Goal: Transaction & Acquisition: Book appointment/travel/reservation

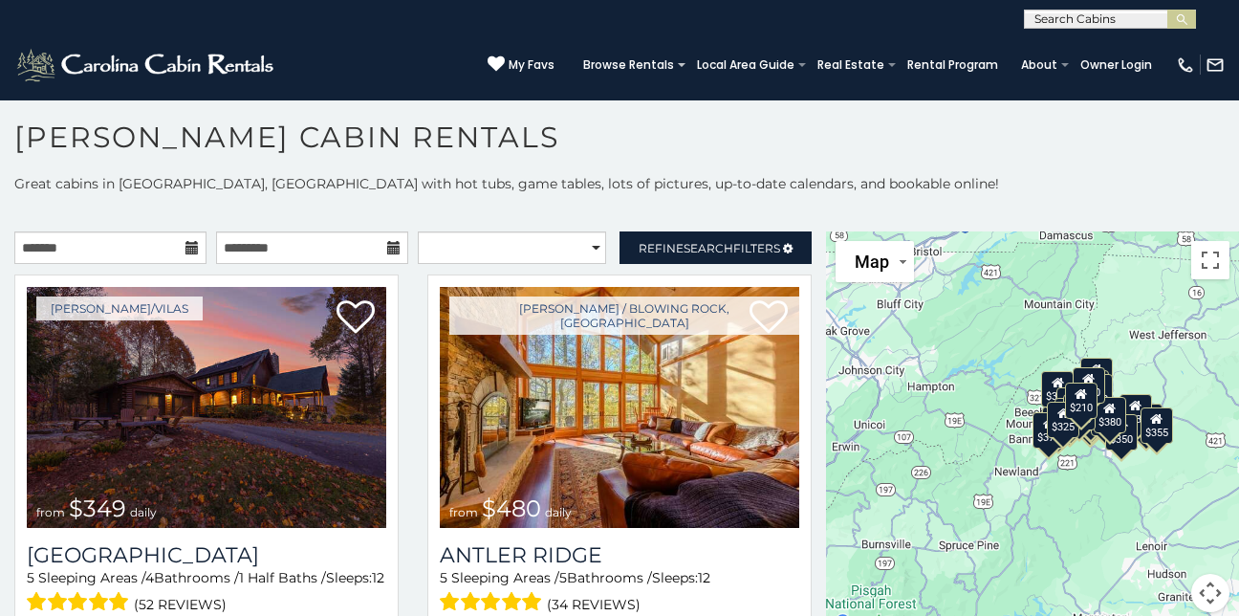
scroll to position [11, 0]
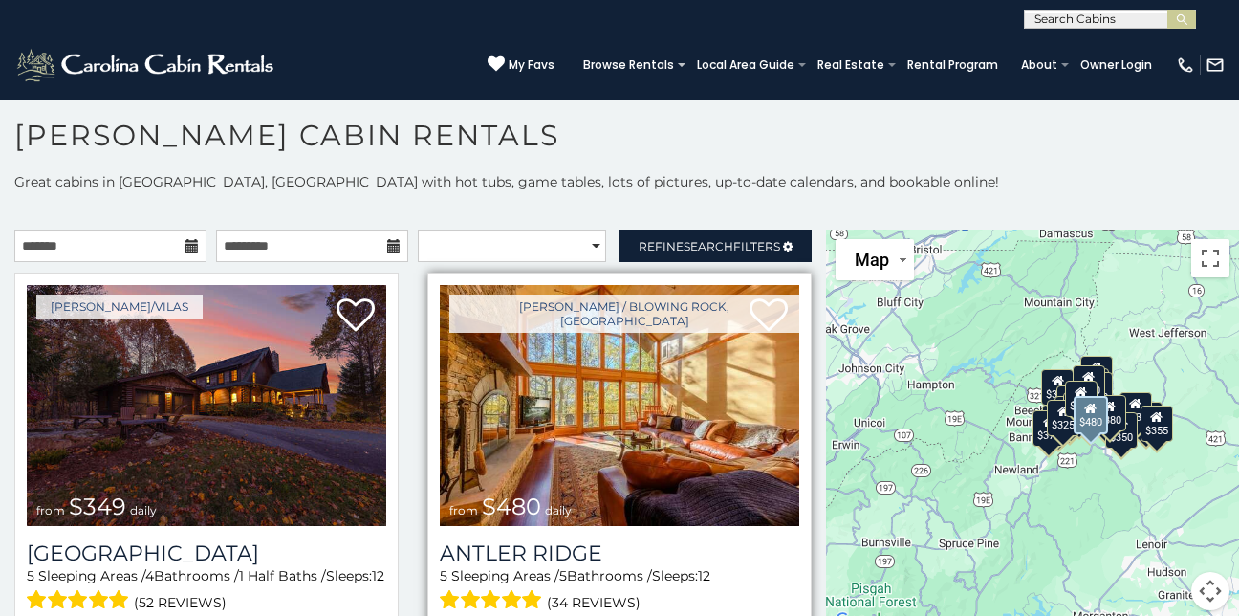
click at [754, 446] on img at bounding box center [619, 405] width 359 height 241
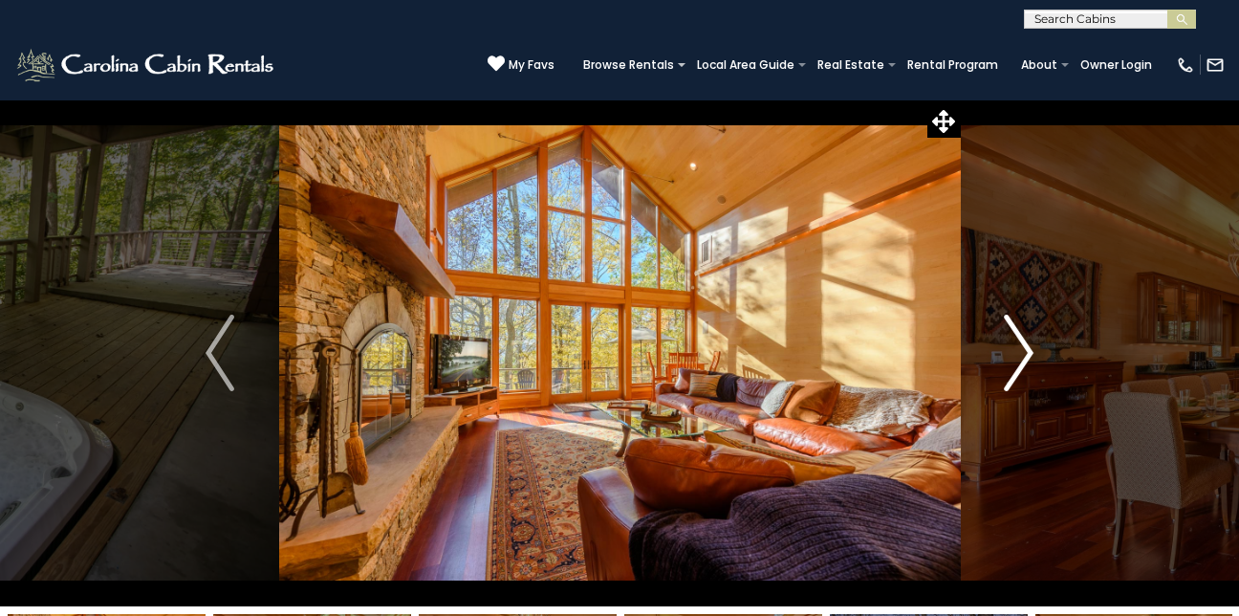
click at [1028, 349] on img "Next" at bounding box center [1019, 352] width 29 height 76
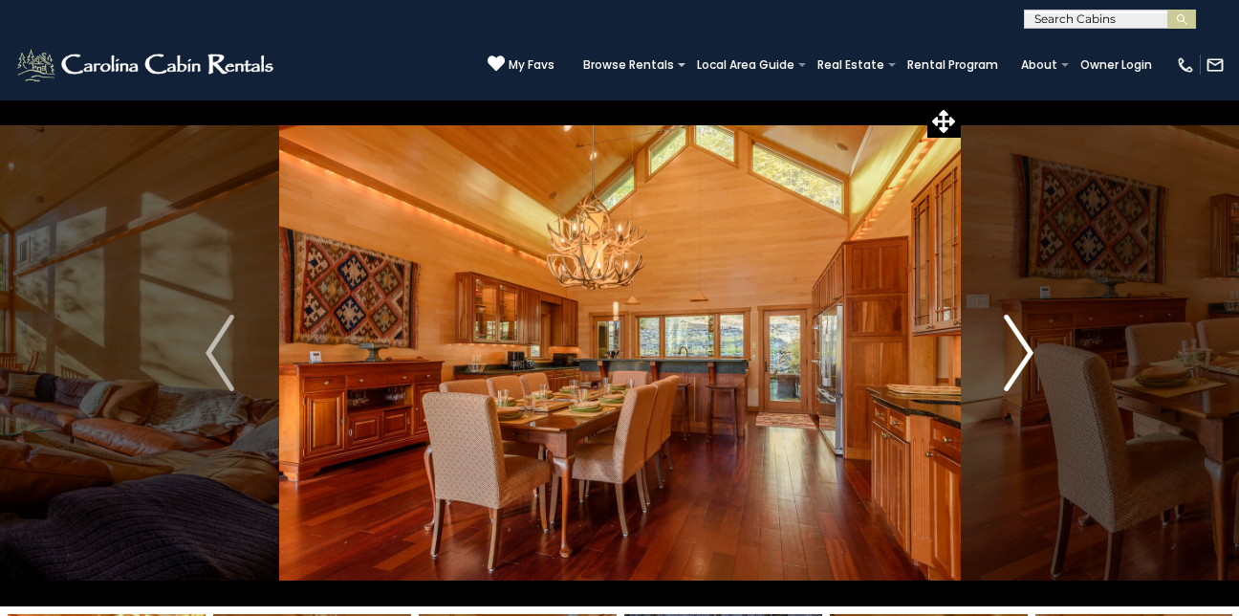
click at [1027, 345] on img "Next" at bounding box center [1019, 352] width 29 height 76
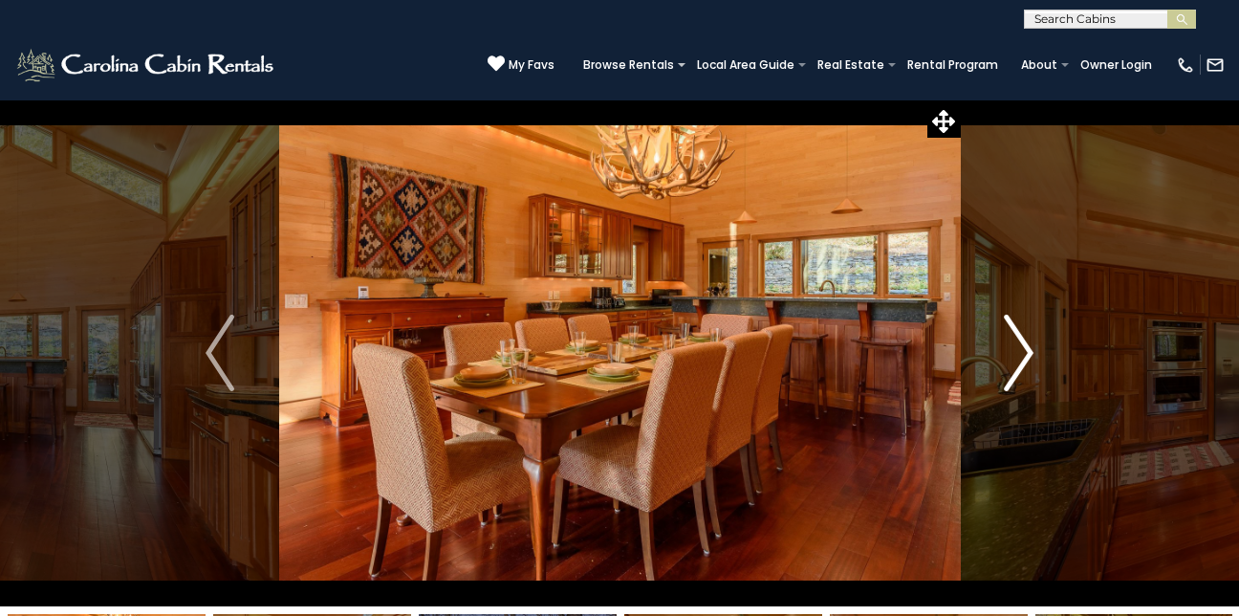
click at [1027, 345] on img "Next" at bounding box center [1019, 352] width 29 height 76
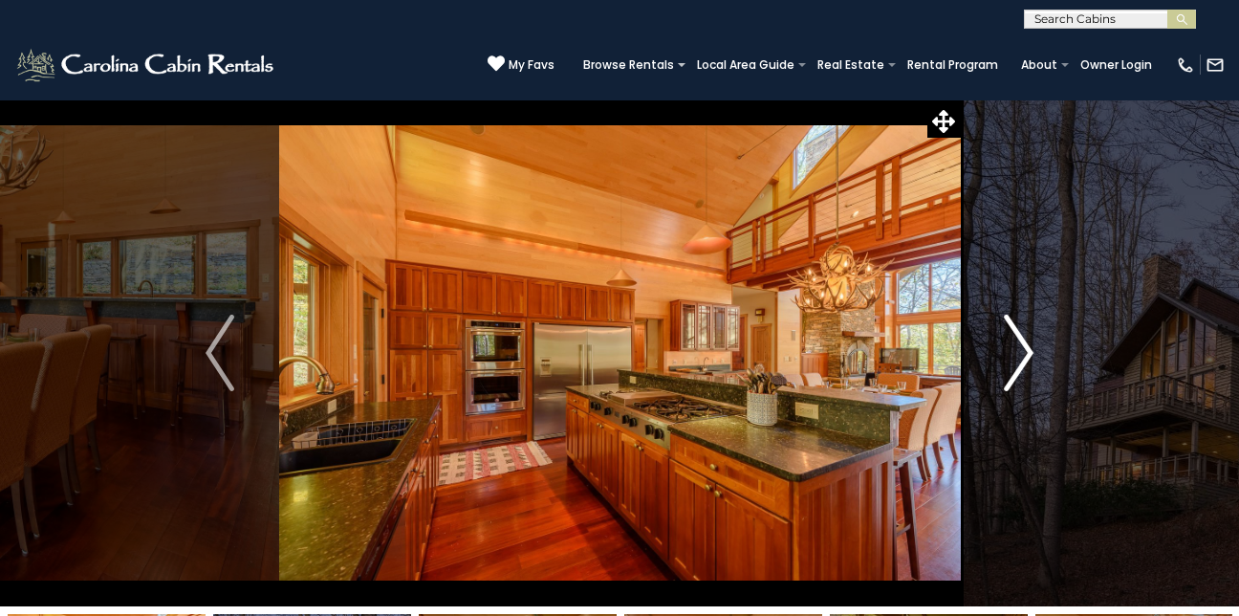
click at [1027, 345] on img "Next" at bounding box center [1019, 352] width 29 height 76
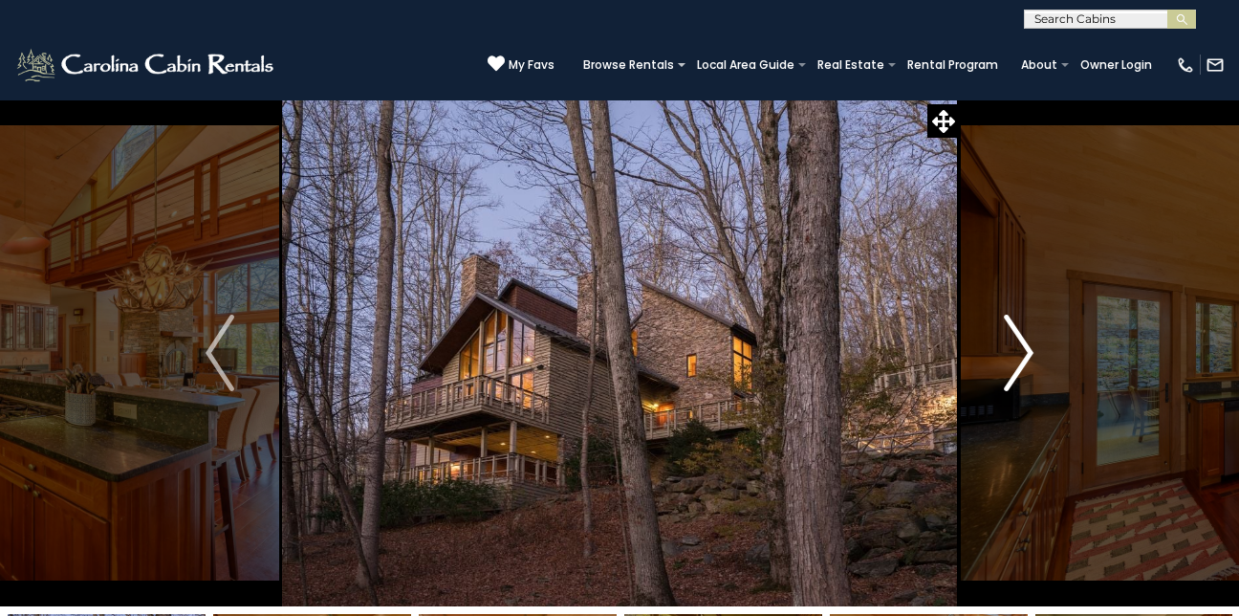
click at [1023, 347] on img "Next" at bounding box center [1019, 352] width 29 height 76
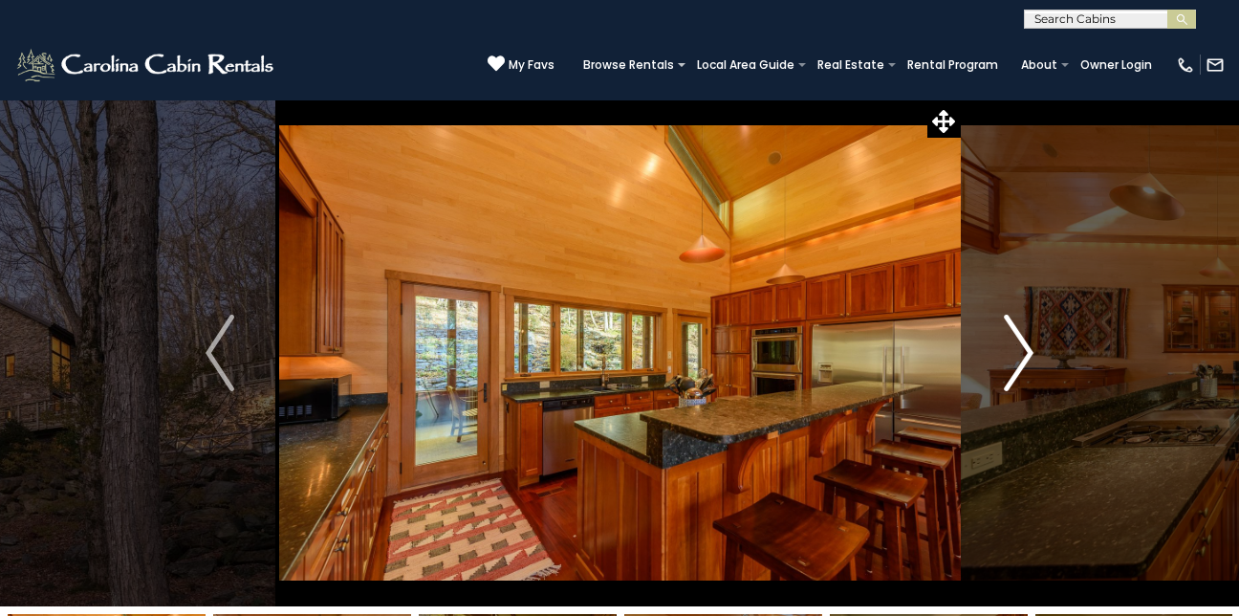
click at [1023, 347] on img "Next" at bounding box center [1019, 352] width 29 height 76
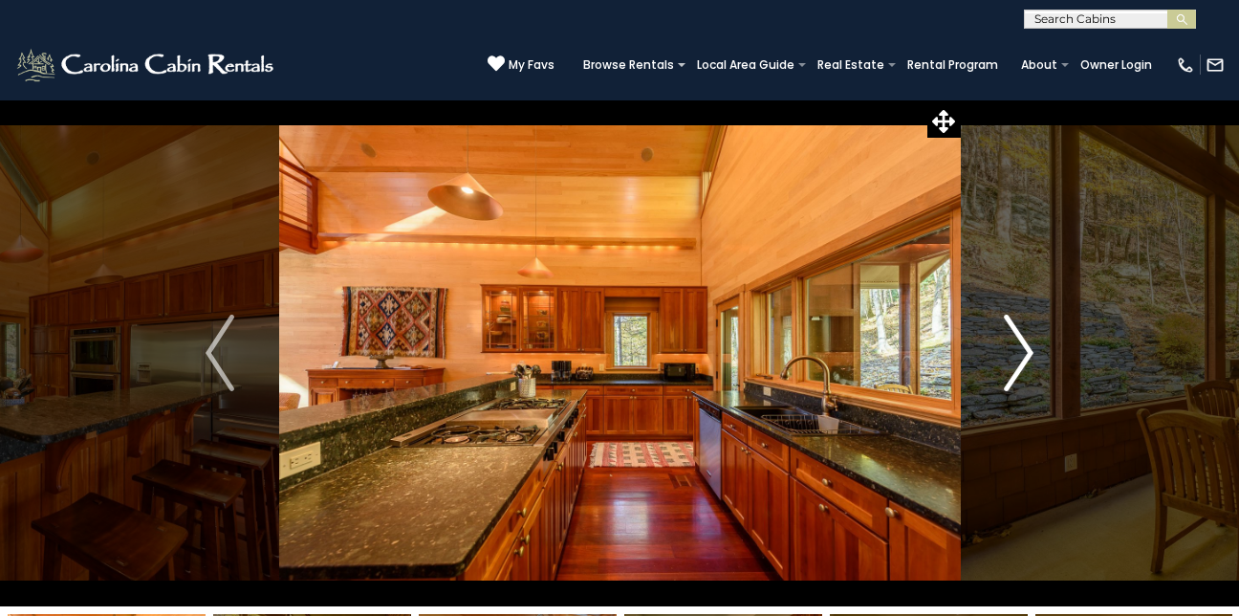
click at [1023, 347] on img "Next" at bounding box center [1019, 352] width 29 height 76
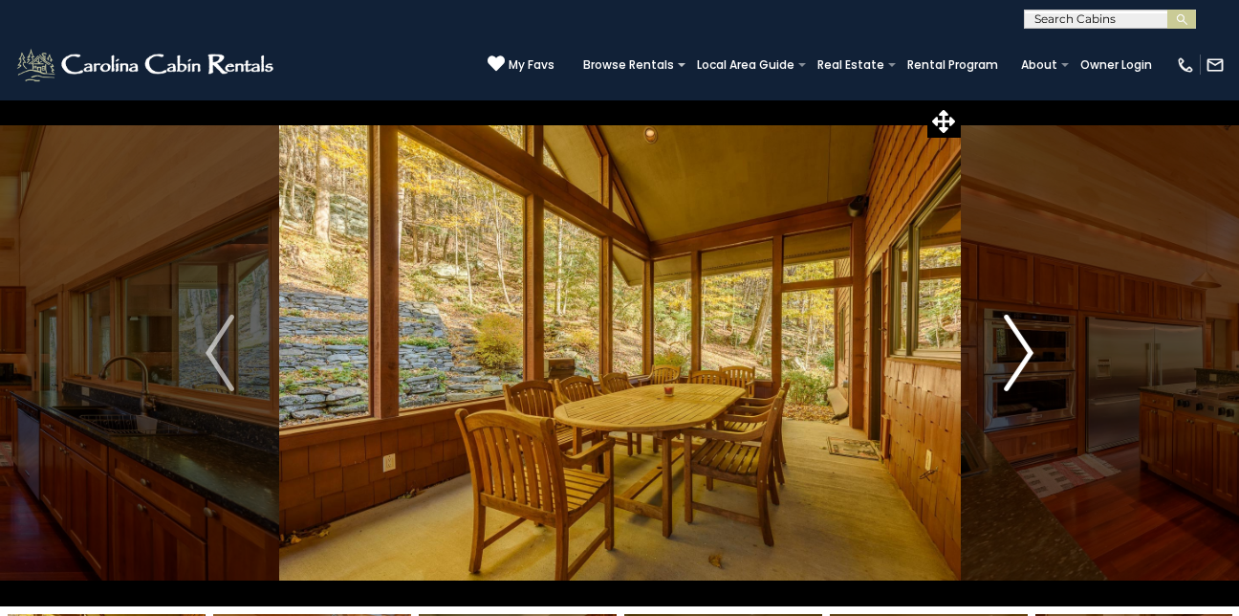
click at [1023, 347] on img "Next" at bounding box center [1019, 352] width 29 height 76
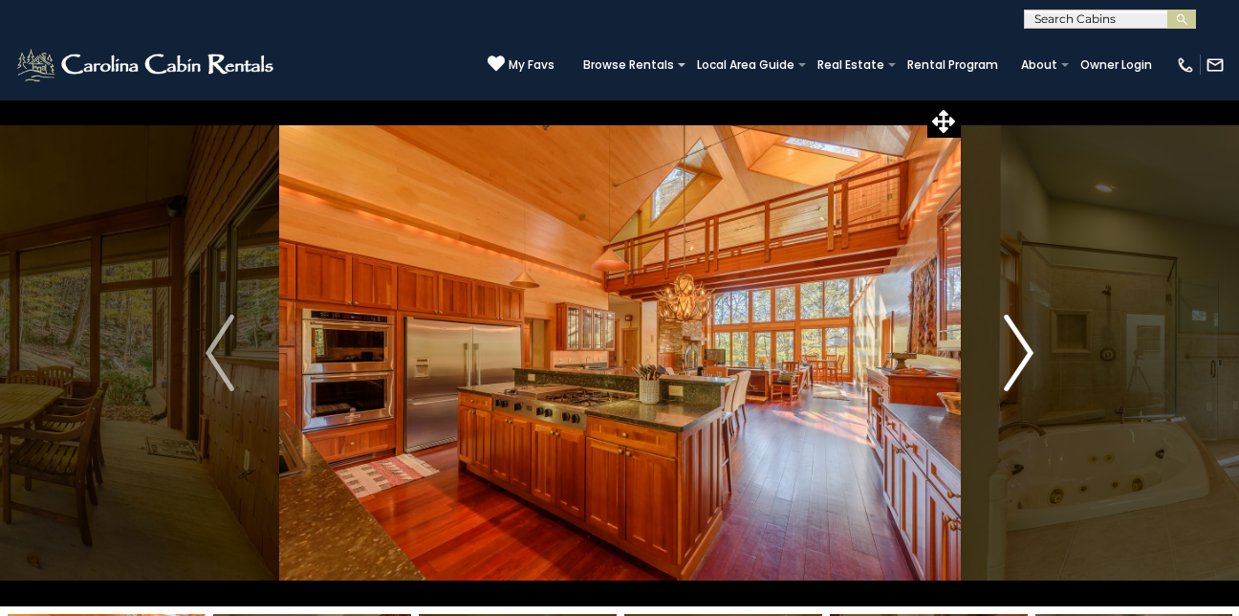
click at [1032, 353] on img "Next" at bounding box center [1019, 352] width 29 height 76
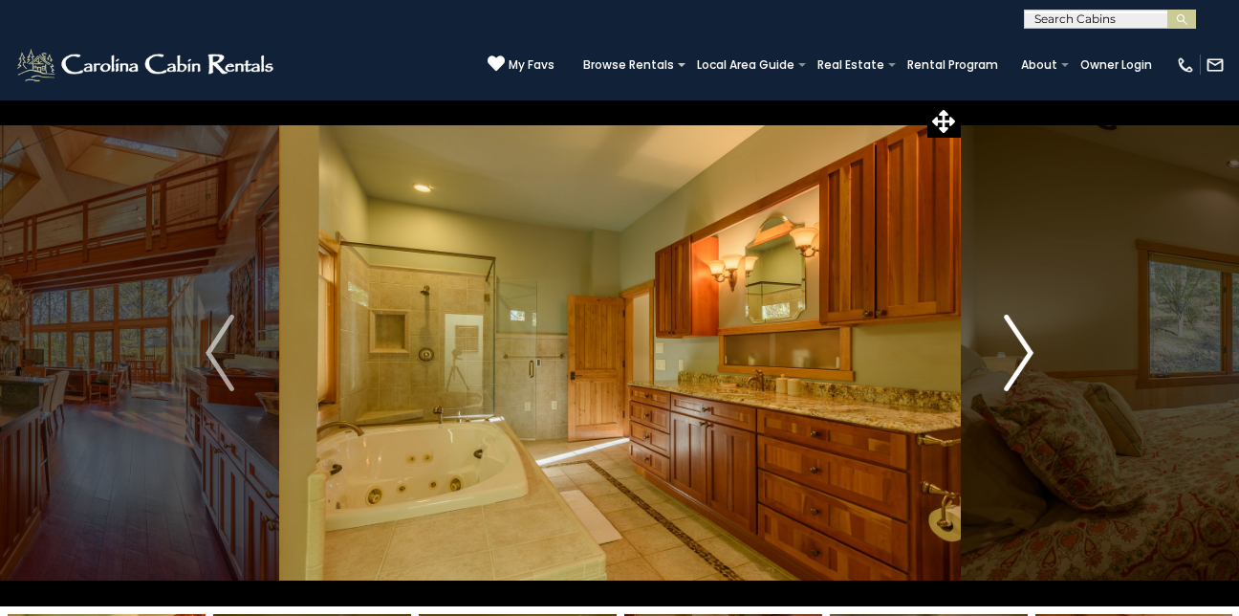
click at [1028, 347] on img "Next" at bounding box center [1019, 352] width 29 height 76
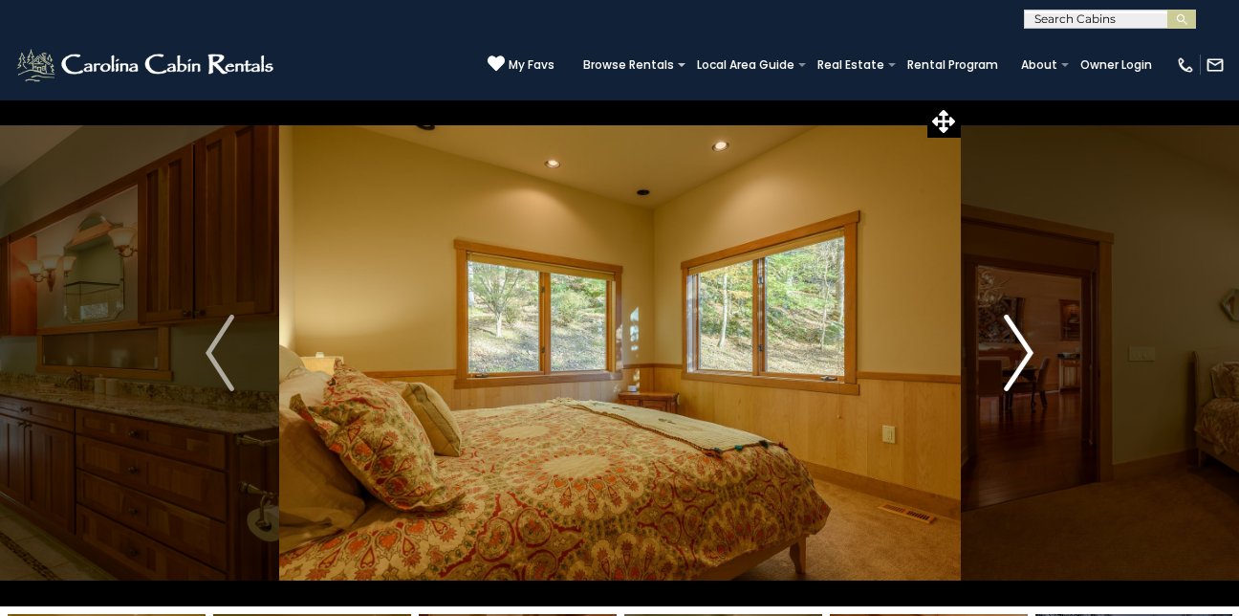
click at [1028, 347] on img "Next" at bounding box center [1019, 352] width 29 height 76
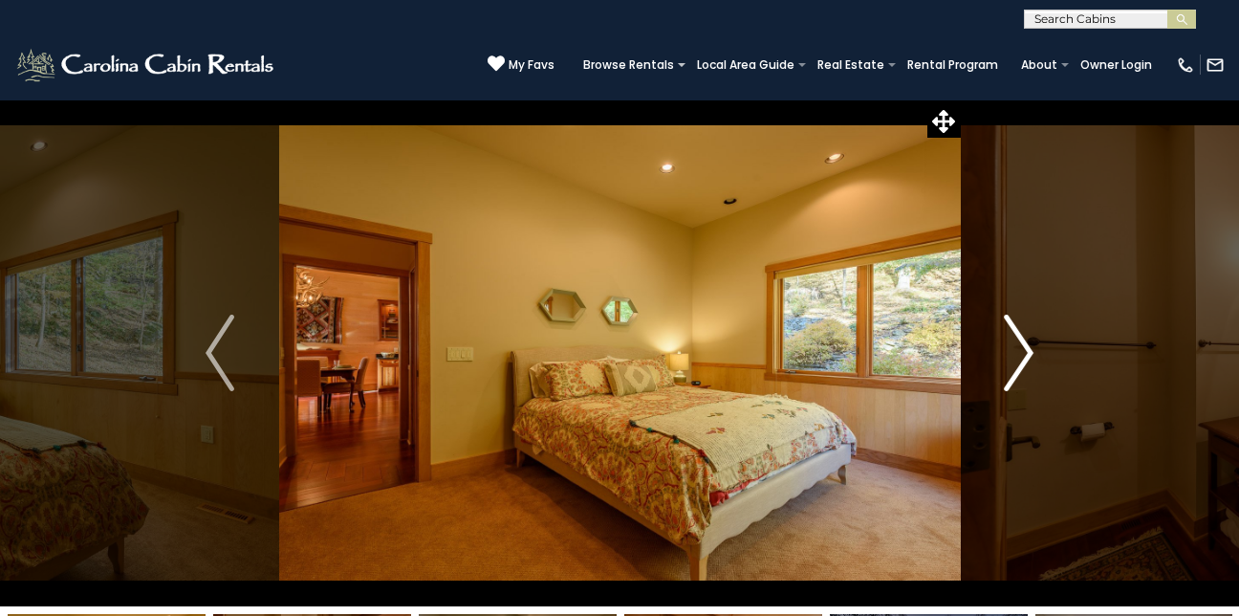
click at [1028, 347] on img "Next" at bounding box center [1019, 352] width 29 height 76
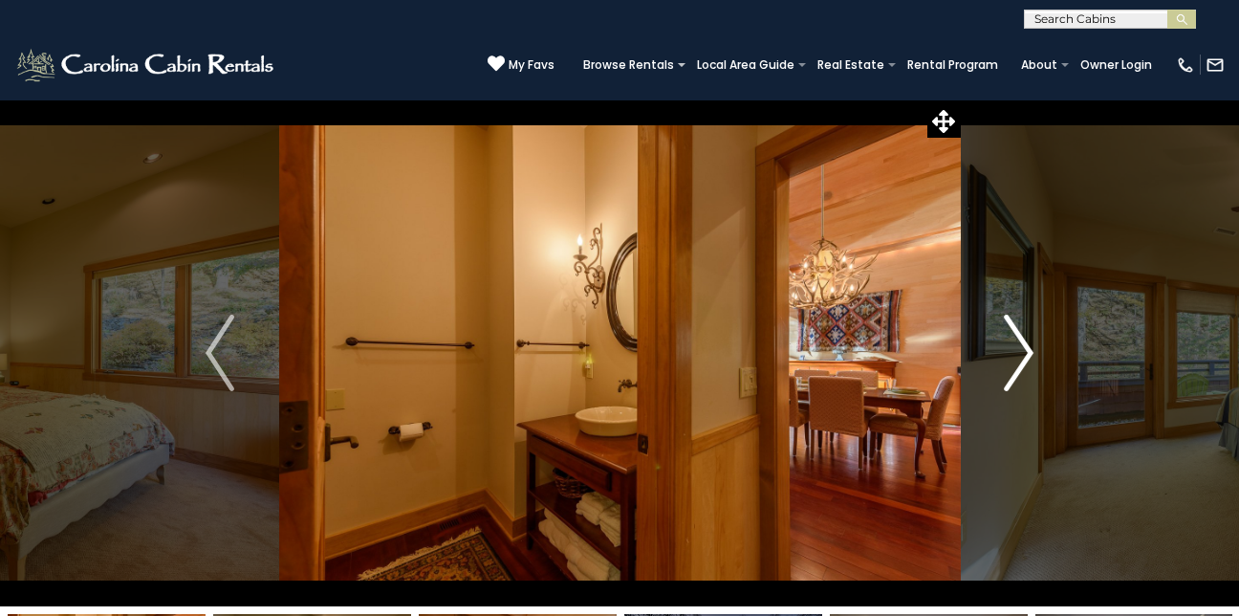
click at [1028, 347] on img "Next" at bounding box center [1019, 352] width 29 height 76
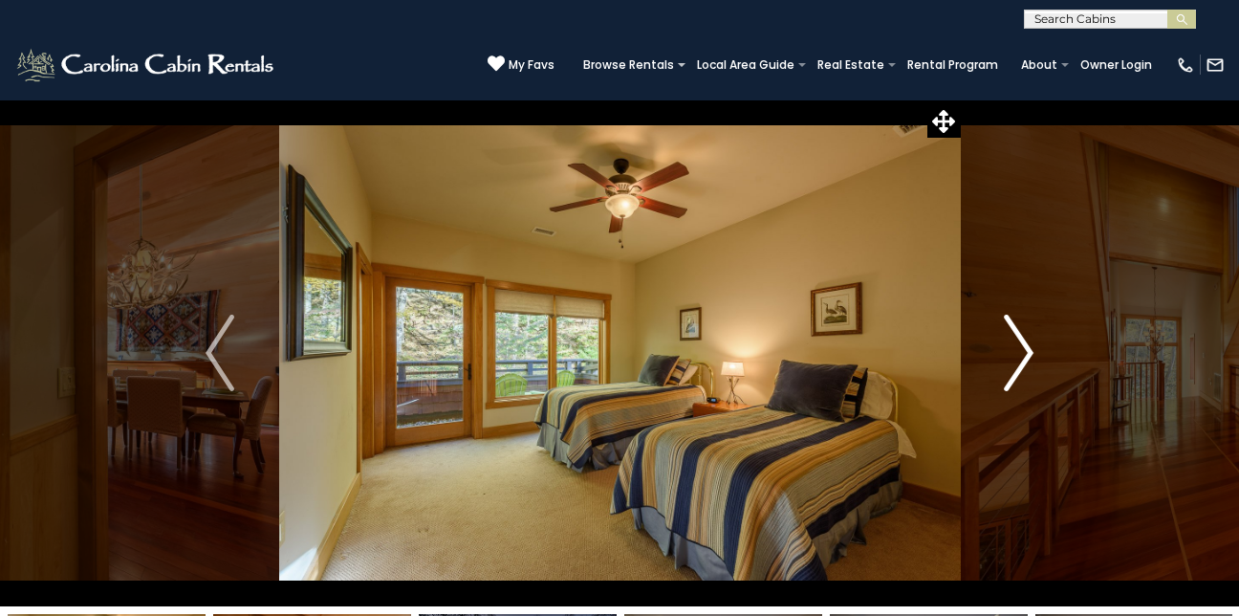
click at [1028, 347] on img "Next" at bounding box center [1019, 352] width 29 height 76
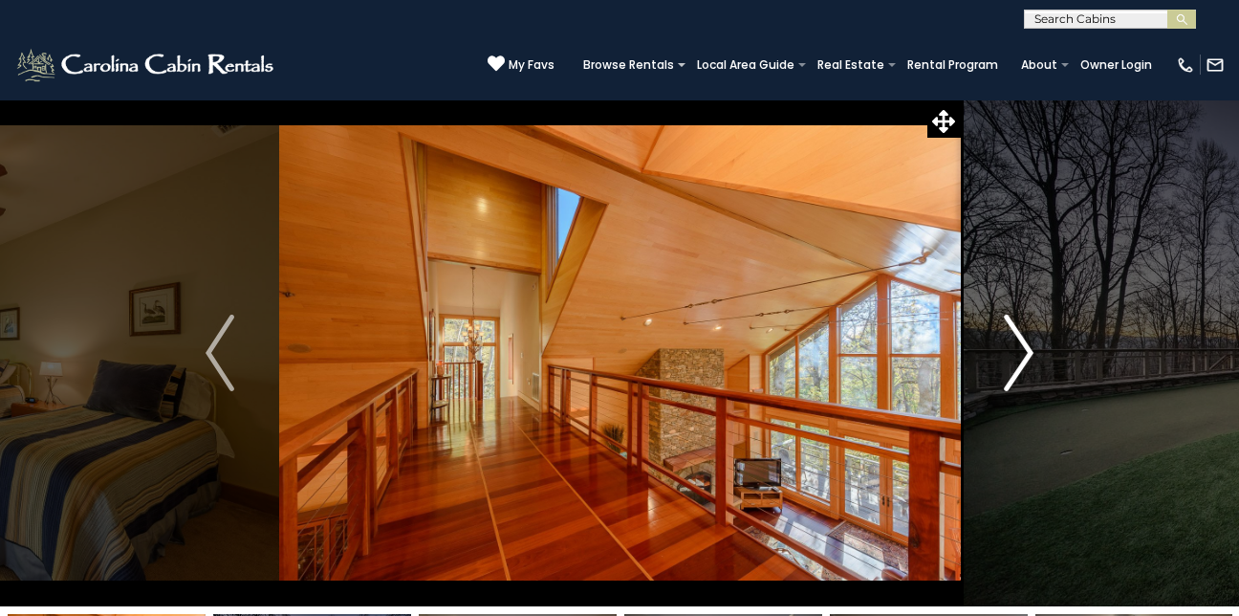
click at [1028, 357] on img "Next" at bounding box center [1019, 352] width 29 height 76
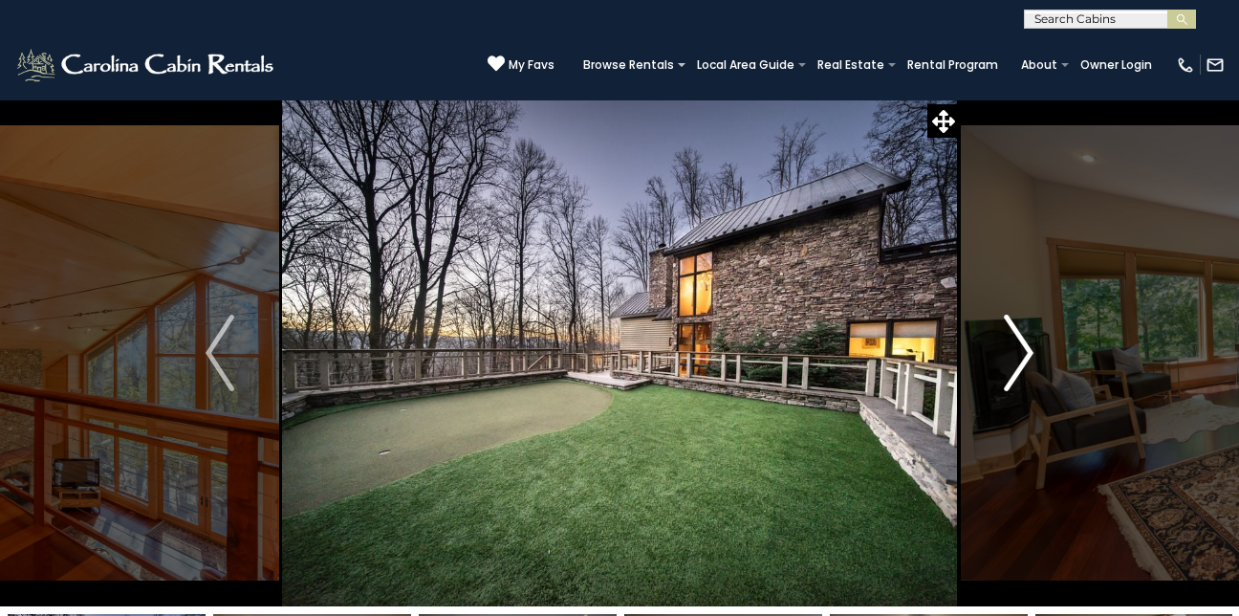
click at [1027, 353] on img "Next" at bounding box center [1019, 352] width 29 height 76
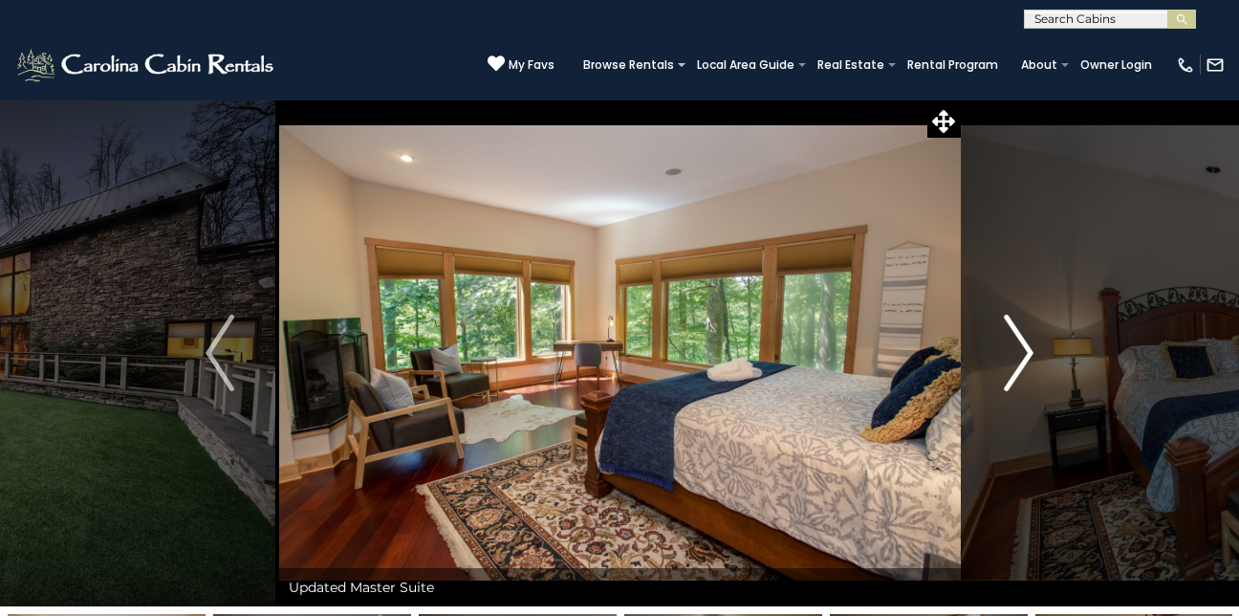
click at [1027, 353] on img "Next" at bounding box center [1019, 352] width 29 height 76
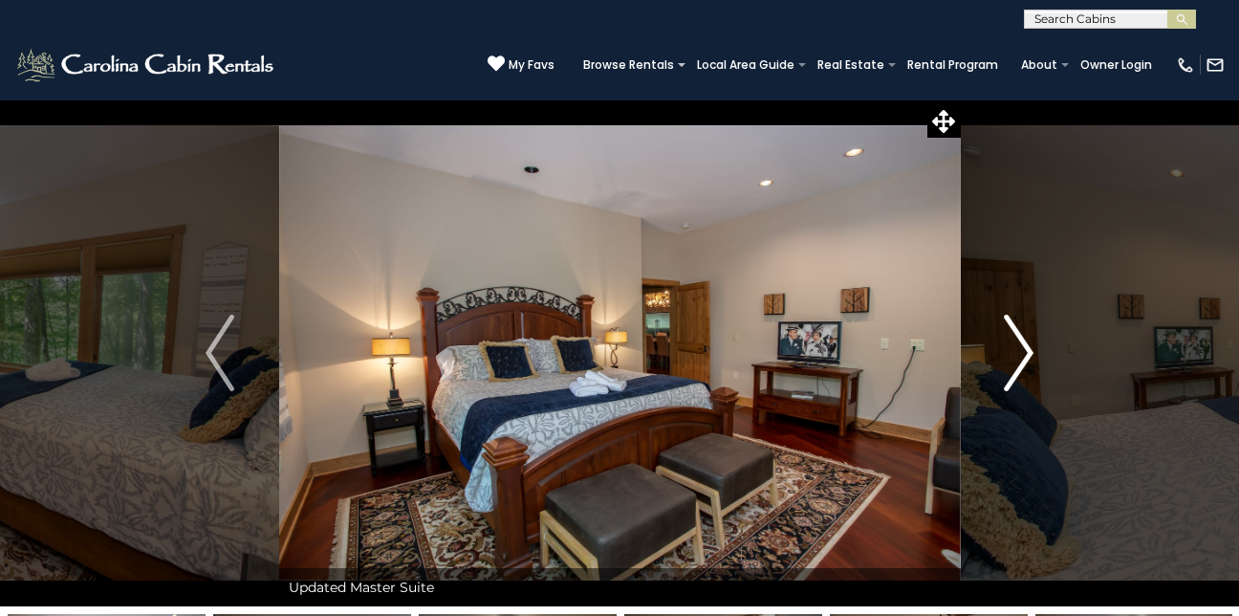
click at [1027, 353] on img "Next" at bounding box center [1019, 352] width 29 height 76
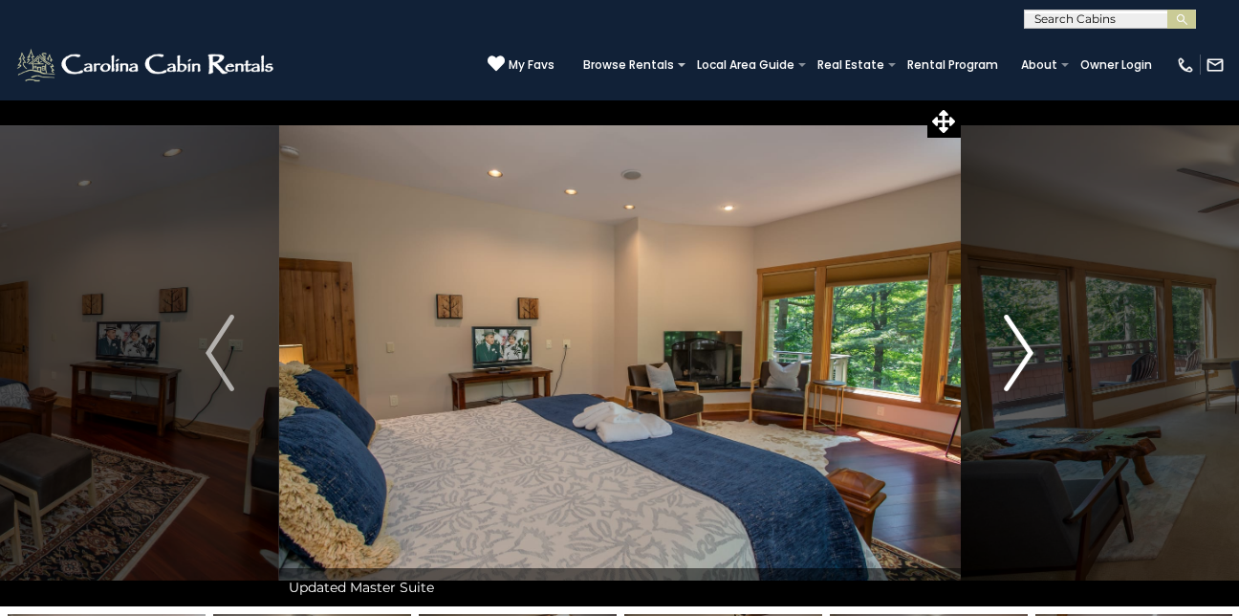
click at [1027, 353] on img "Next" at bounding box center [1019, 352] width 29 height 76
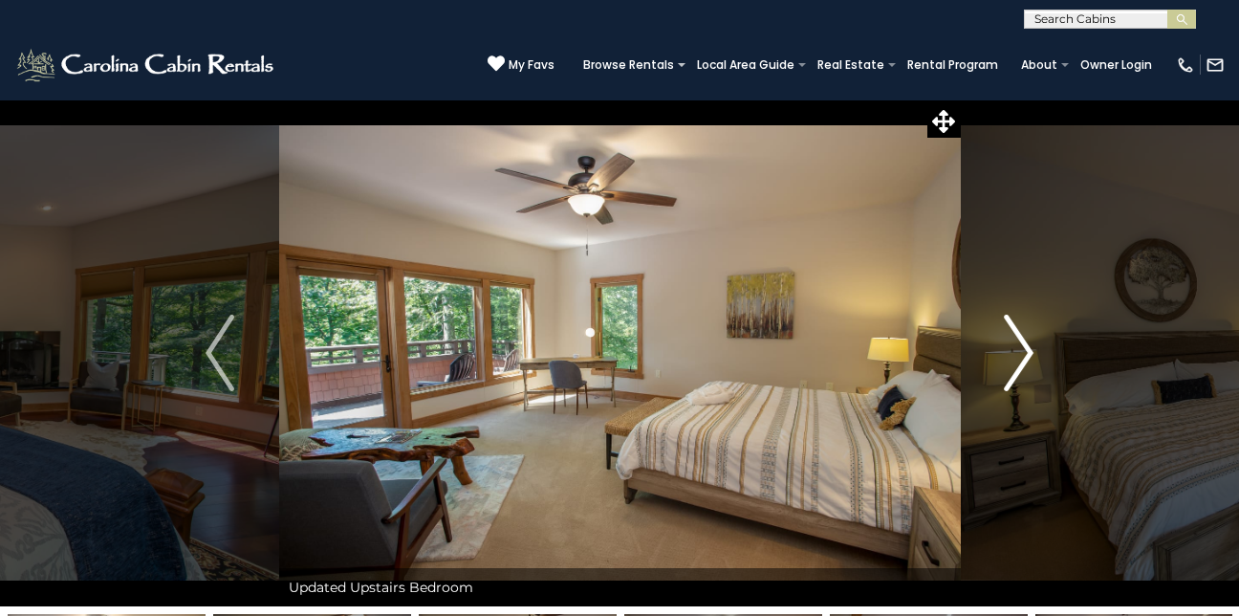
click at [1027, 353] on img "Next" at bounding box center [1019, 352] width 29 height 76
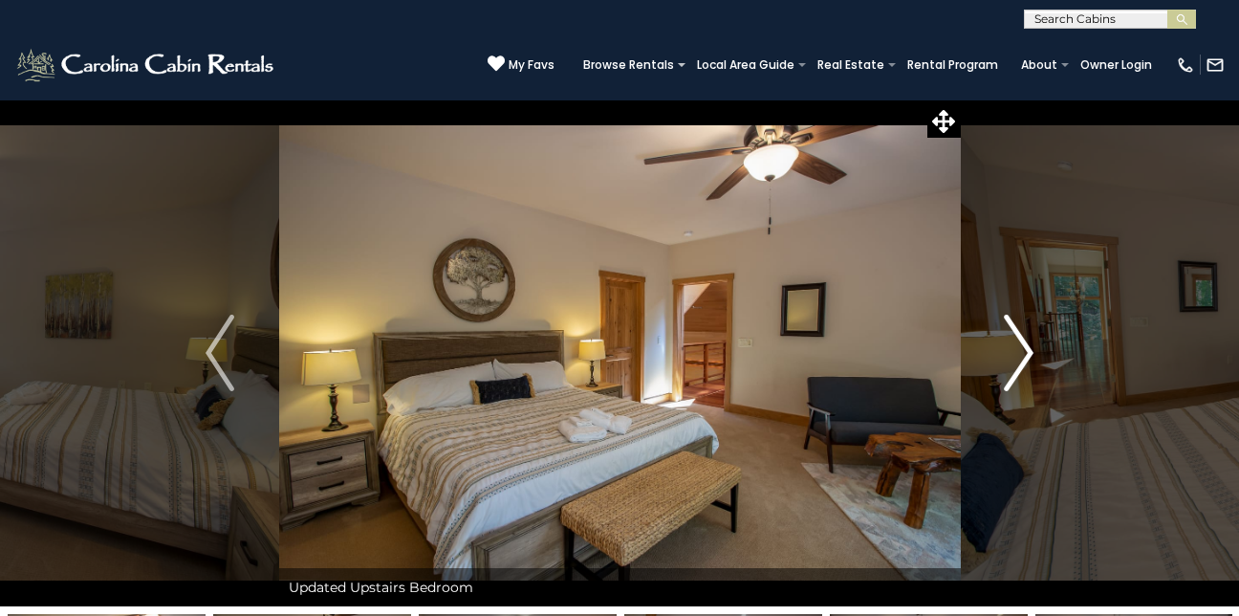
click at [1027, 353] on img "Next" at bounding box center [1019, 352] width 29 height 76
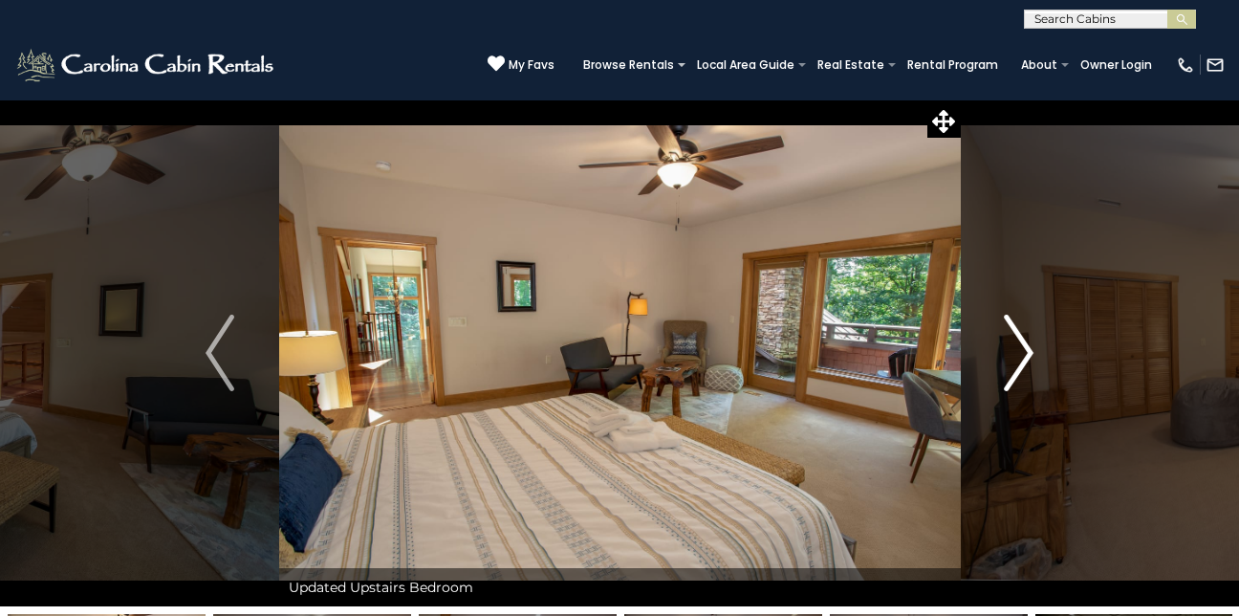
click at [1027, 353] on img "Next" at bounding box center [1019, 352] width 29 height 76
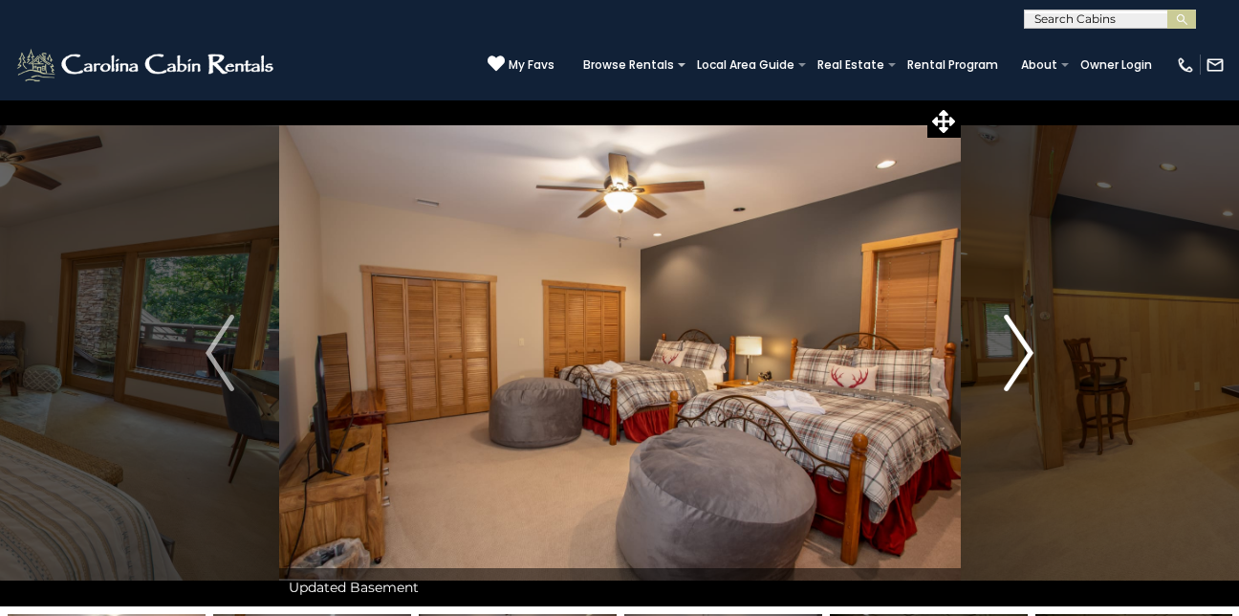
click at [1027, 353] on img "Next" at bounding box center [1019, 352] width 29 height 76
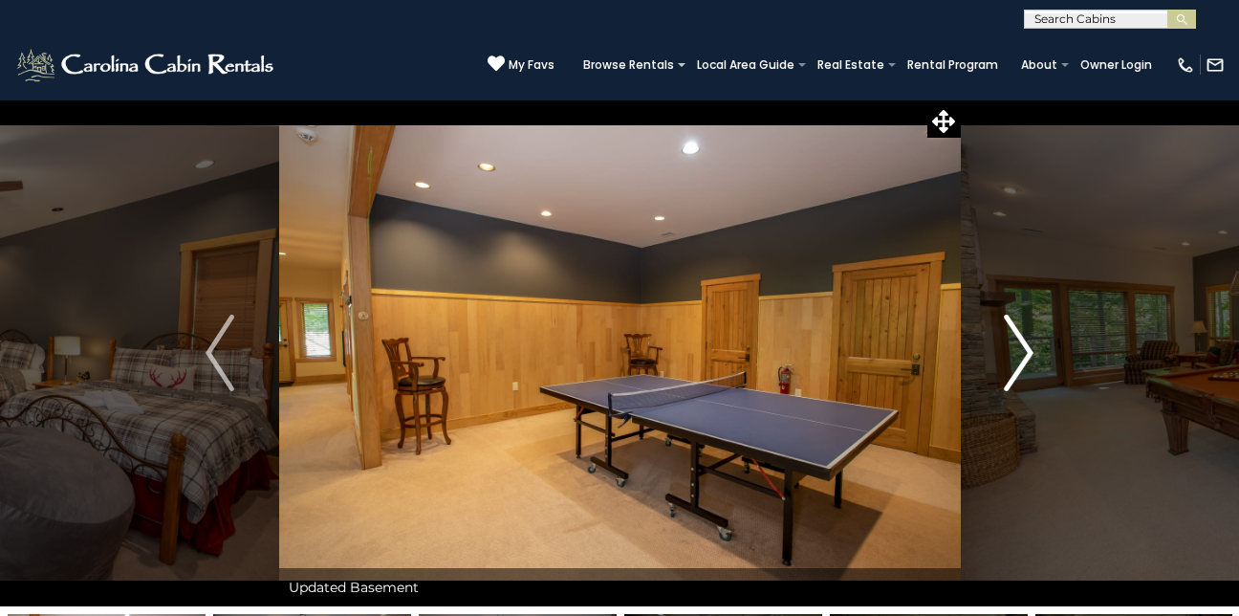
click at [1027, 353] on img "Next" at bounding box center [1019, 352] width 29 height 76
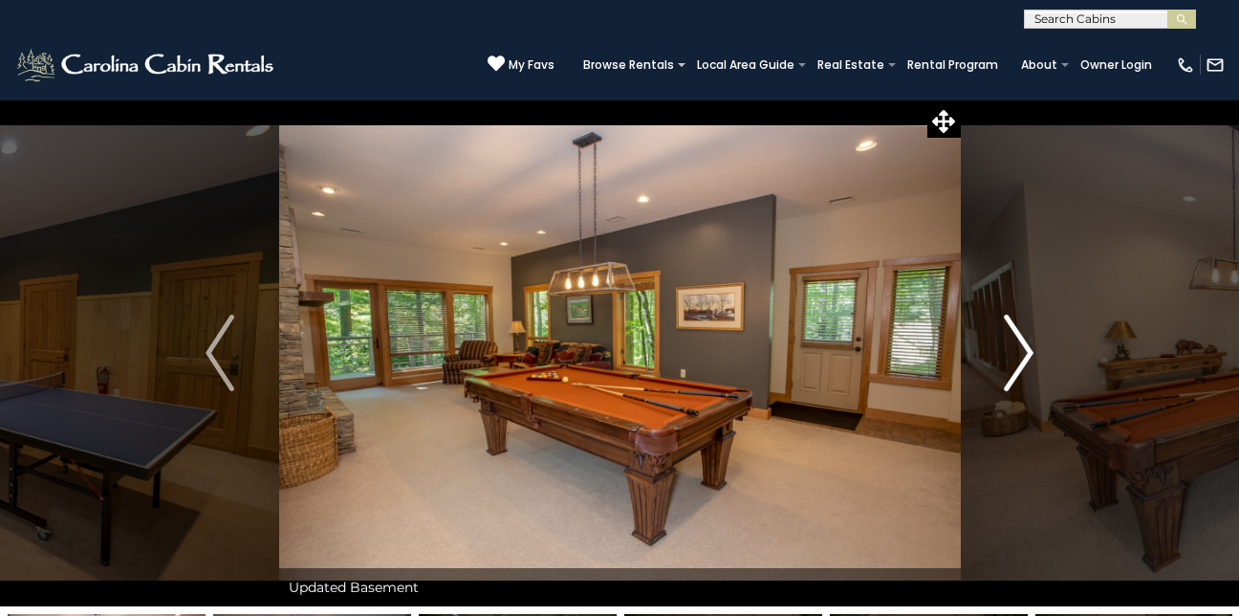
click at [1027, 353] on img "Next" at bounding box center [1019, 352] width 29 height 76
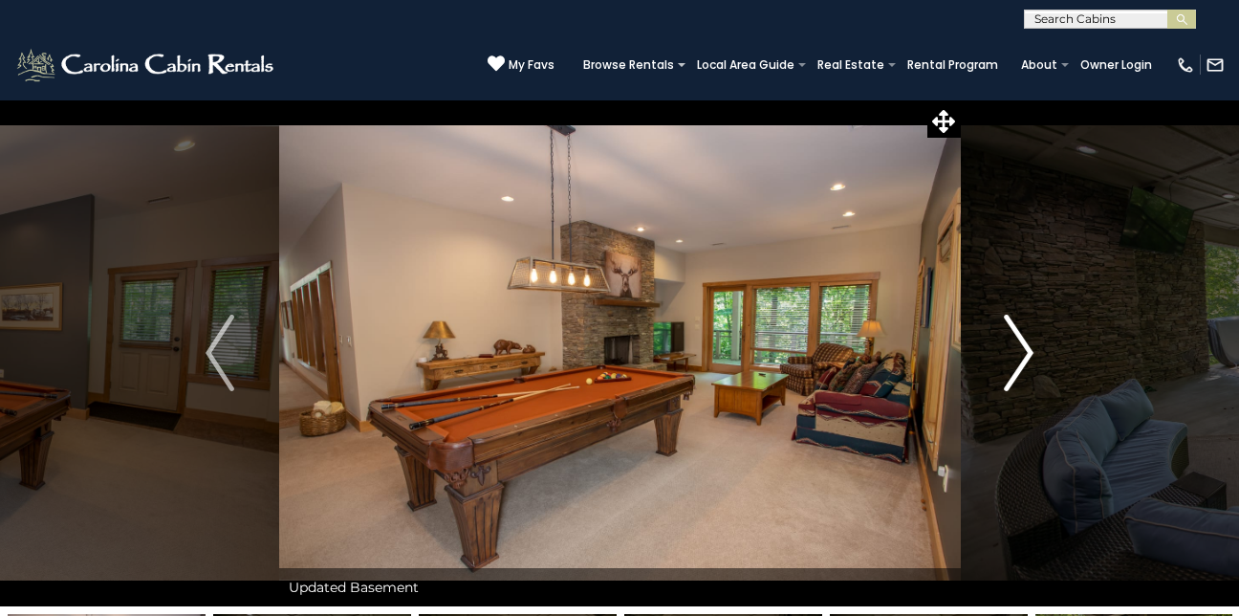
click at [1027, 353] on img "Next" at bounding box center [1019, 352] width 29 height 76
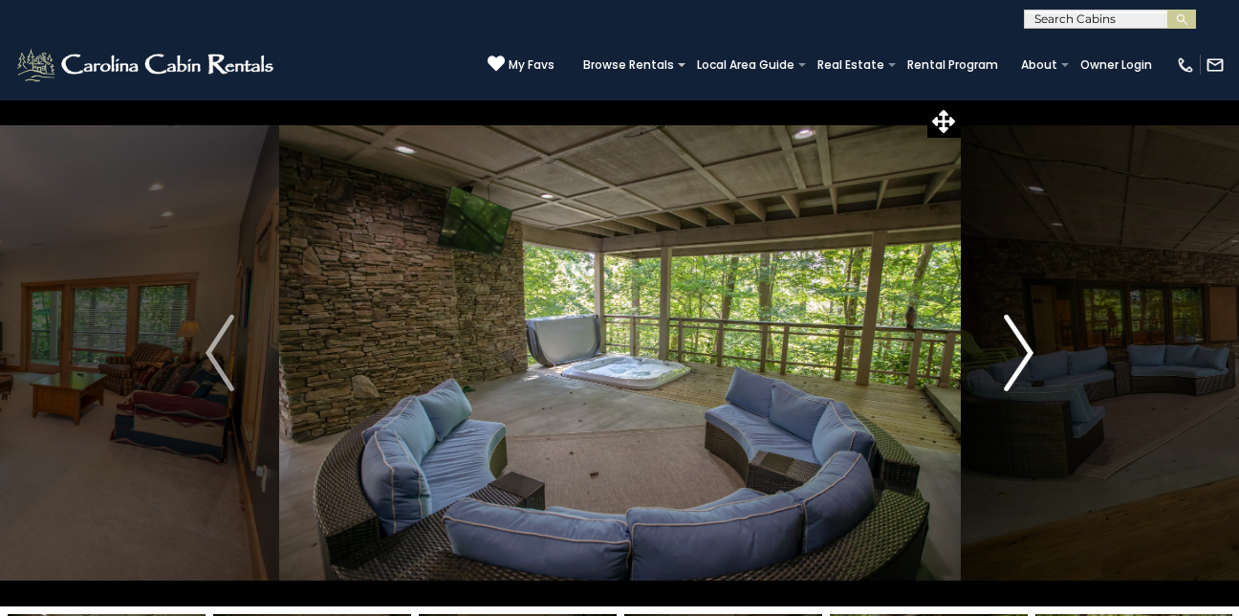
click at [1029, 351] on img "Next" at bounding box center [1019, 352] width 29 height 76
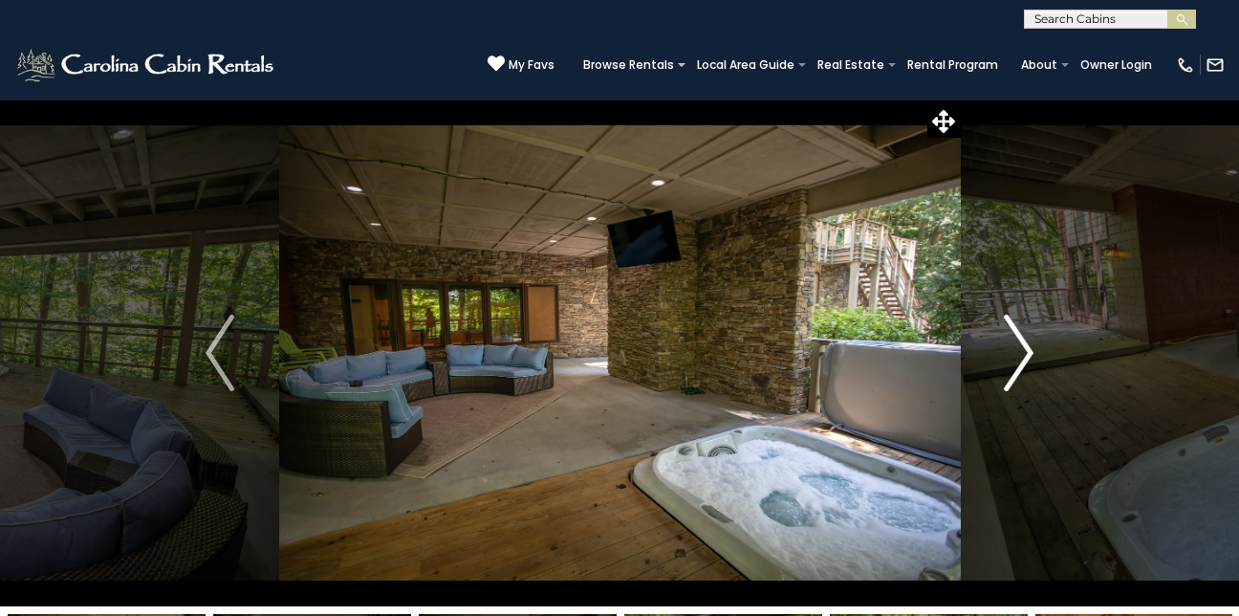
click at [1029, 351] on img "Next" at bounding box center [1019, 352] width 29 height 76
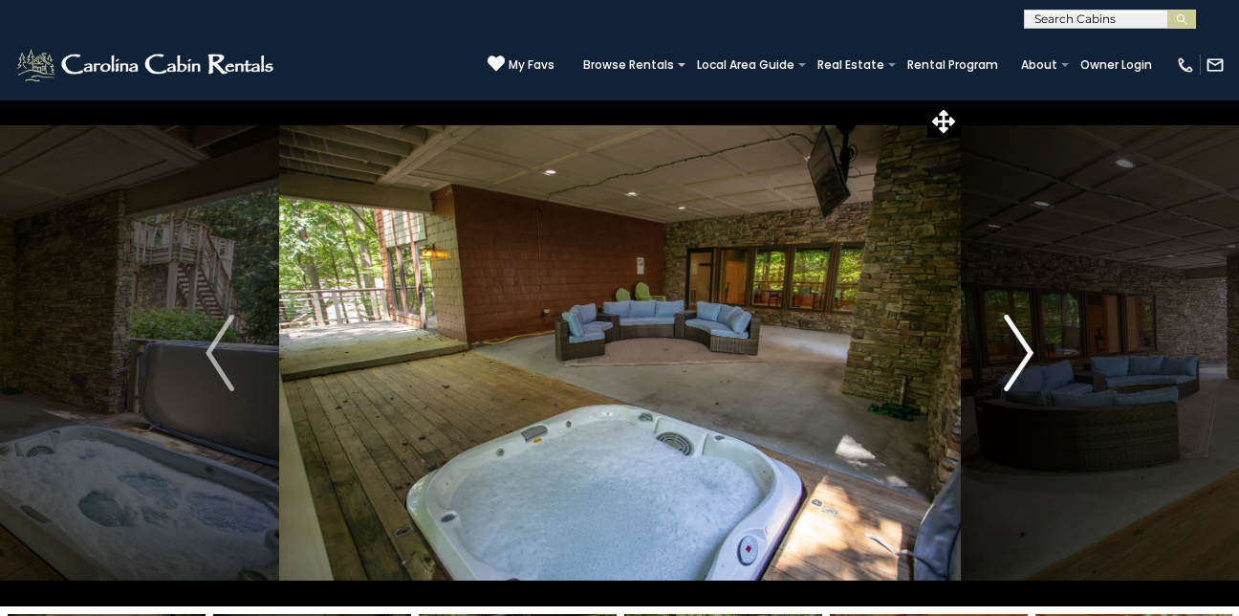
click at [1029, 351] on img "Next" at bounding box center [1019, 352] width 29 height 76
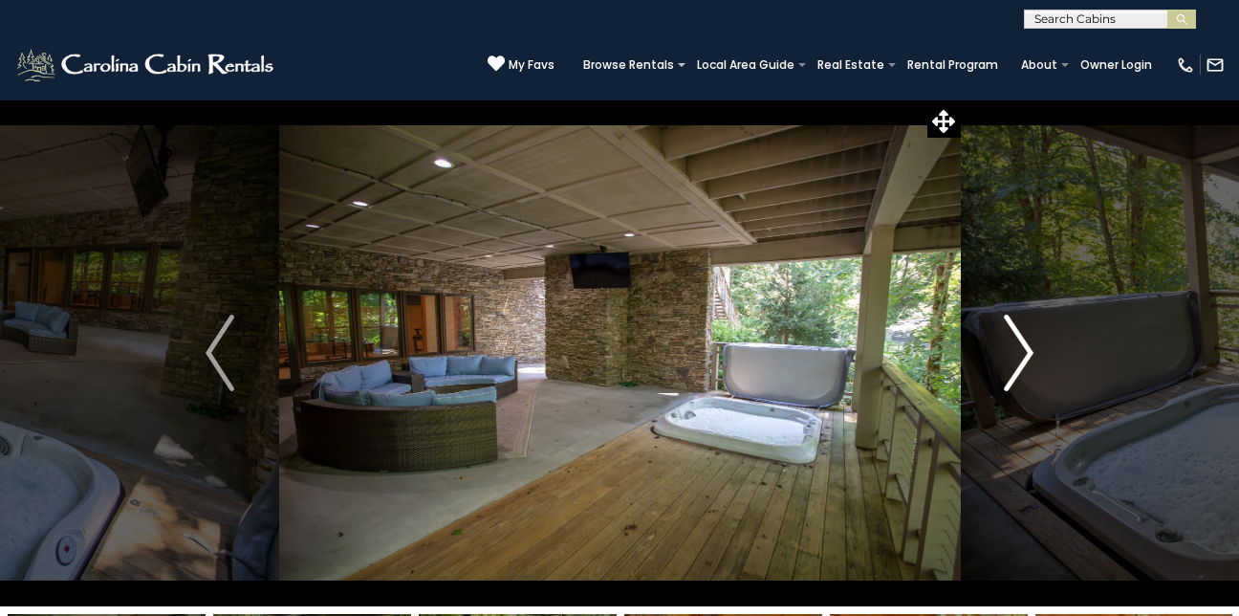
click at [1029, 351] on img "Next" at bounding box center [1019, 352] width 29 height 76
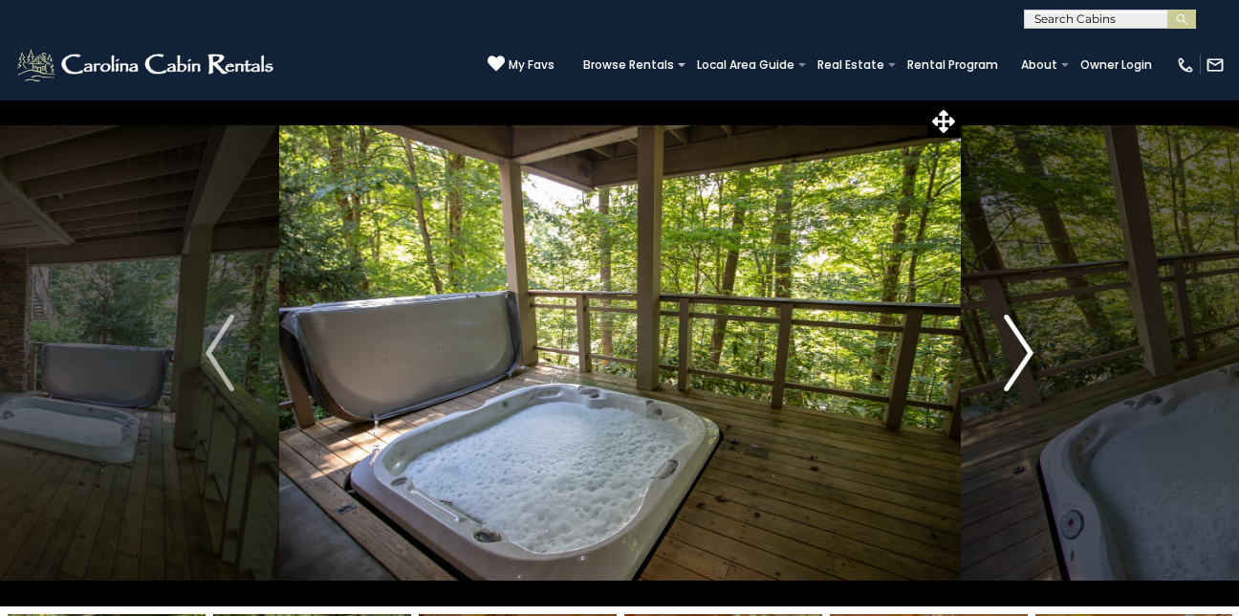
click at [1029, 351] on img "Next" at bounding box center [1019, 352] width 29 height 76
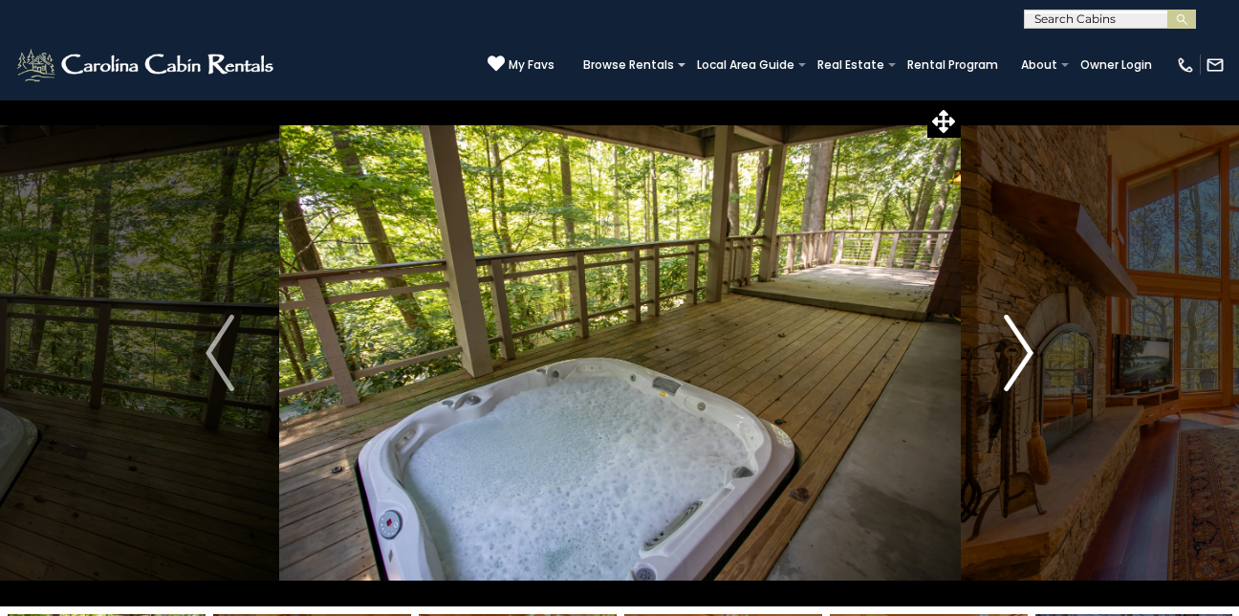
click at [1029, 351] on img "Next" at bounding box center [1019, 352] width 29 height 76
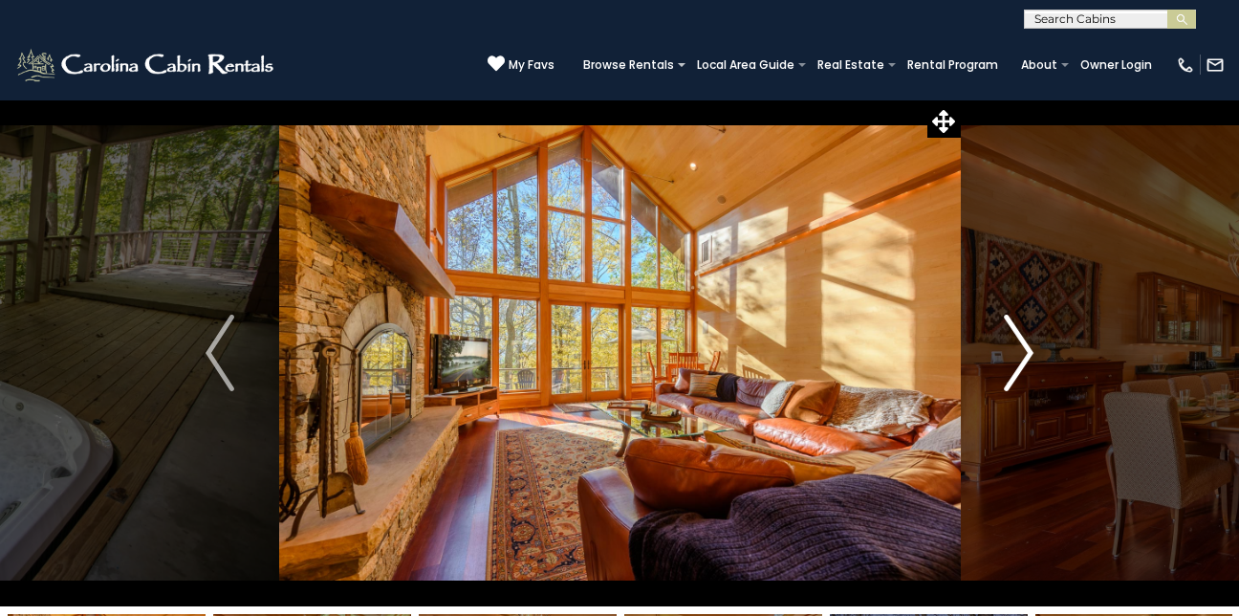
click at [1029, 351] on img "Next" at bounding box center [1019, 352] width 29 height 76
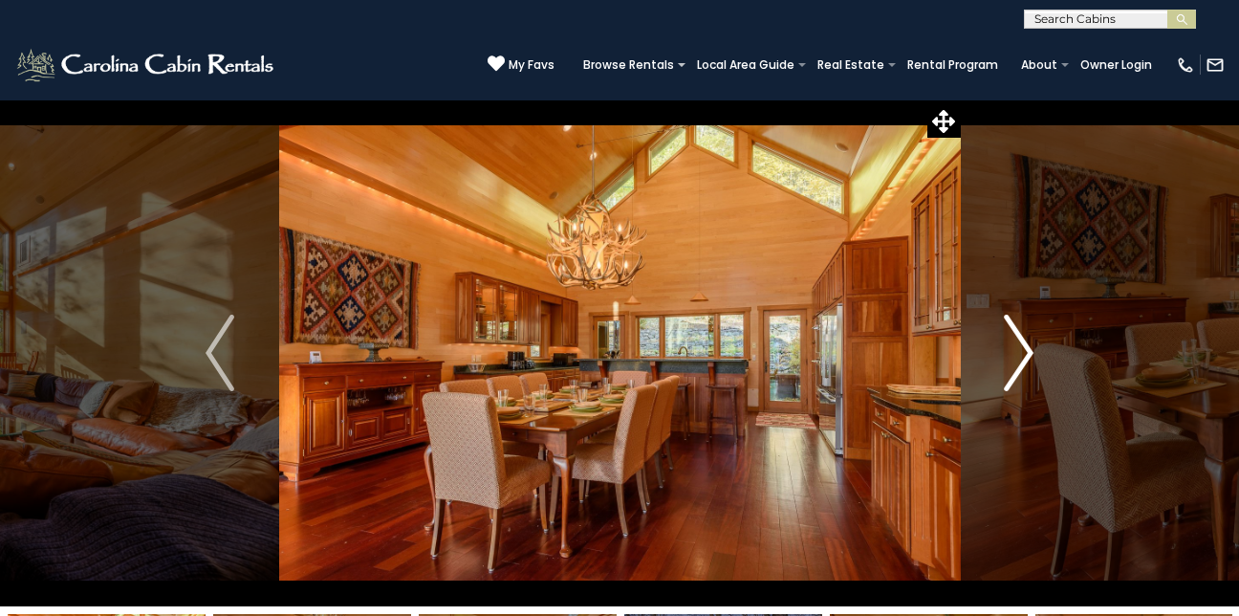
click at [1029, 351] on img "Next" at bounding box center [1019, 352] width 29 height 76
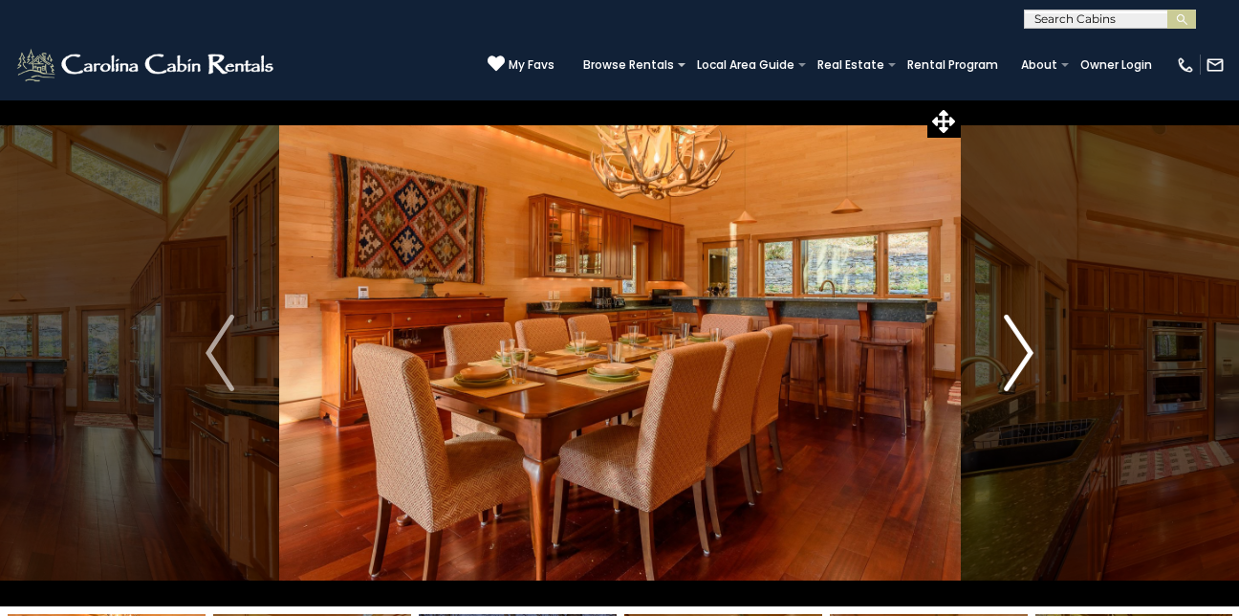
click at [1029, 351] on img "Next" at bounding box center [1019, 352] width 29 height 76
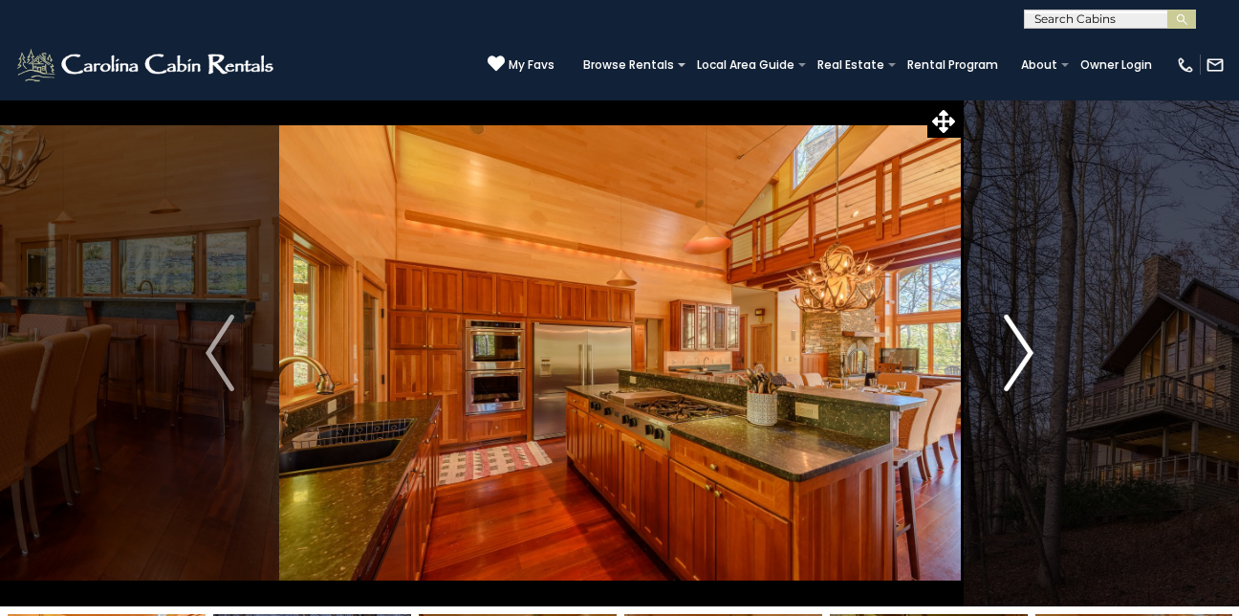
click at [1025, 340] on img "Next" at bounding box center [1019, 352] width 29 height 76
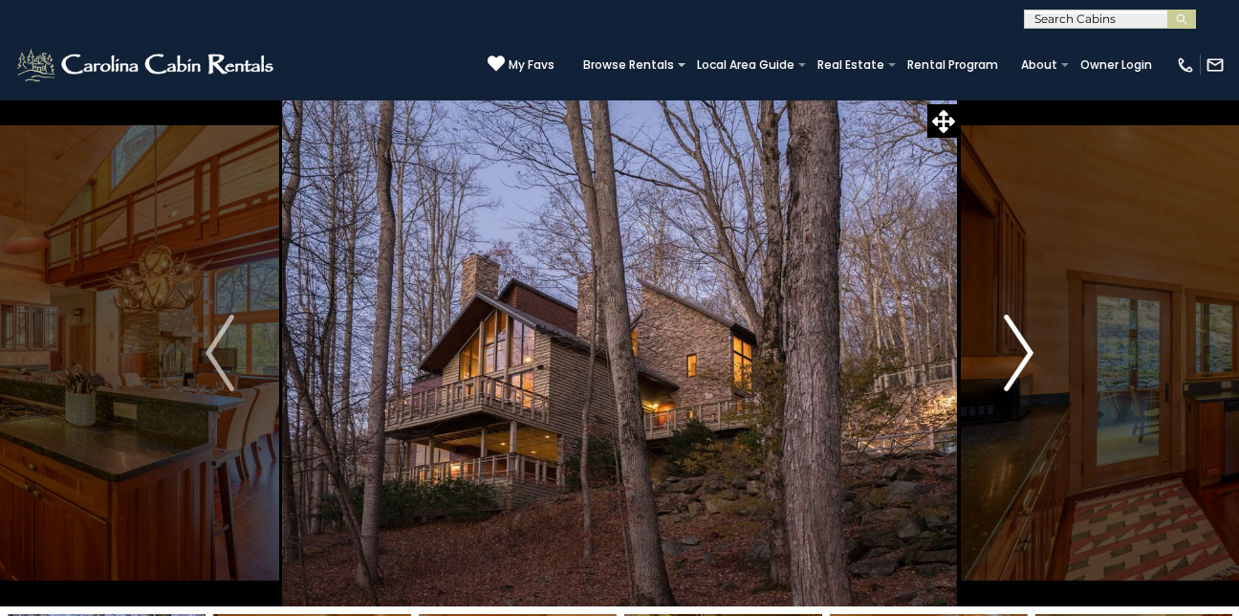
click at [1025, 340] on img "Next" at bounding box center [1019, 352] width 29 height 76
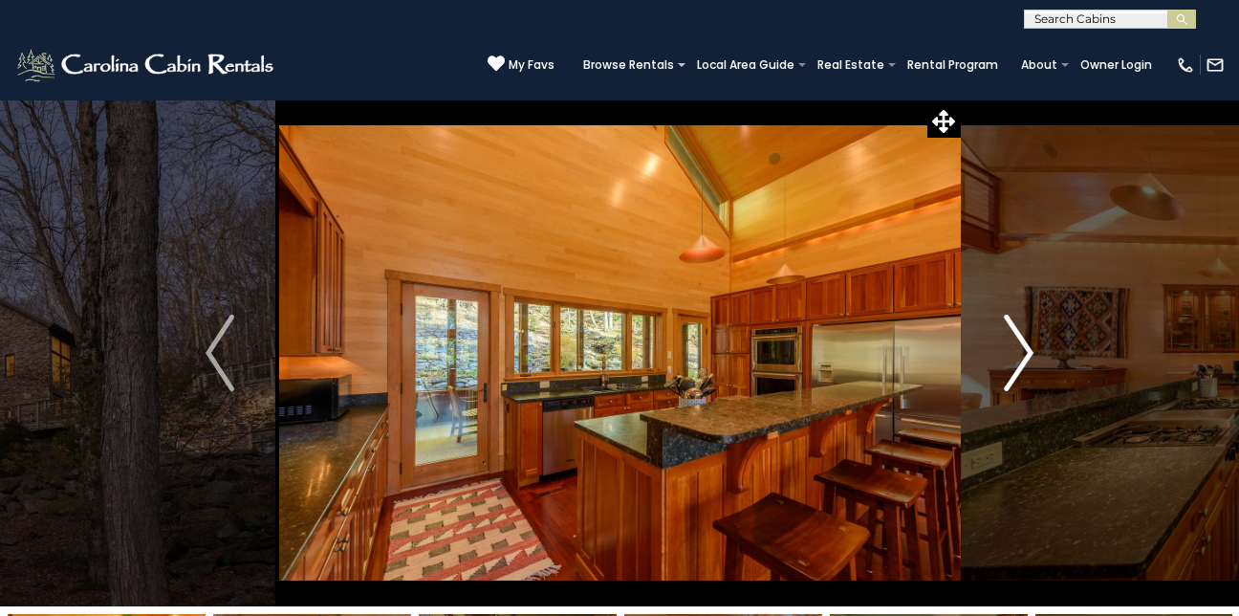
click at [1025, 340] on img "Next" at bounding box center [1019, 352] width 29 height 76
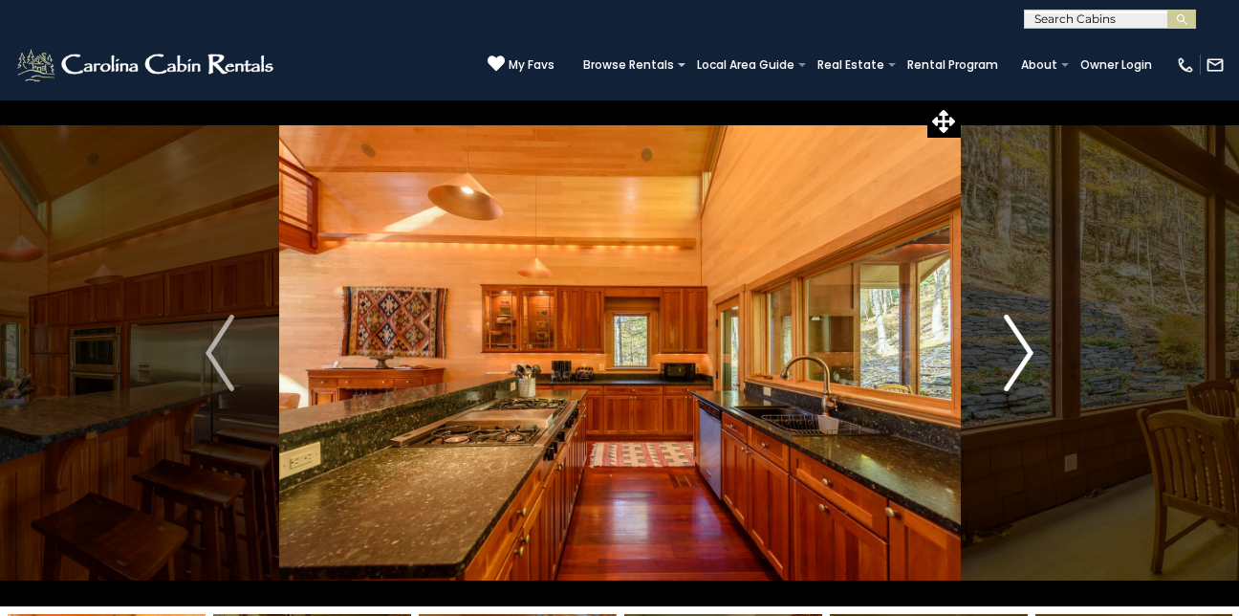
click at [1025, 340] on img "Next" at bounding box center [1019, 352] width 29 height 76
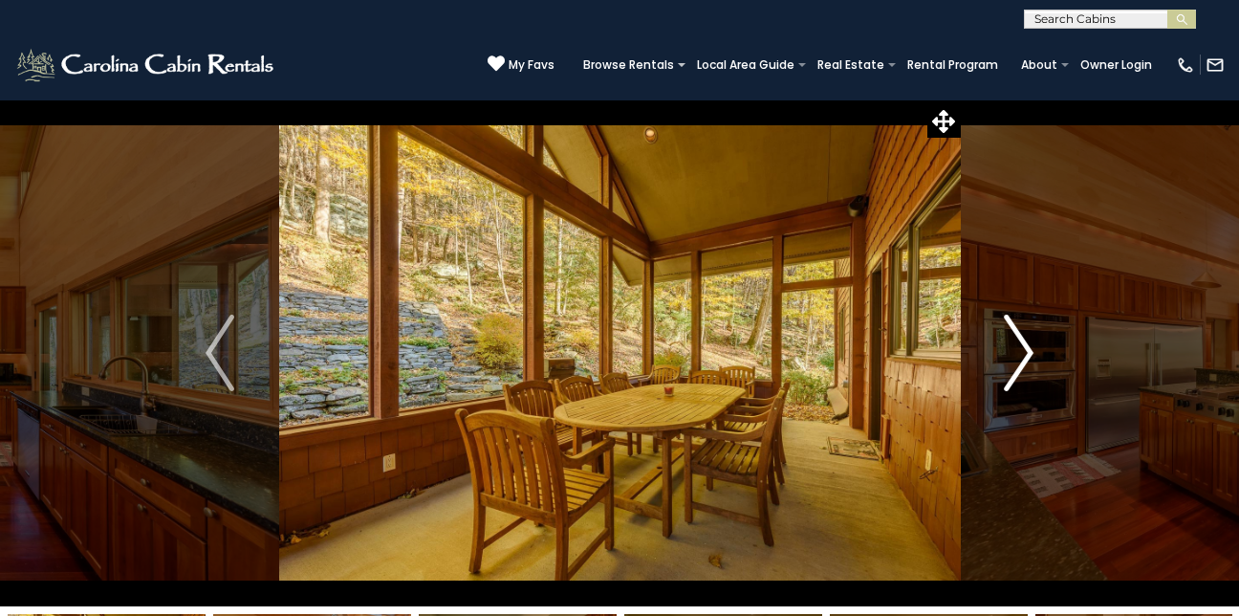
click at [1025, 340] on img "Next" at bounding box center [1019, 352] width 29 height 76
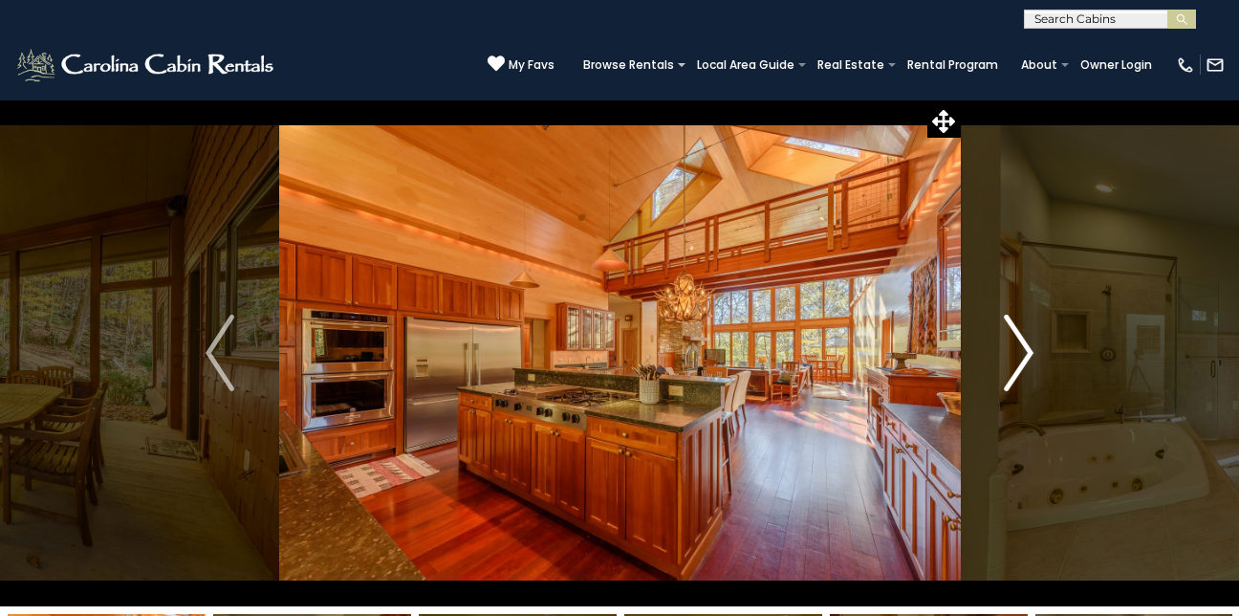
click at [1025, 340] on img "Next" at bounding box center [1019, 352] width 29 height 76
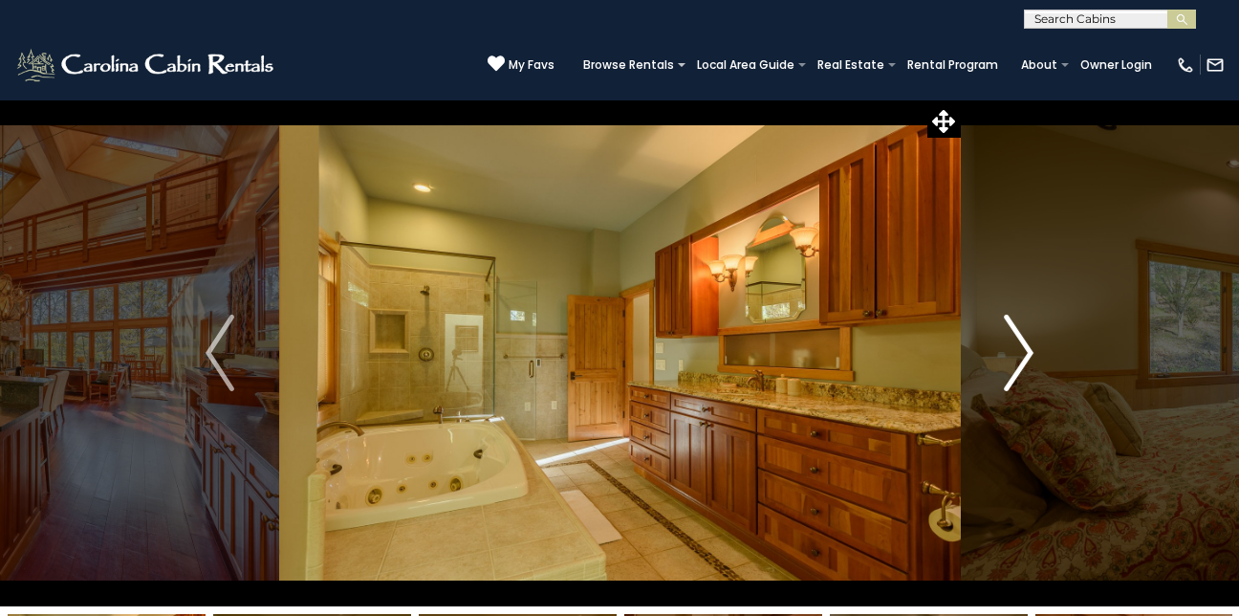
click at [1025, 340] on img "Next" at bounding box center [1019, 352] width 29 height 76
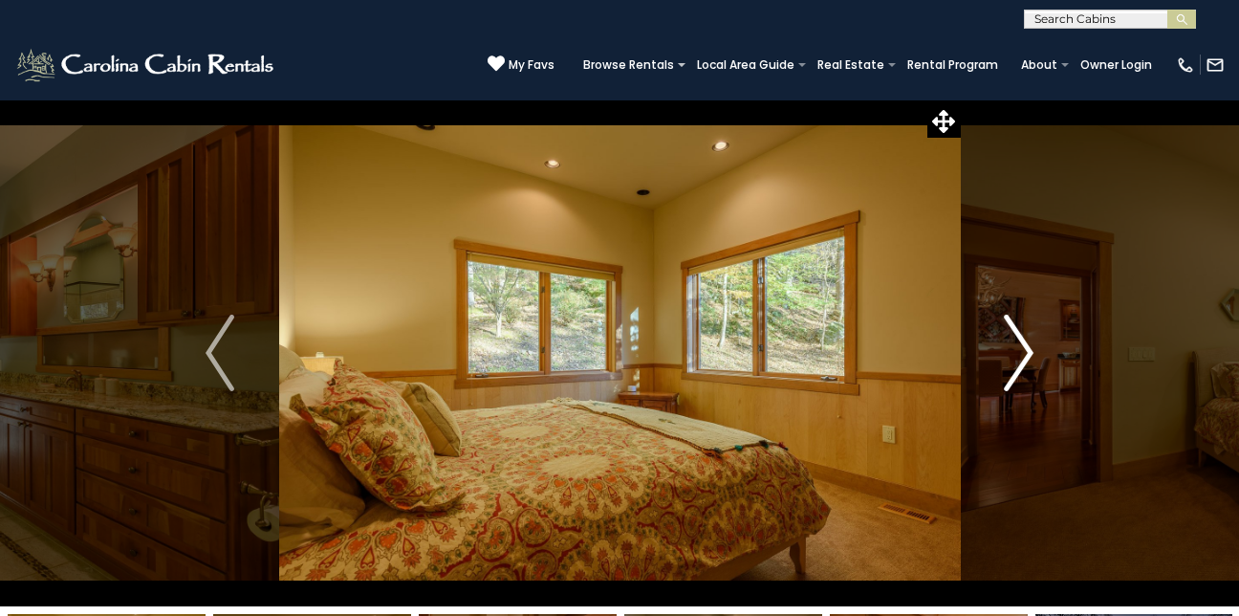
click at [1025, 340] on img "Next" at bounding box center [1019, 352] width 29 height 76
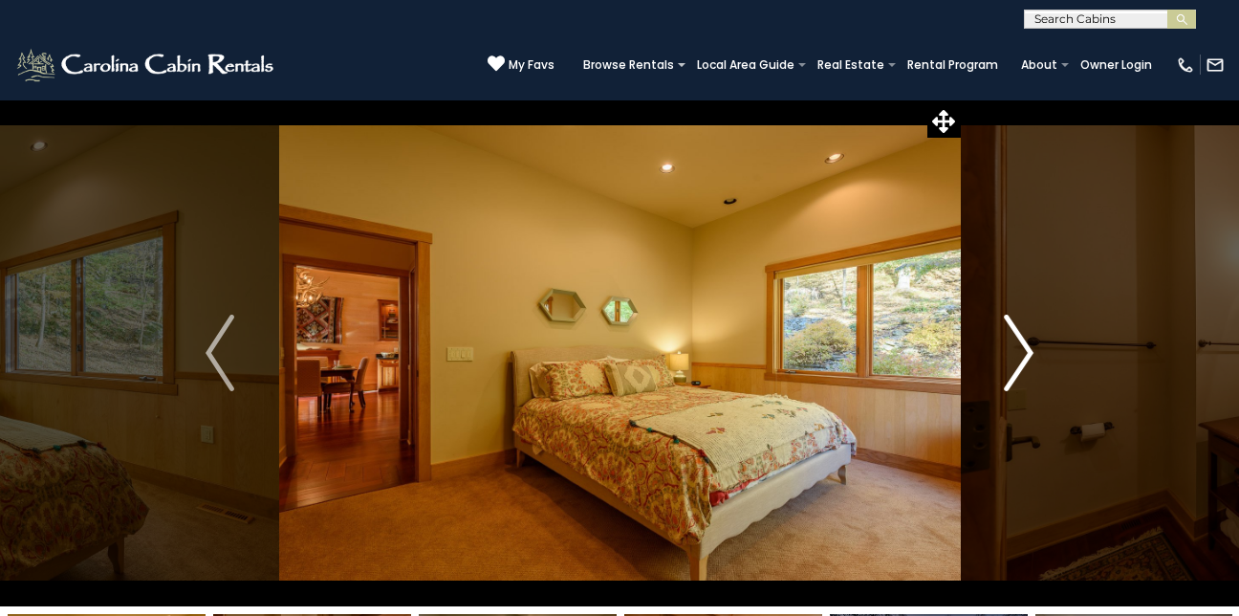
click at [1025, 340] on img "Next" at bounding box center [1019, 352] width 29 height 76
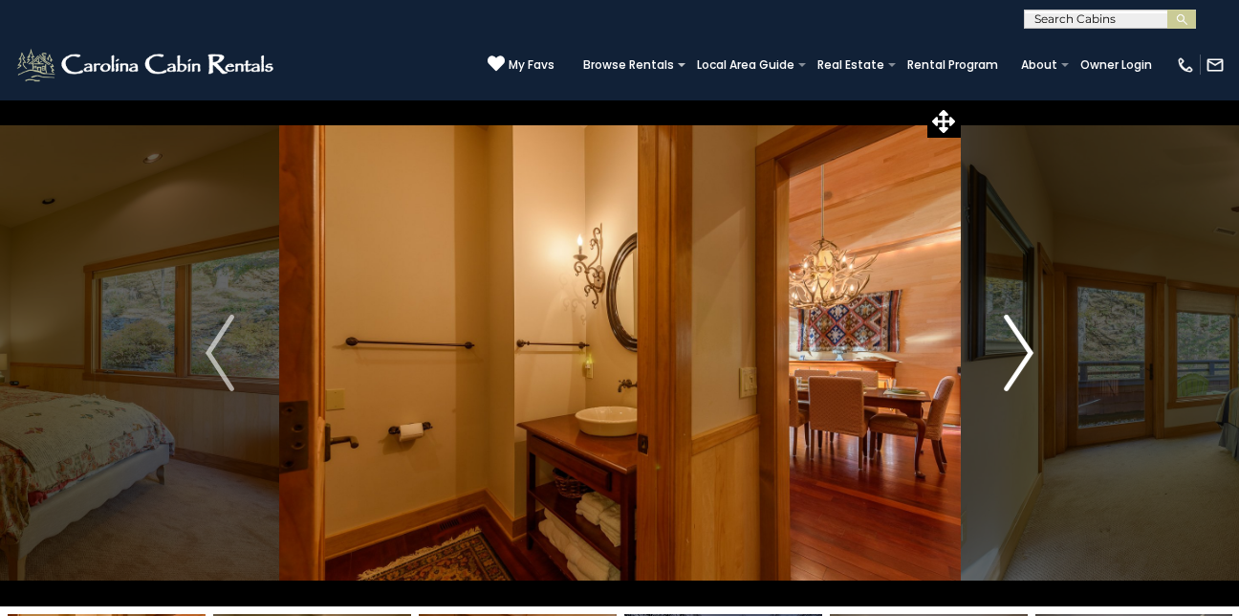
click at [1025, 340] on img "Next" at bounding box center [1019, 352] width 29 height 76
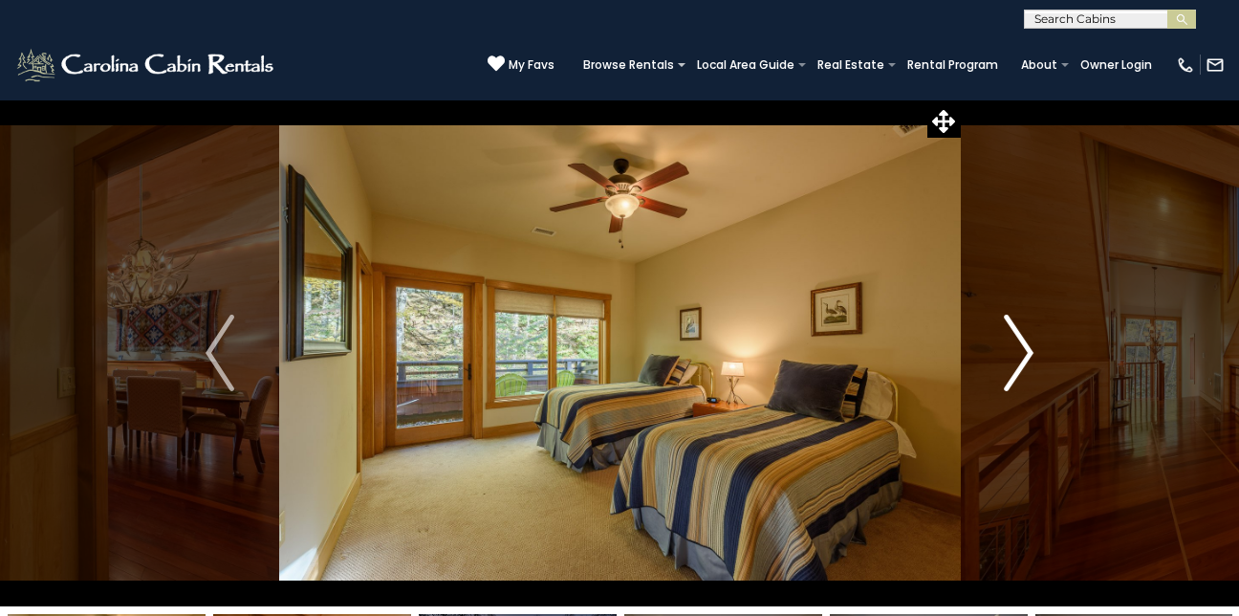
click at [1025, 340] on img "Next" at bounding box center [1019, 352] width 29 height 76
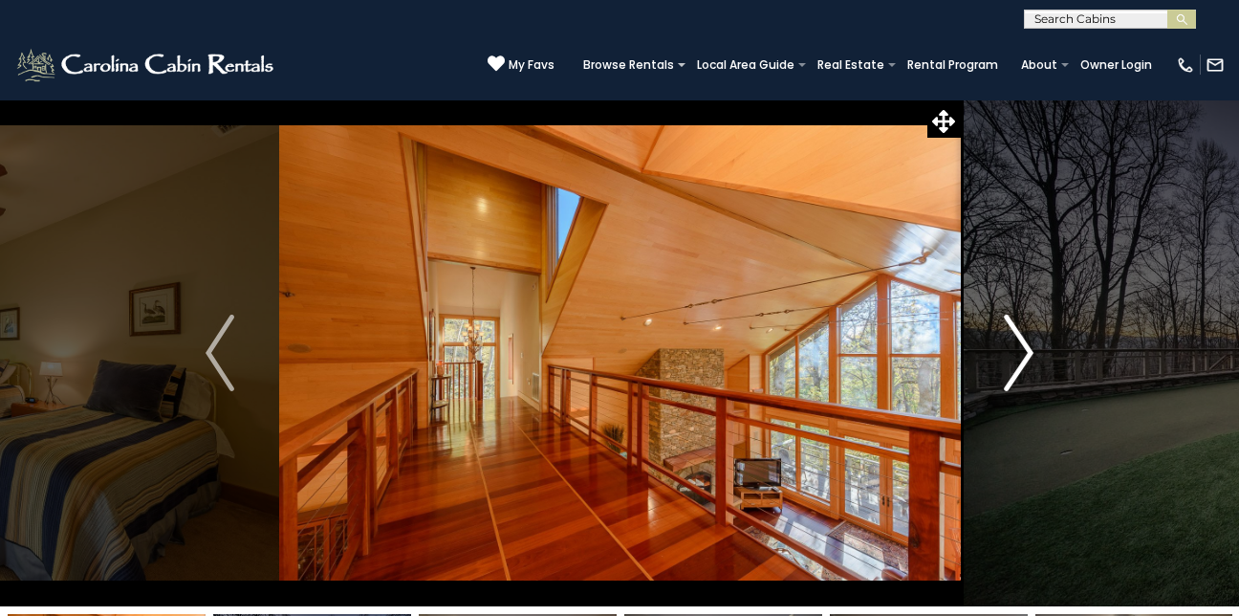
click at [1025, 340] on img "Next" at bounding box center [1019, 352] width 29 height 76
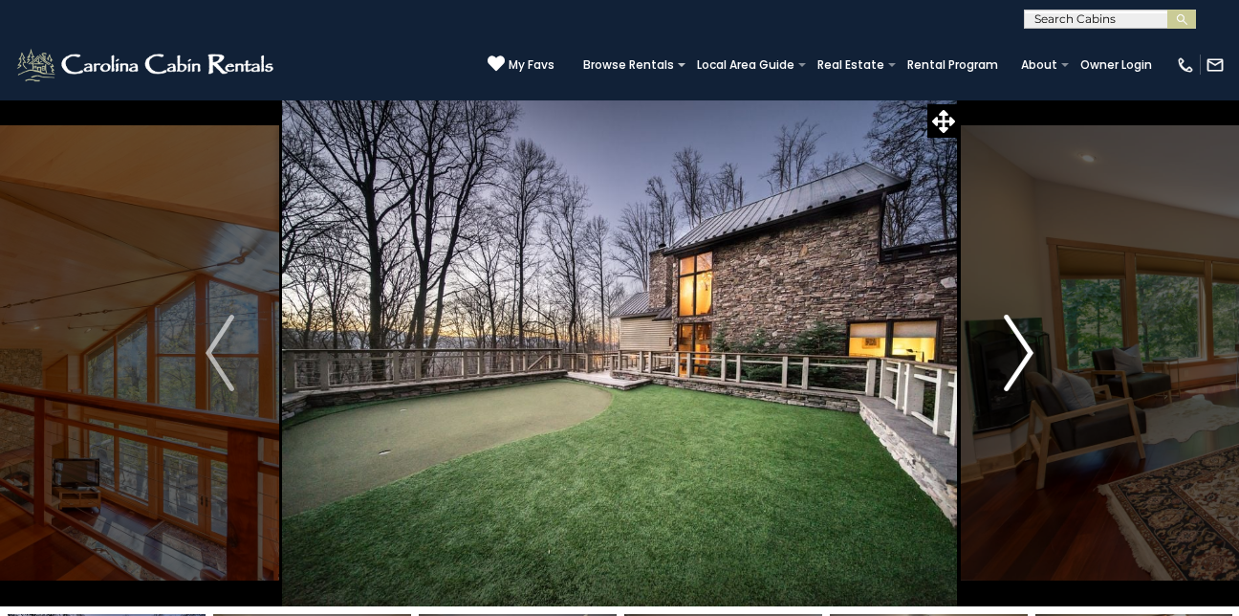
click at [1025, 340] on img "Next" at bounding box center [1019, 352] width 29 height 76
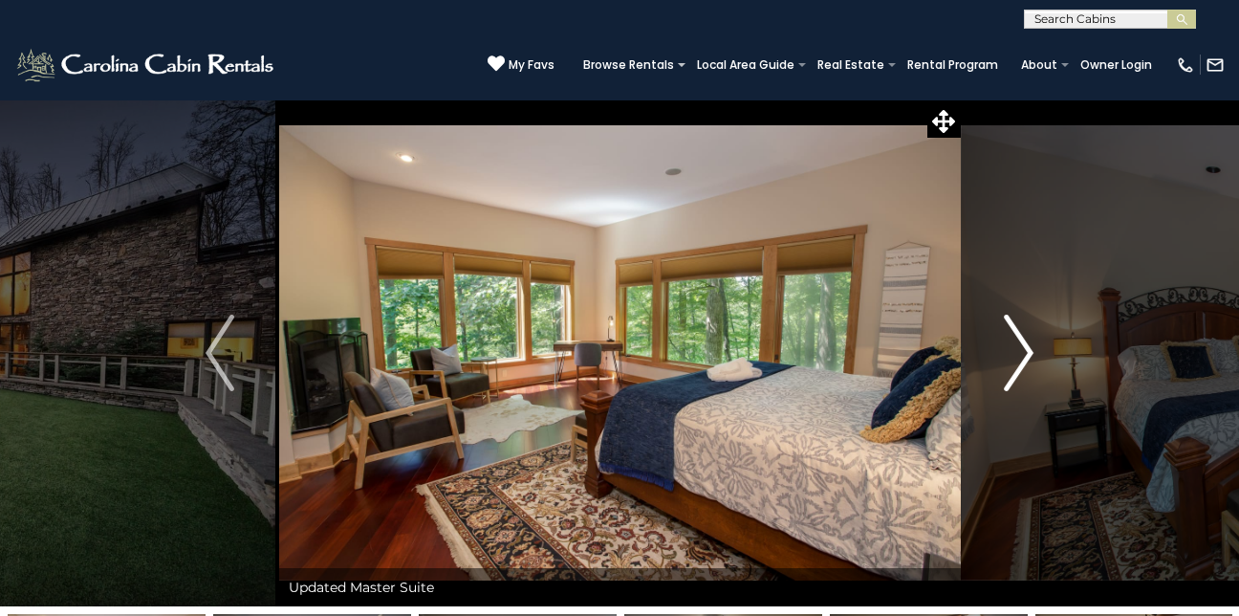
click at [1025, 340] on img "Next" at bounding box center [1019, 352] width 29 height 76
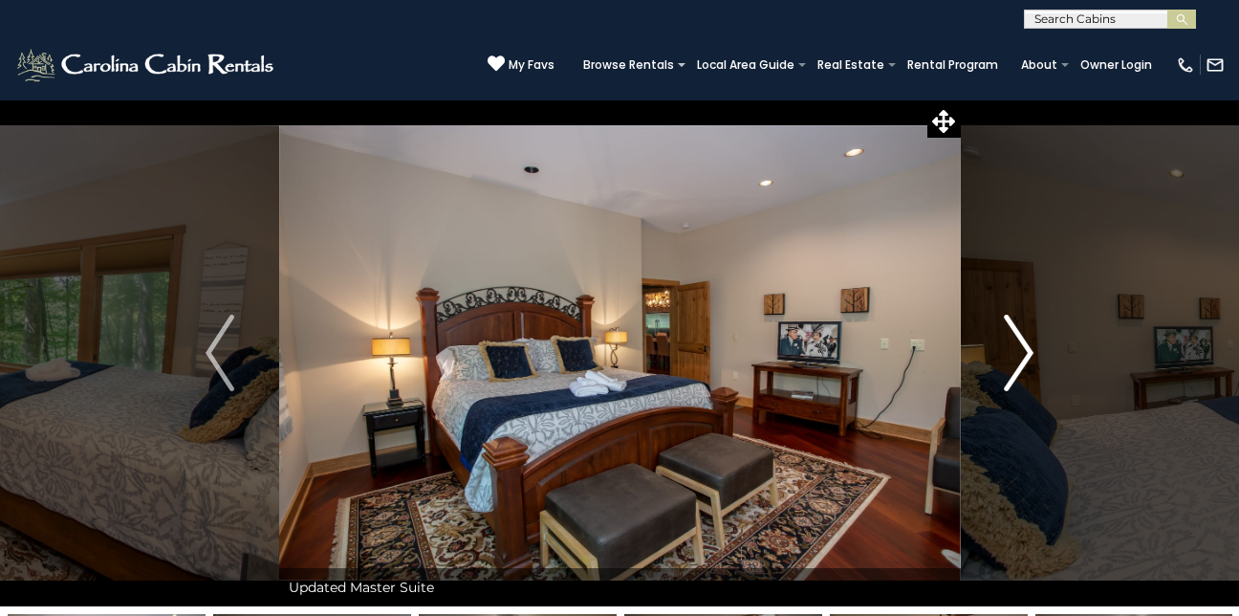
click at [1025, 340] on img "Next" at bounding box center [1019, 352] width 29 height 76
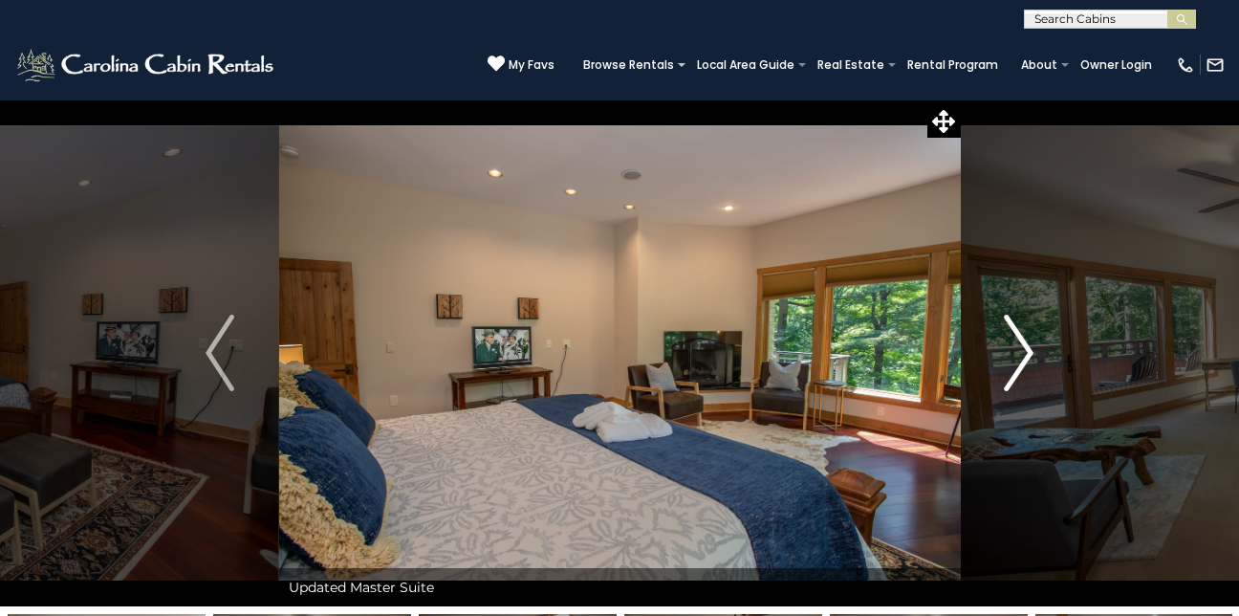
click at [1025, 340] on img "Next" at bounding box center [1019, 352] width 29 height 76
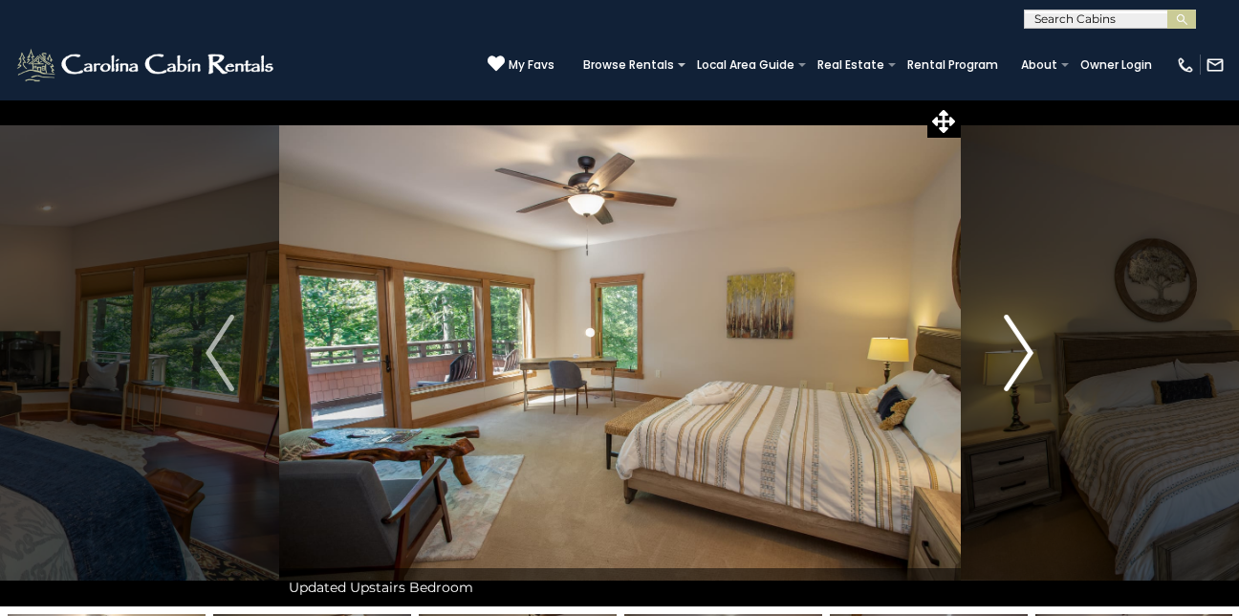
click at [1025, 340] on img "Next" at bounding box center [1019, 352] width 29 height 76
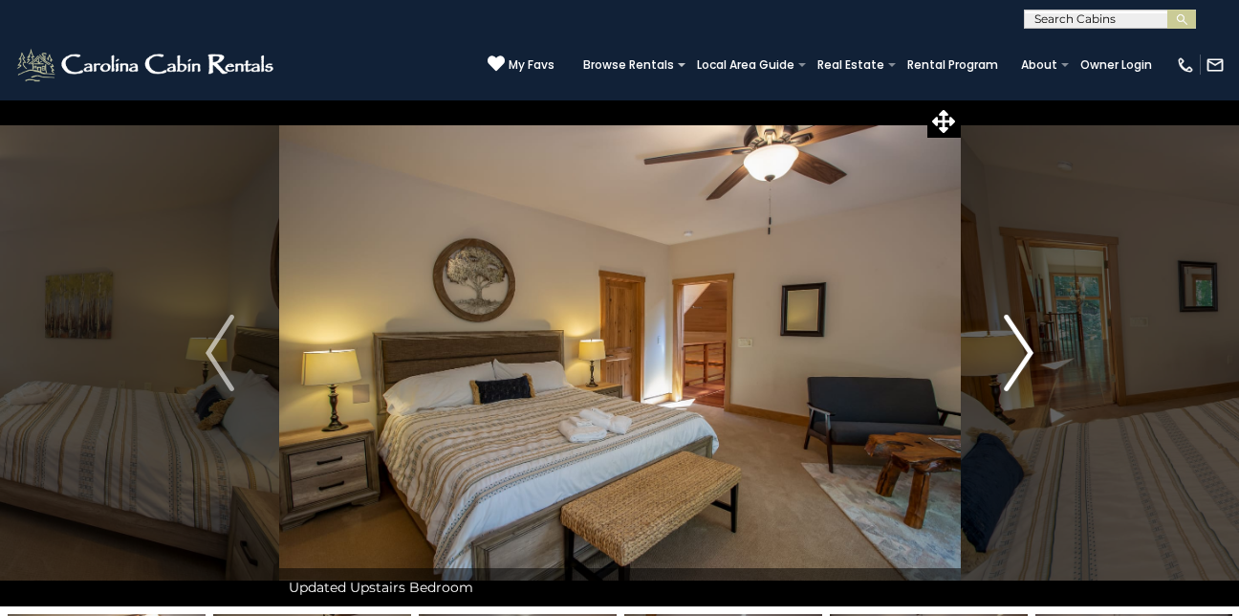
click at [1025, 340] on img "Next" at bounding box center [1019, 352] width 29 height 76
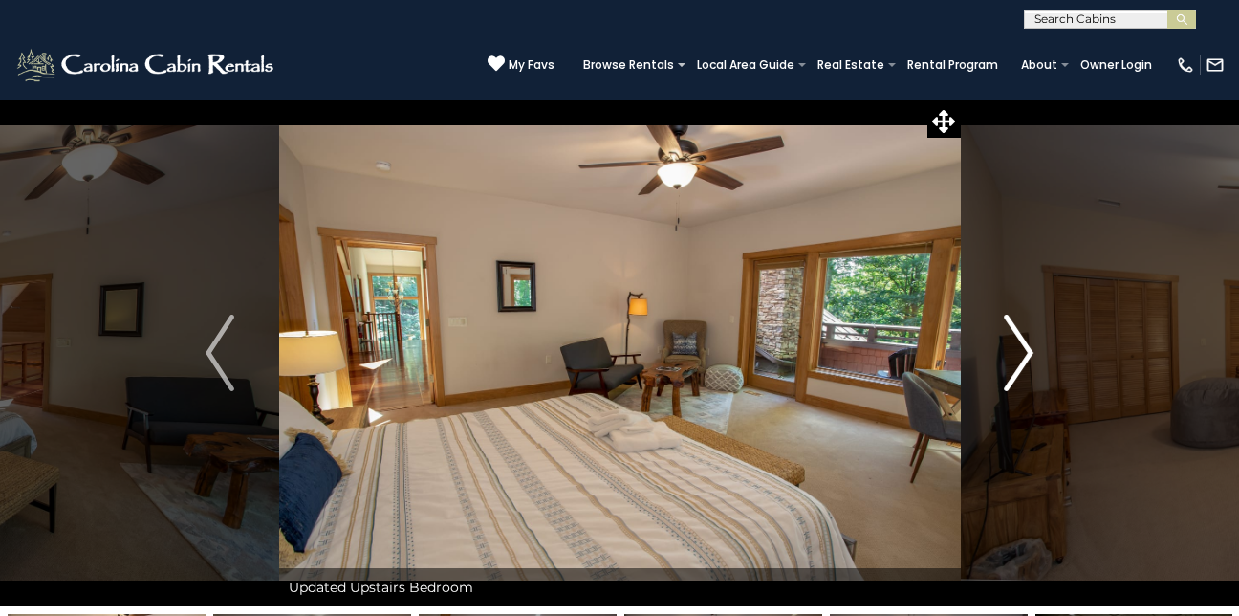
click at [1025, 340] on img "Next" at bounding box center [1019, 352] width 29 height 76
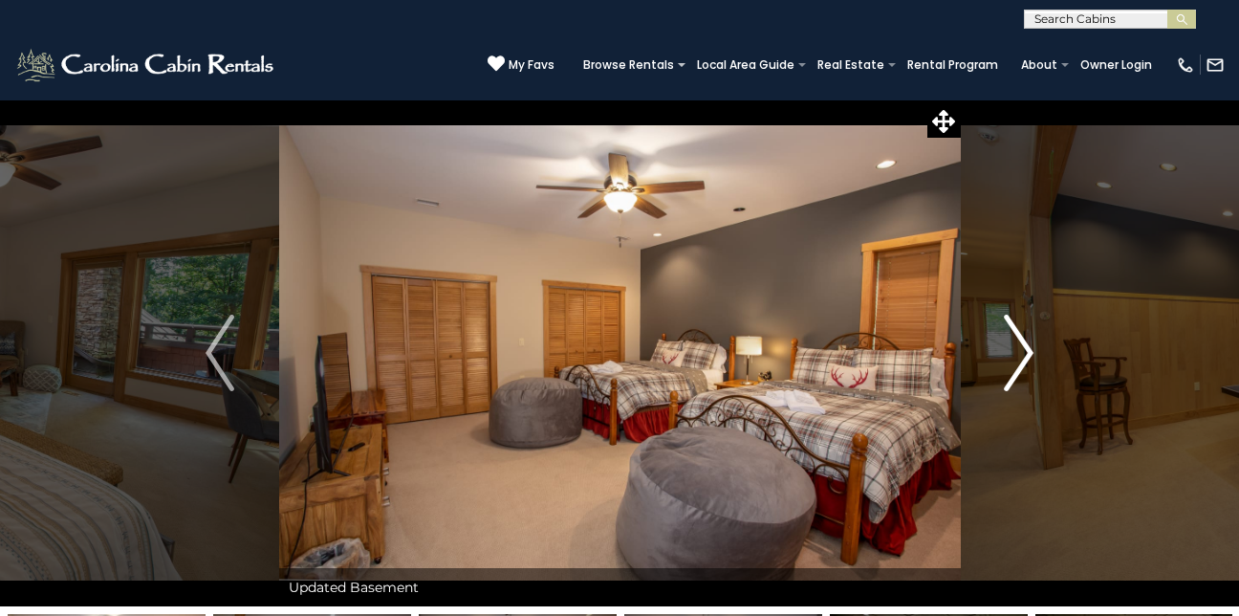
click at [1025, 340] on img "Next" at bounding box center [1019, 352] width 29 height 76
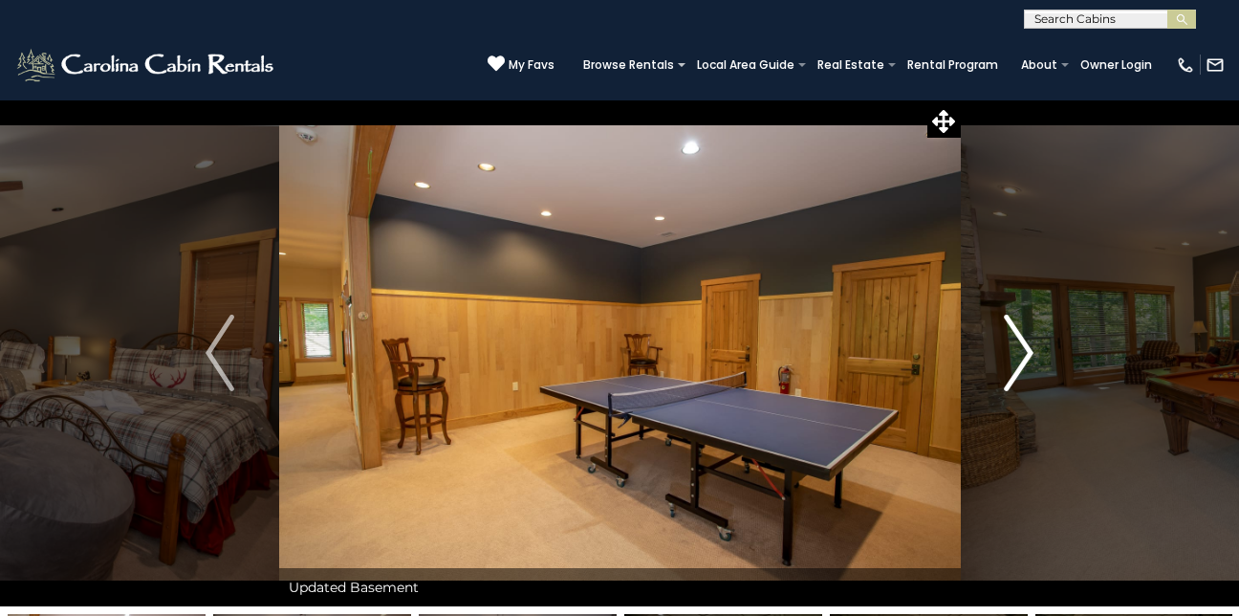
click at [1025, 340] on img "Next" at bounding box center [1019, 352] width 29 height 76
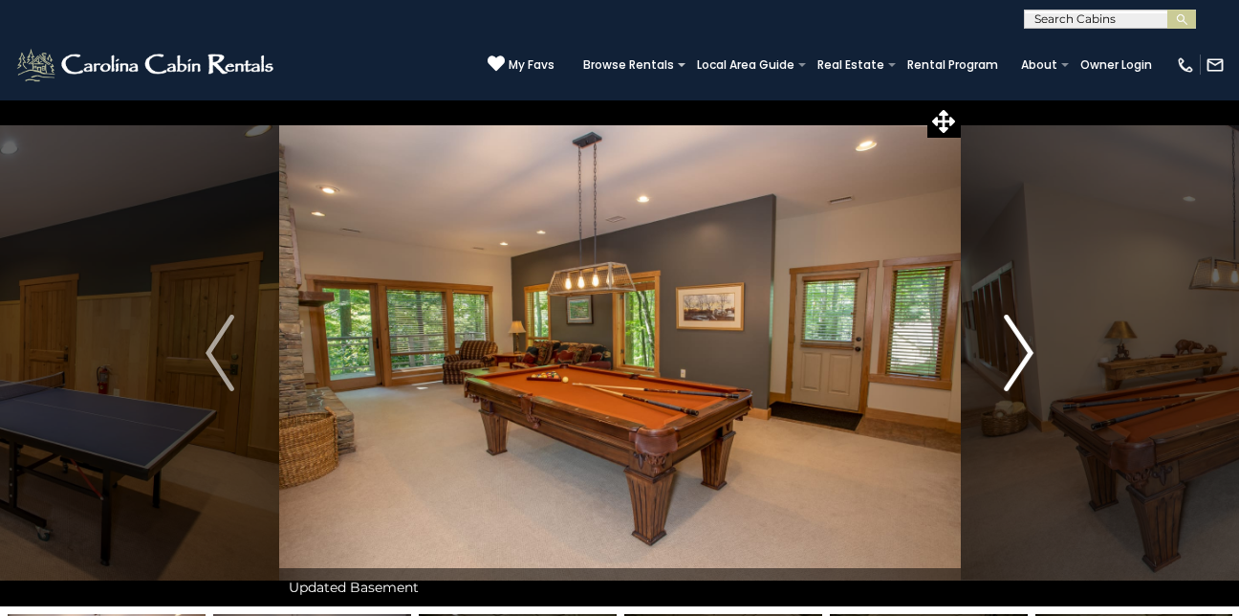
click at [1025, 340] on img "Next" at bounding box center [1019, 352] width 29 height 76
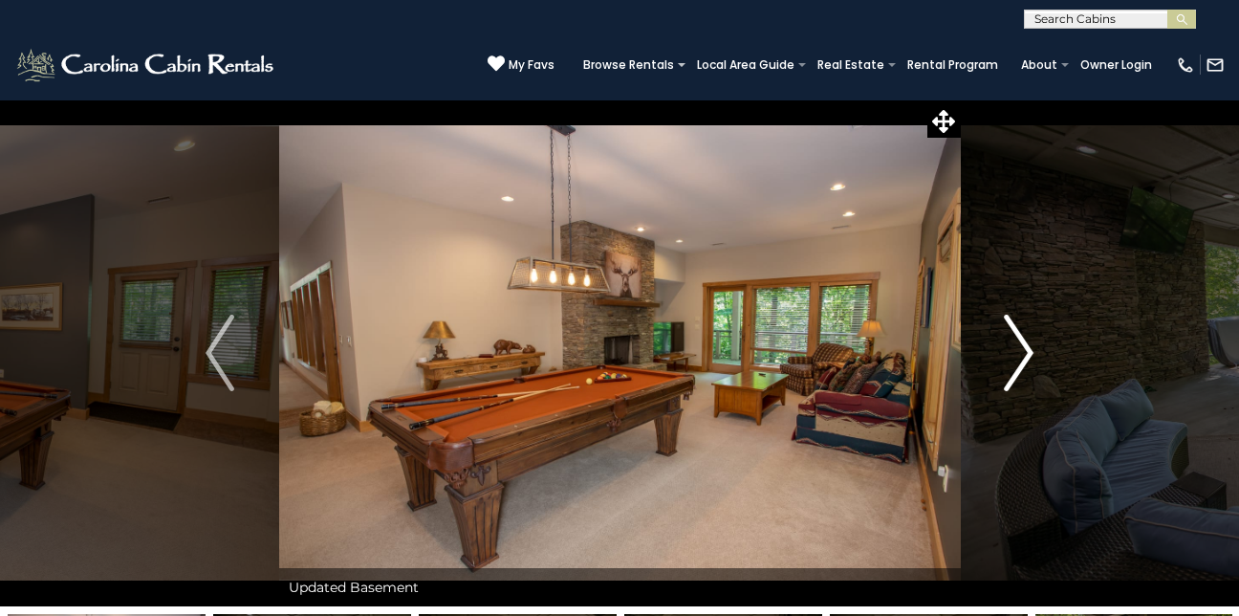
click at [1025, 340] on img "Next" at bounding box center [1019, 352] width 29 height 76
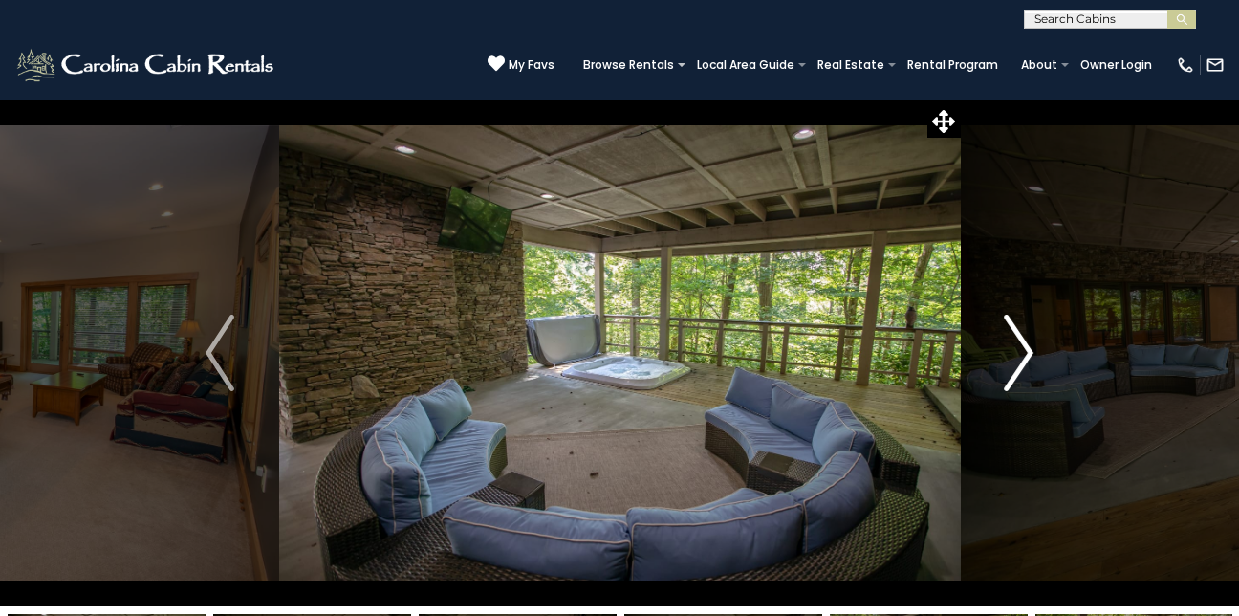
click at [1025, 340] on img "Next" at bounding box center [1019, 352] width 29 height 76
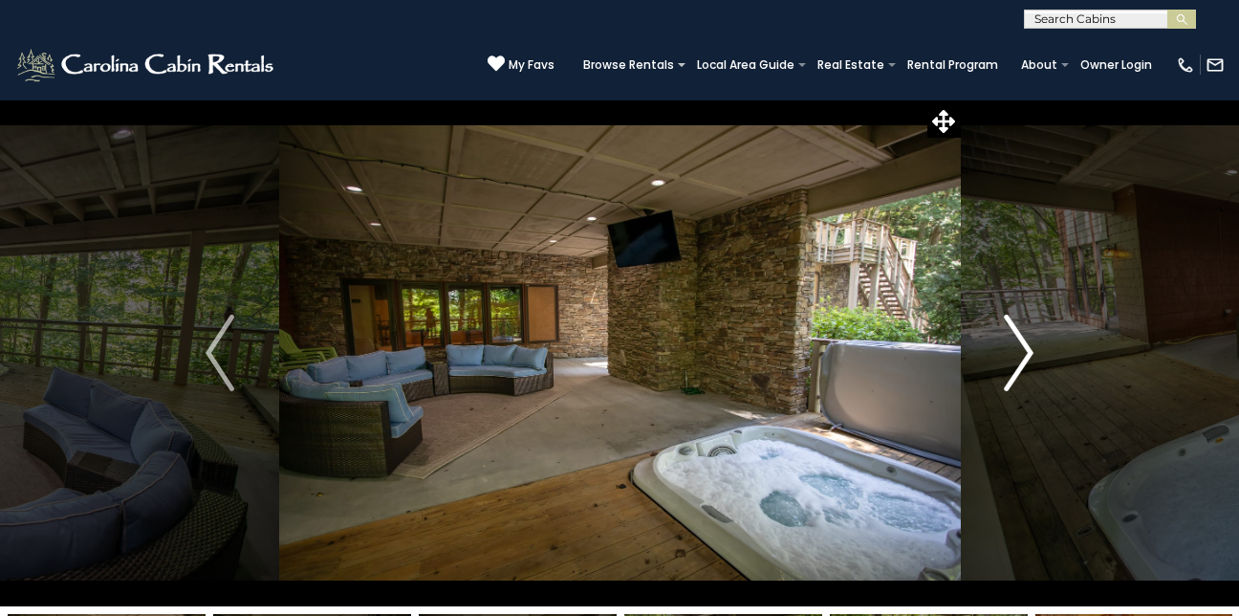
click at [1032, 349] on img "Next" at bounding box center [1019, 352] width 29 height 76
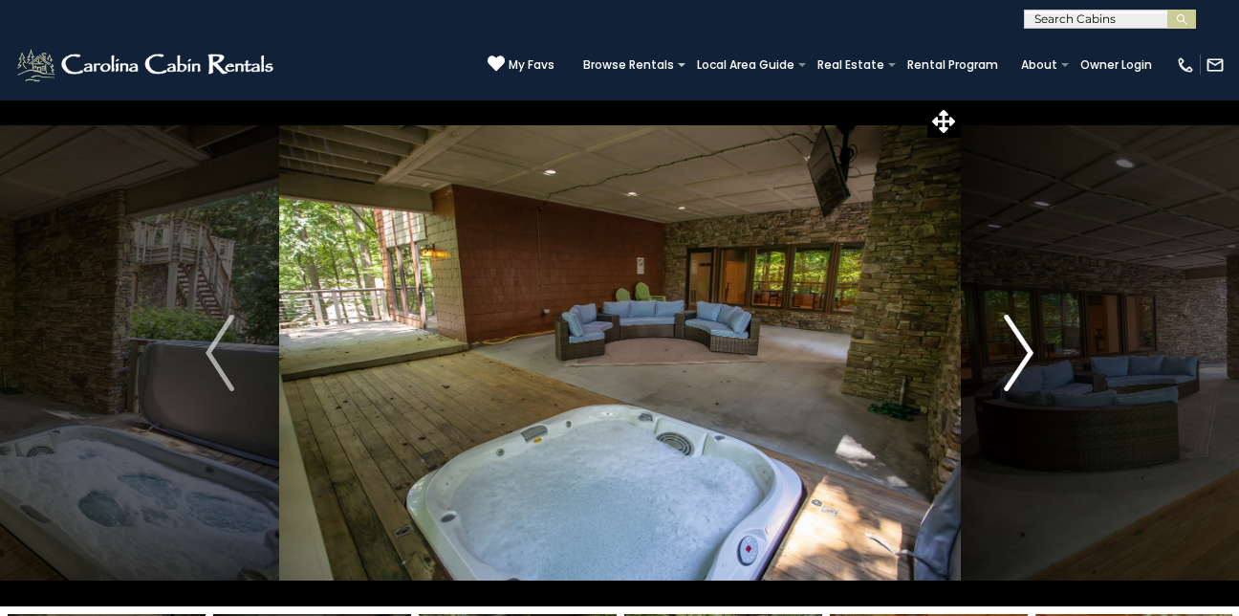
click at [1032, 349] on img "Next" at bounding box center [1019, 352] width 29 height 76
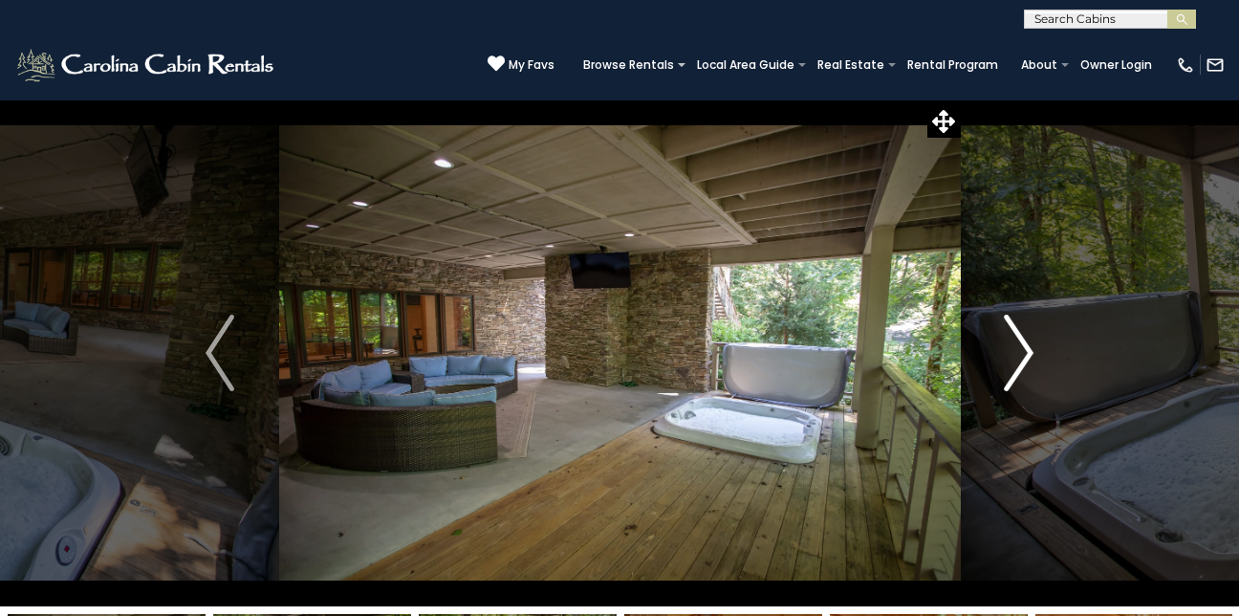
click at [1025, 348] on img "Next" at bounding box center [1019, 352] width 29 height 76
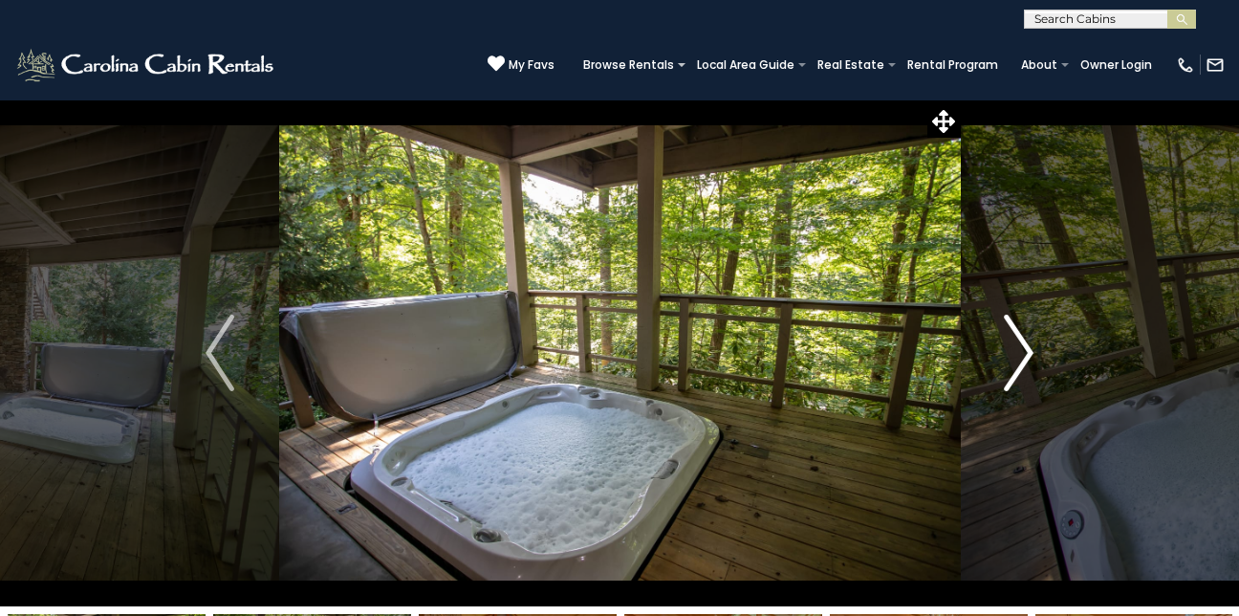
click at [1029, 354] on img "Next" at bounding box center [1019, 352] width 29 height 76
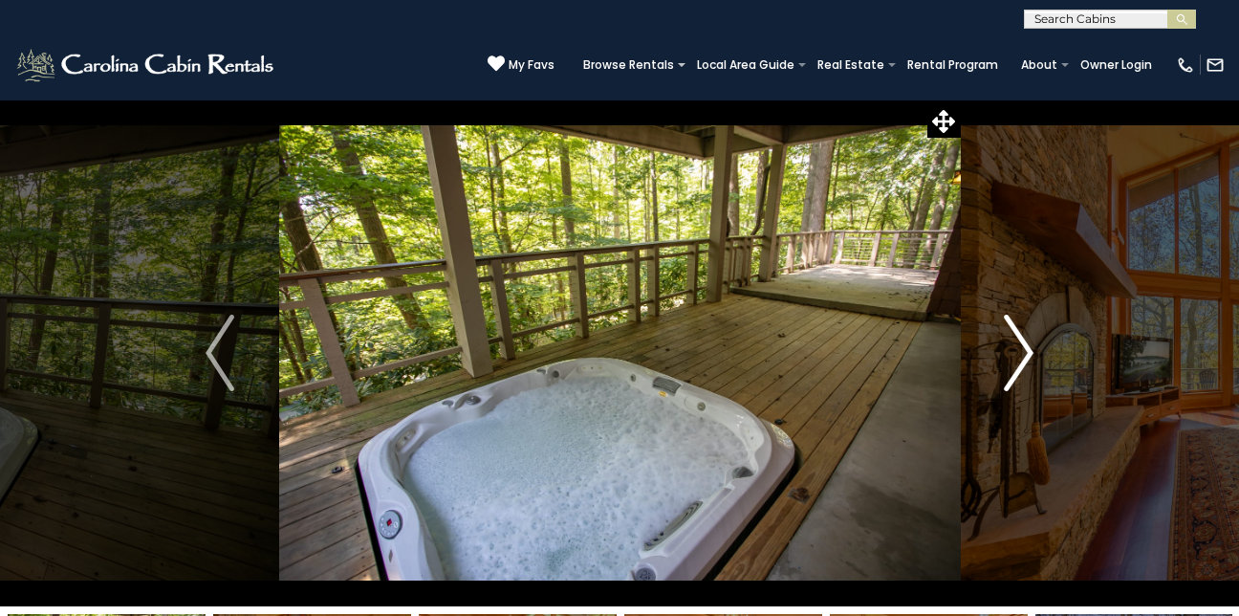
click at [1029, 347] on img "Next" at bounding box center [1019, 352] width 29 height 76
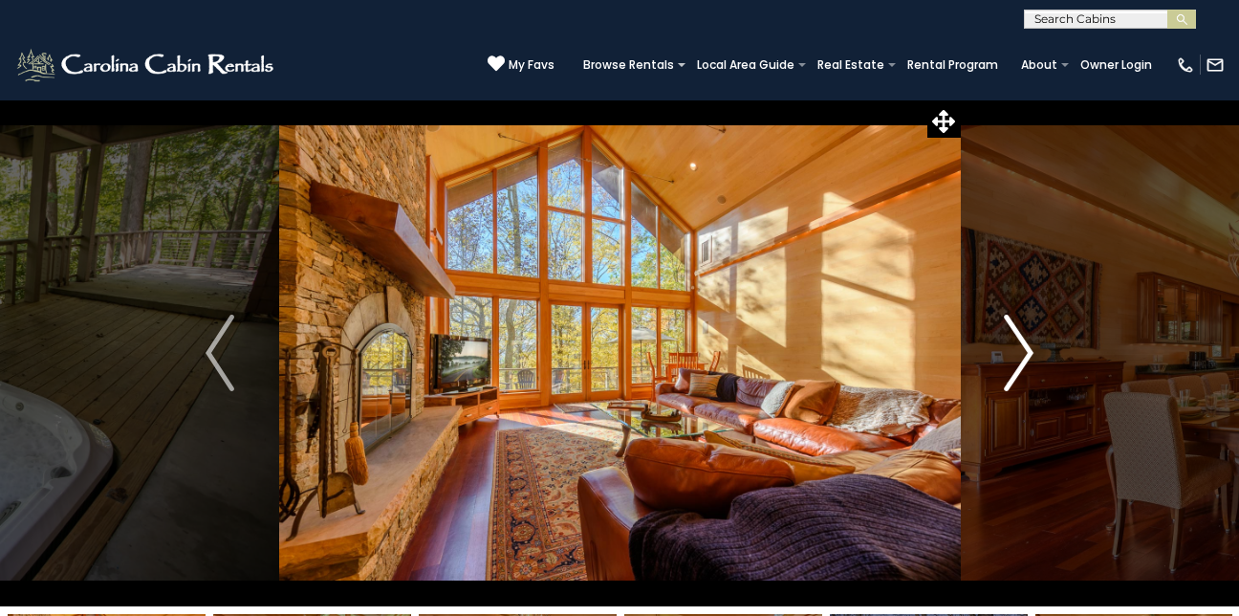
click at [1029, 347] on img "Next" at bounding box center [1019, 352] width 29 height 76
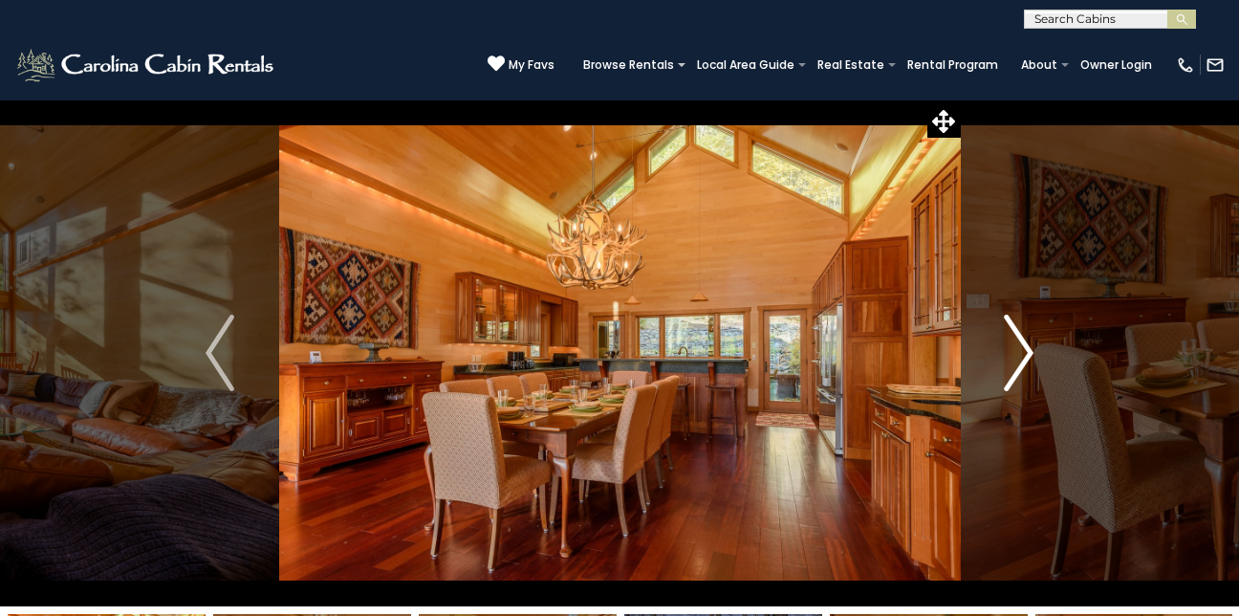
click at [1029, 347] on img "Next" at bounding box center [1019, 352] width 29 height 76
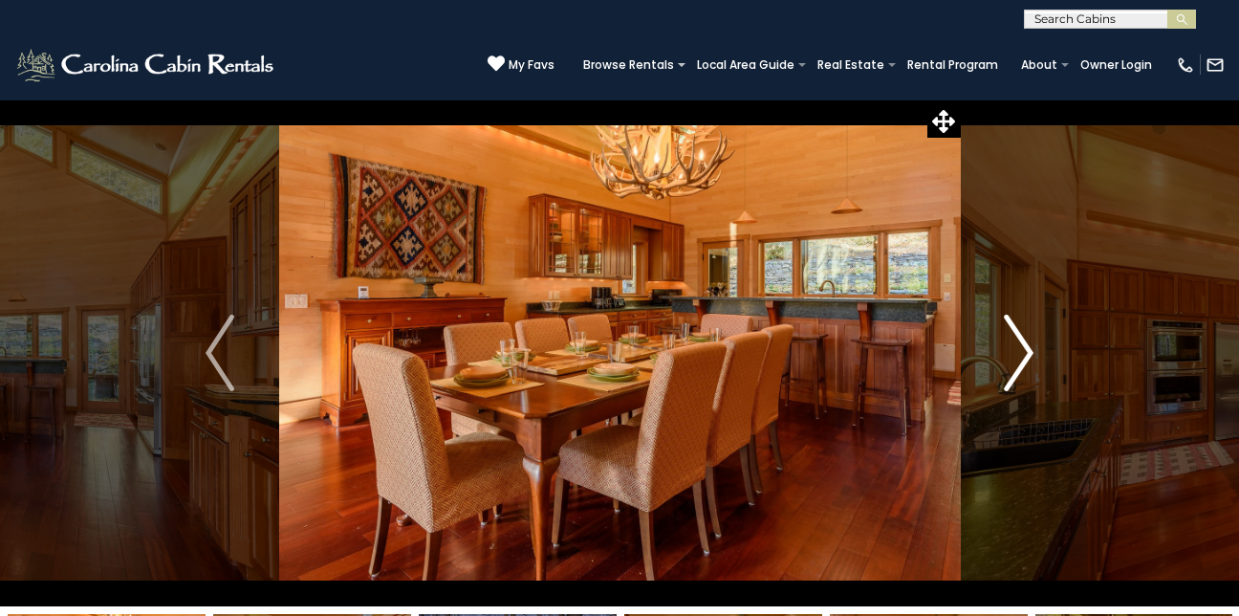
click at [1029, 347] on img "Next" at bounding box center [1019, 352] width 29 height 76
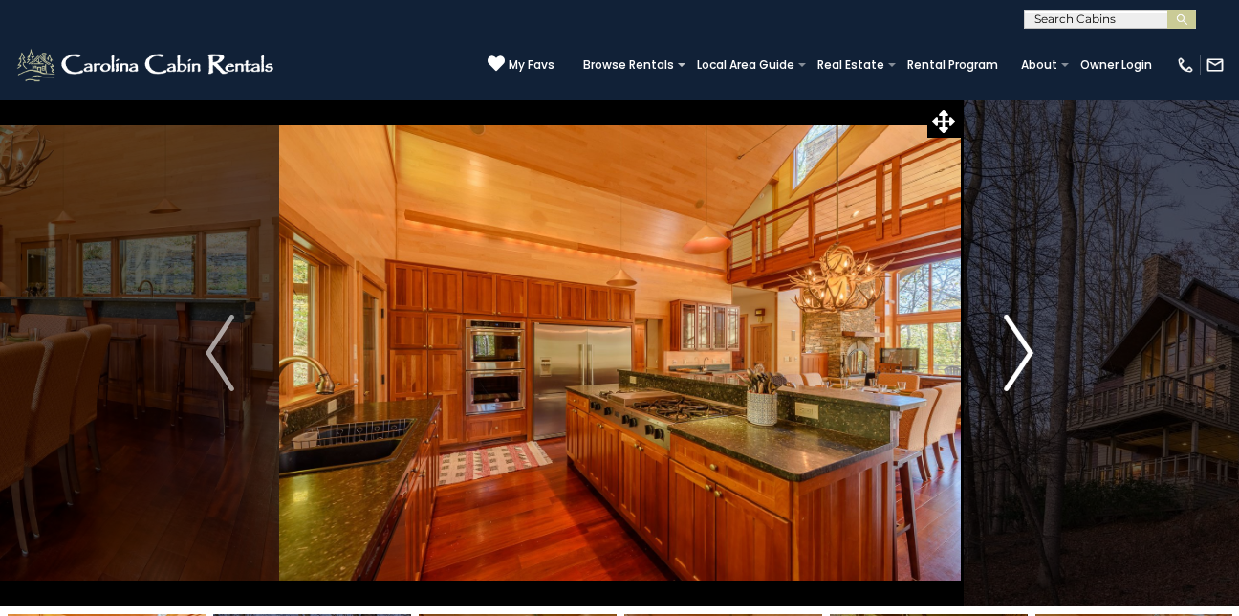
click at [1029, 347] on img "Next" at bounding box center [1019, 352] width 29 height 76
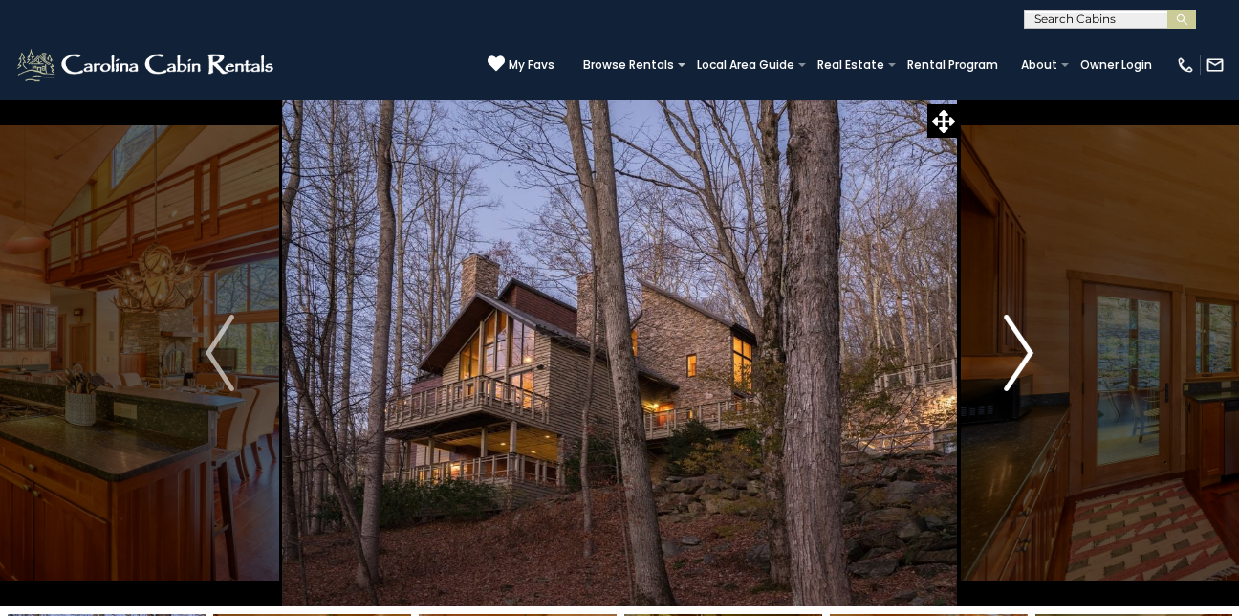
click at [1029, 347] on img "Next" at bounding box center [1019, 352] width 29 height 76
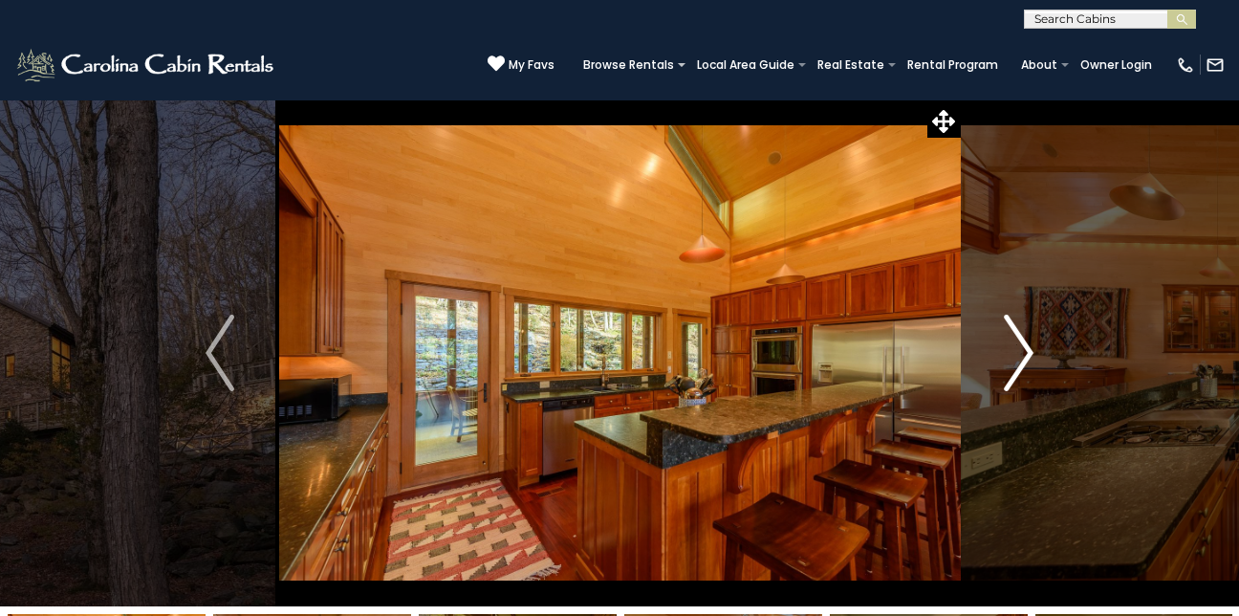
click at [1029, 347] on img "Next" at bounding box center [1019, 352] width 29 height 76
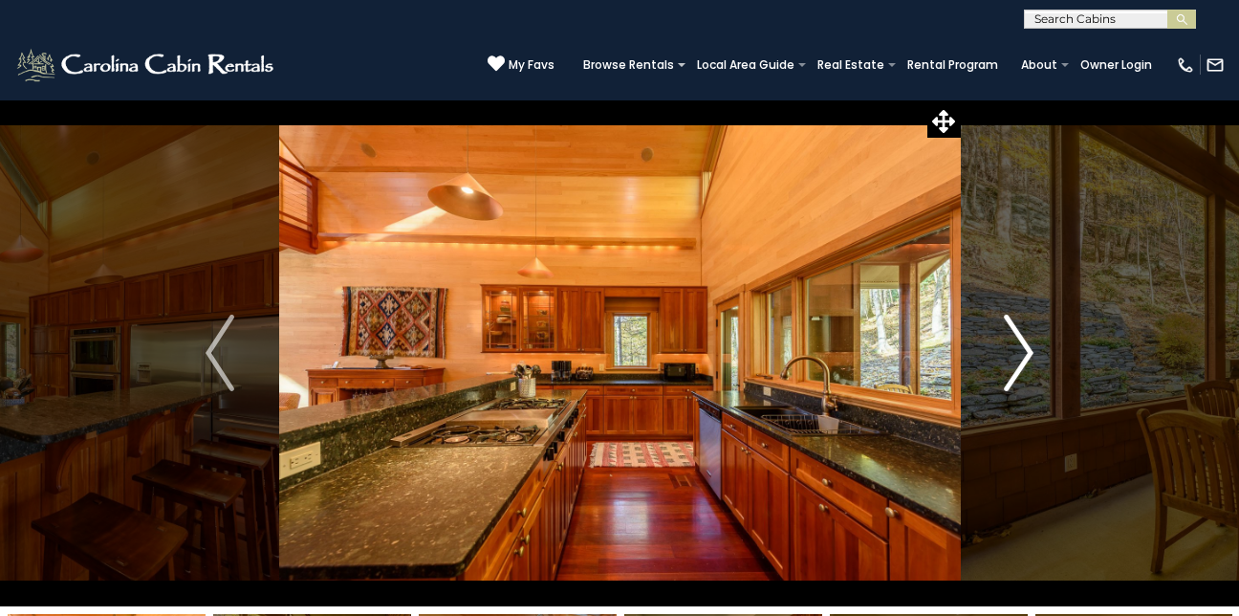
click at [1029, 347] on img "Next" at bounding box center [1019, 352] width 29 height 76
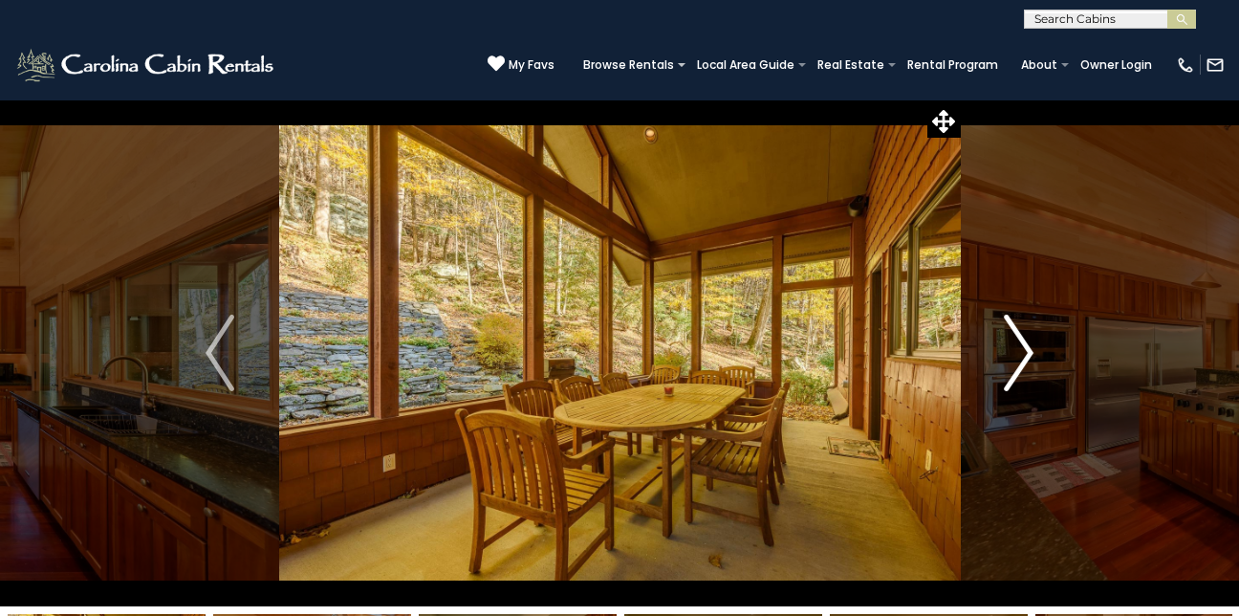
click at [1029, 347] on img "Next" at bounding box center [1019, 352] width 29 height 76
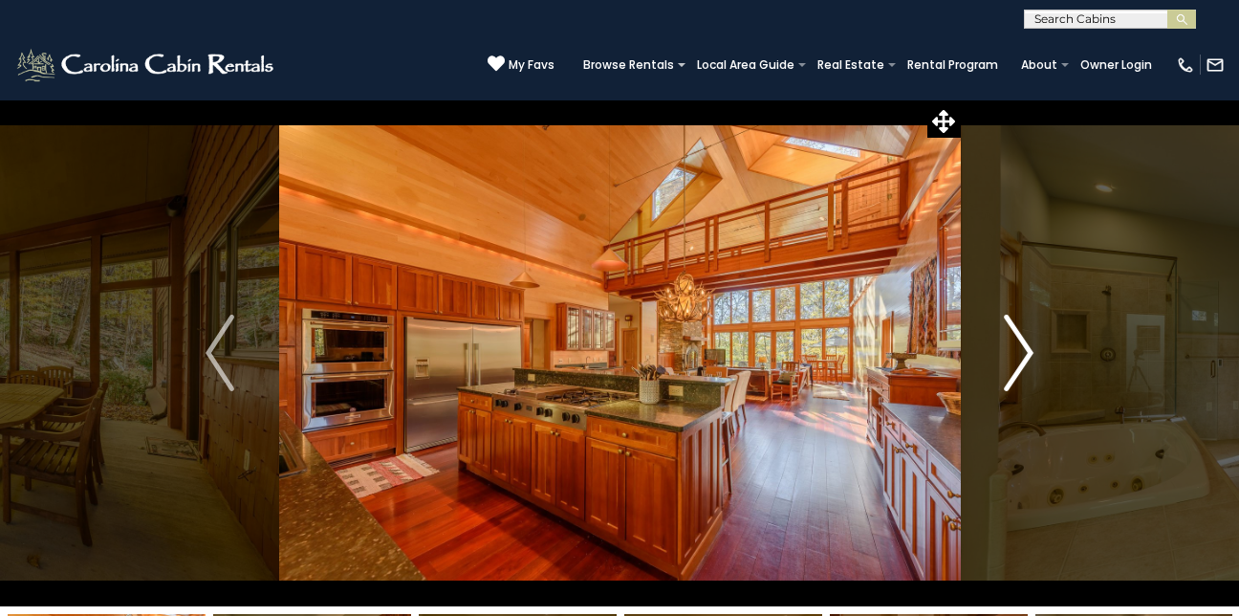
click at [1029, 347] on img "Next" at bounding box center [1019, 352] width 29 height 76
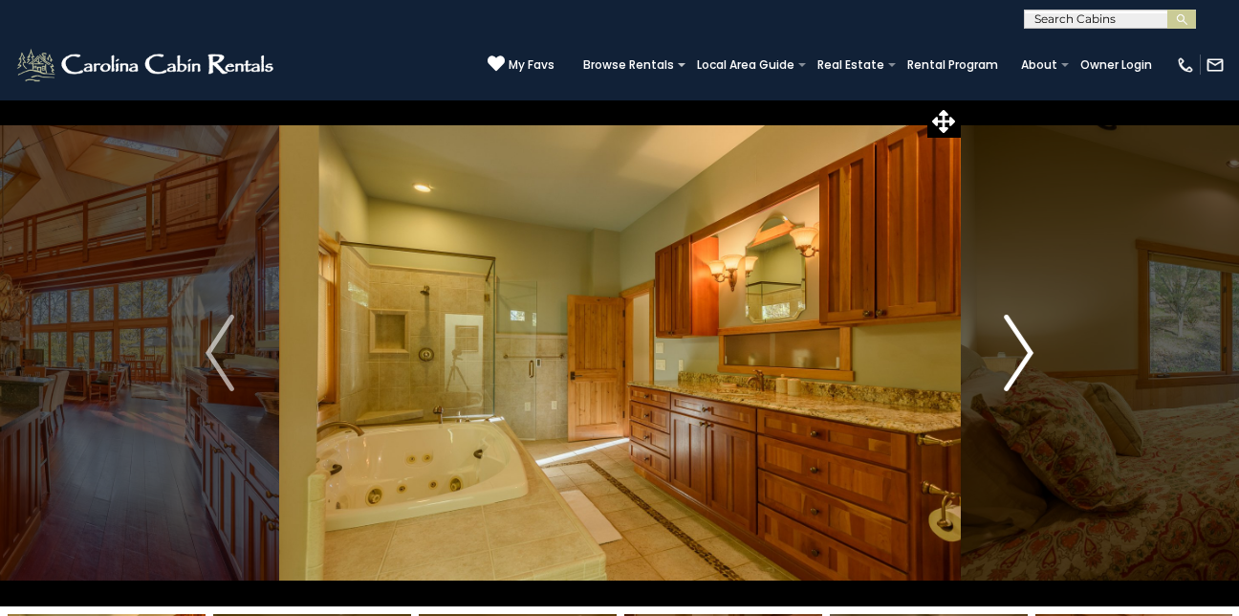
click at [1029, 347] on img "Next" at bounding box center [1019, 352] width 29 height 76
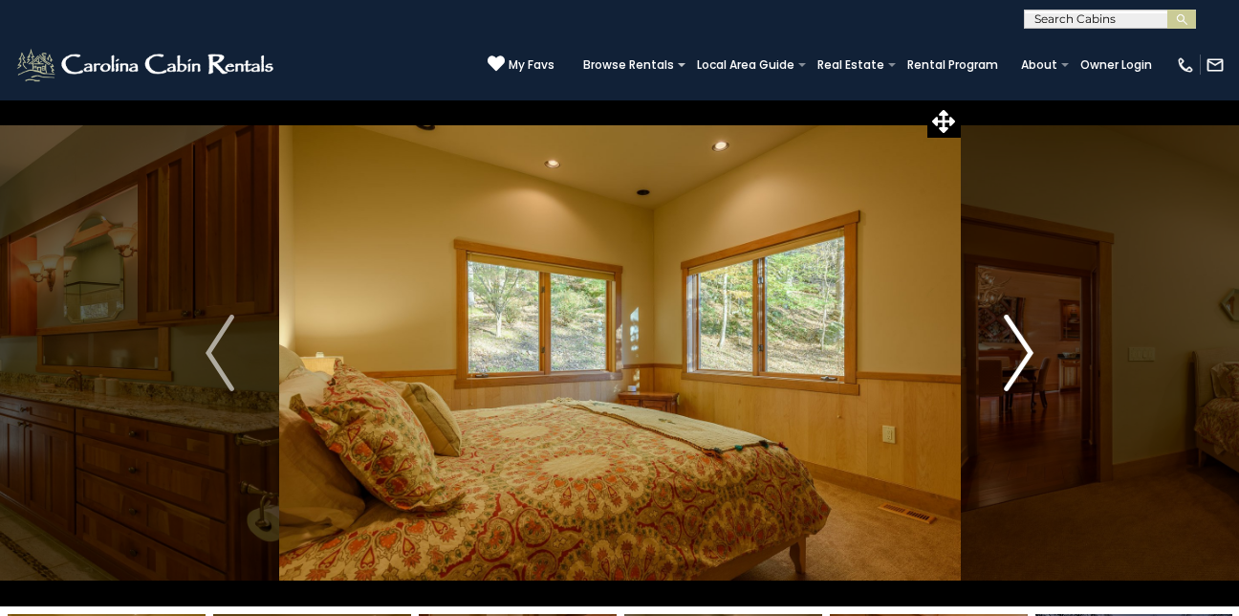
click at [1029, 347] on img "Next" at bounding box center [1019, 352] width 29 height 76
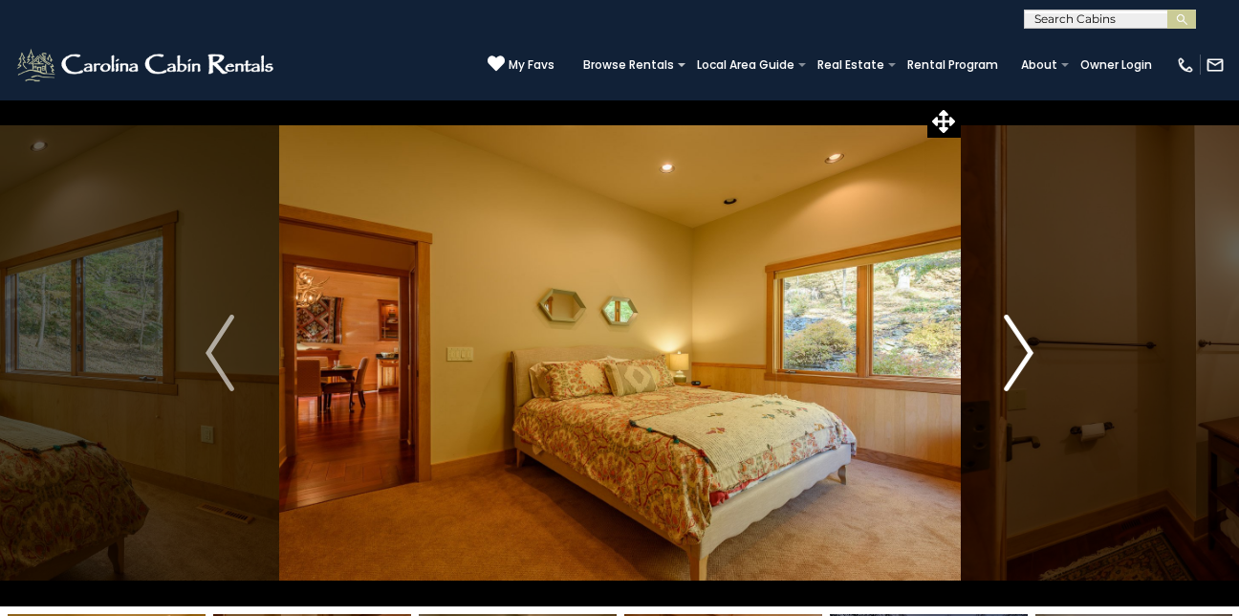
click at [1029, 347] on img "Next" at bounding box center [1019, 352] width 29 height 76
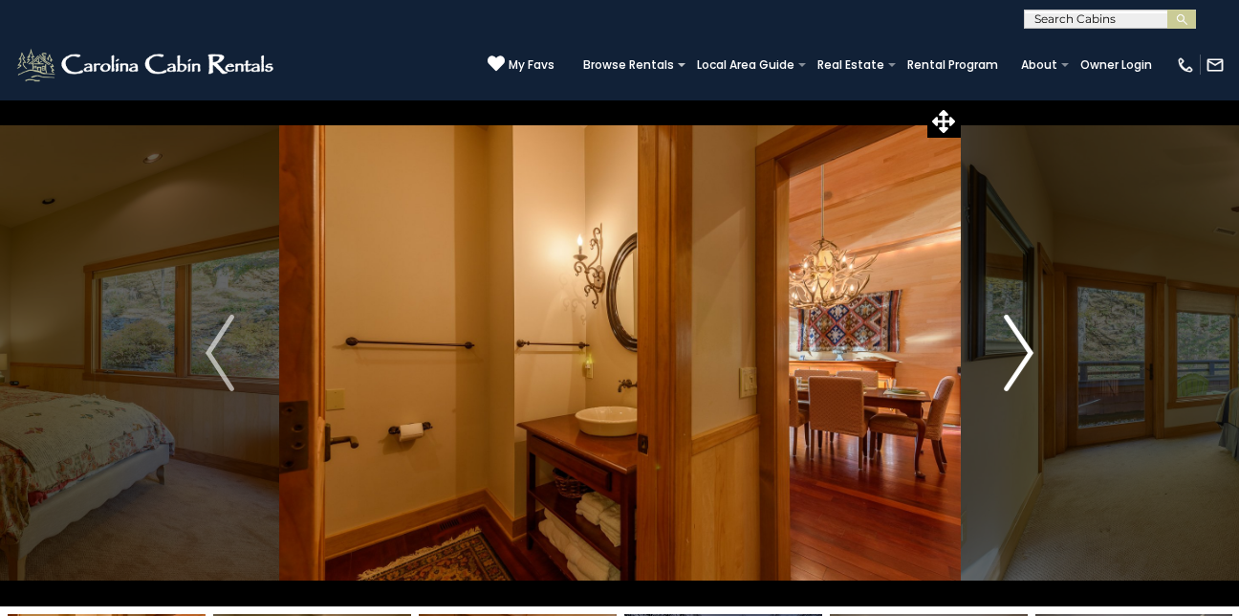
click at [1028, 350] on img "Next" at bounding box center [1019, 352] width 29 height 76
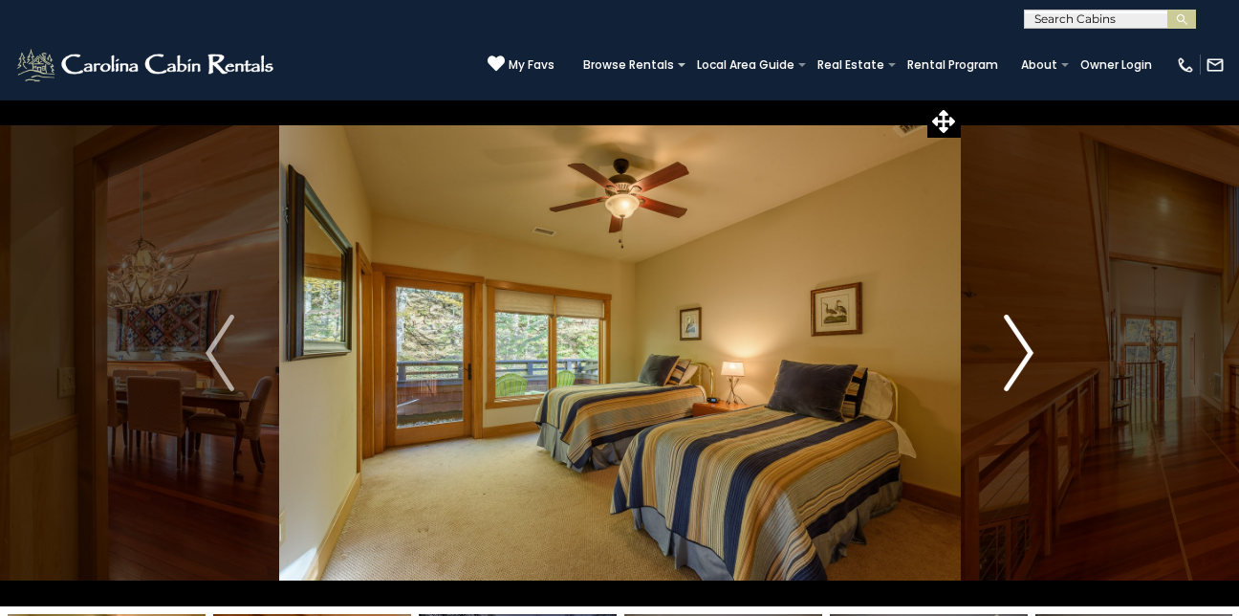
click at [1028, 350] on img "Next" at bounding box center [1019, 352] width 29 height 76
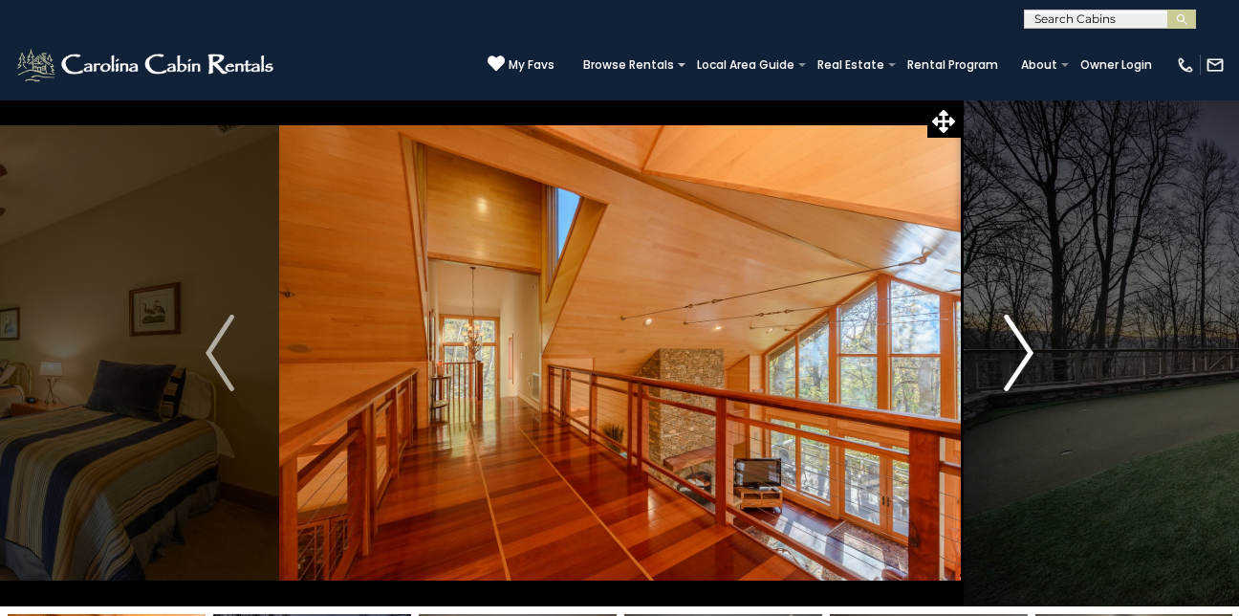
click at [1028, 350] on img "Next" at bounding box center [1019, 352] width 29 height 76
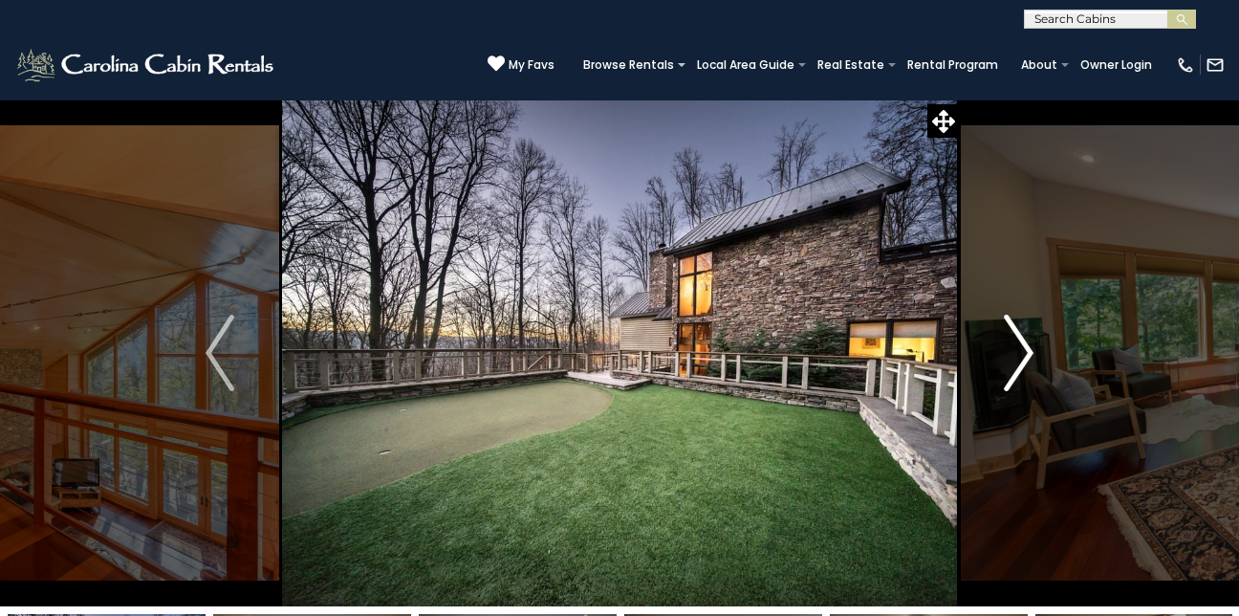
click at [1028, 350] on img "Next" at bounding box center [1019, 352] width 29 height 76
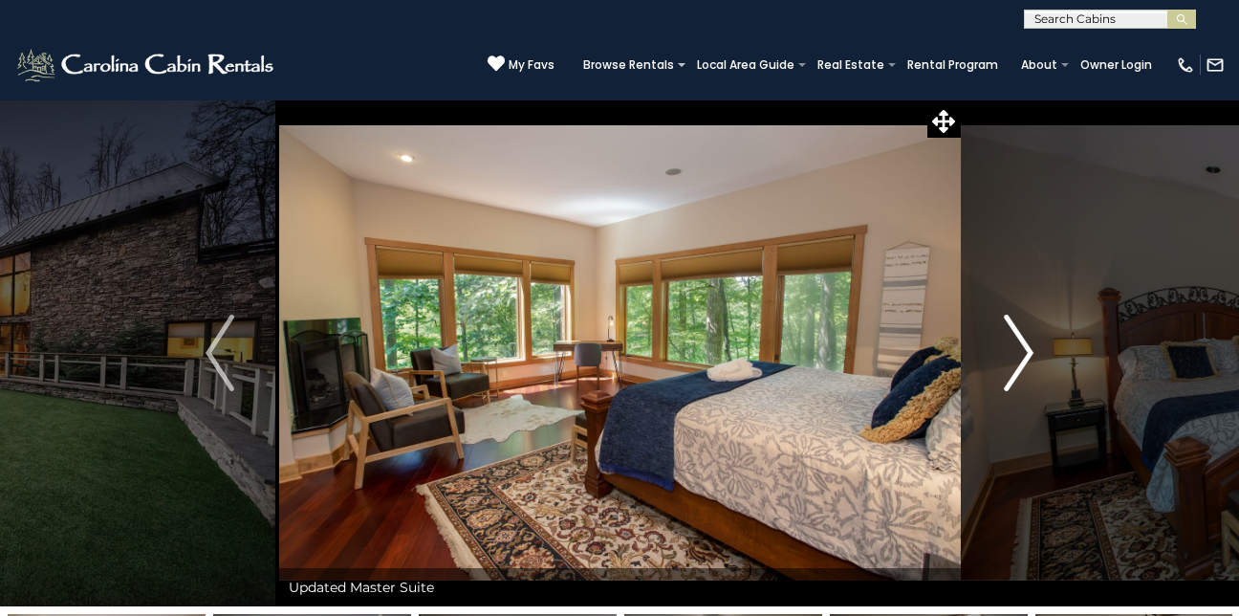
click at [1028, 350] on img "Next" at bounding box center [1019, 352] width 29 height 76
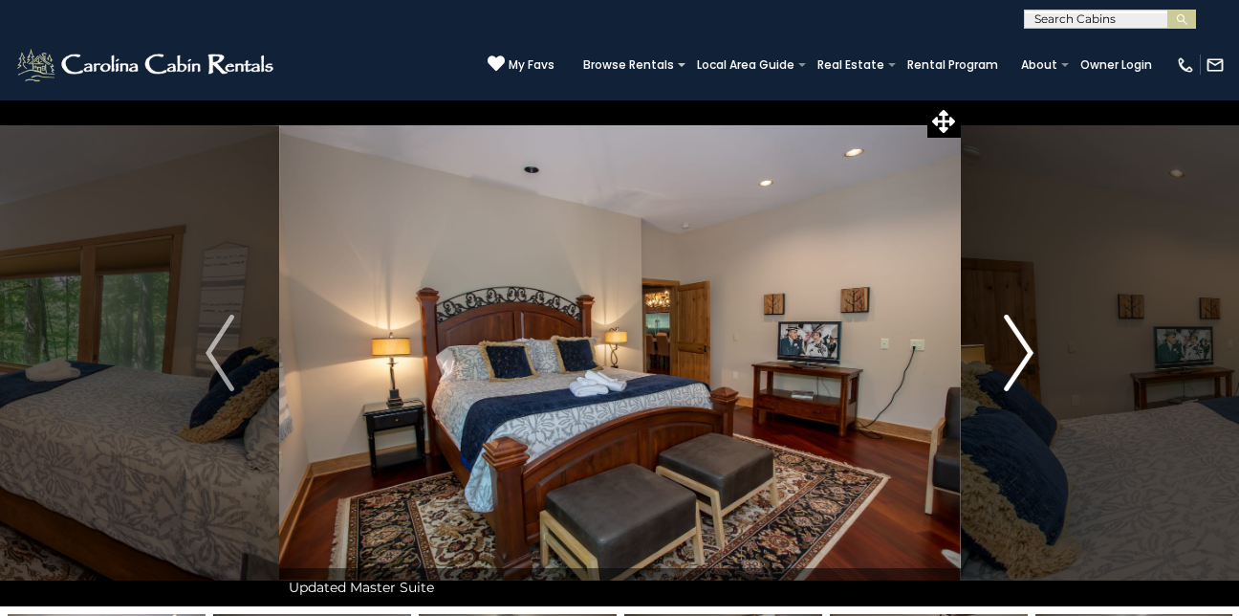
click at [1028, 350] on img "Next" at bounding box center [1019, 352] width 29 height 76
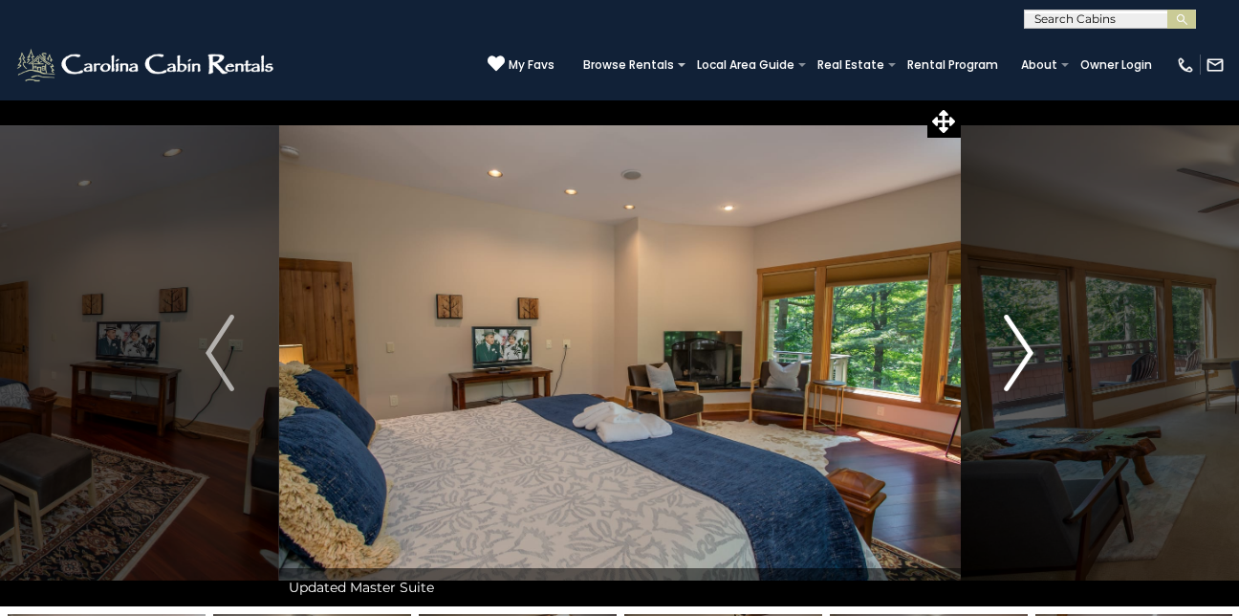
click at [1028, 350] on img "Next" at bounding box center [1019, 352] width 29 height 76
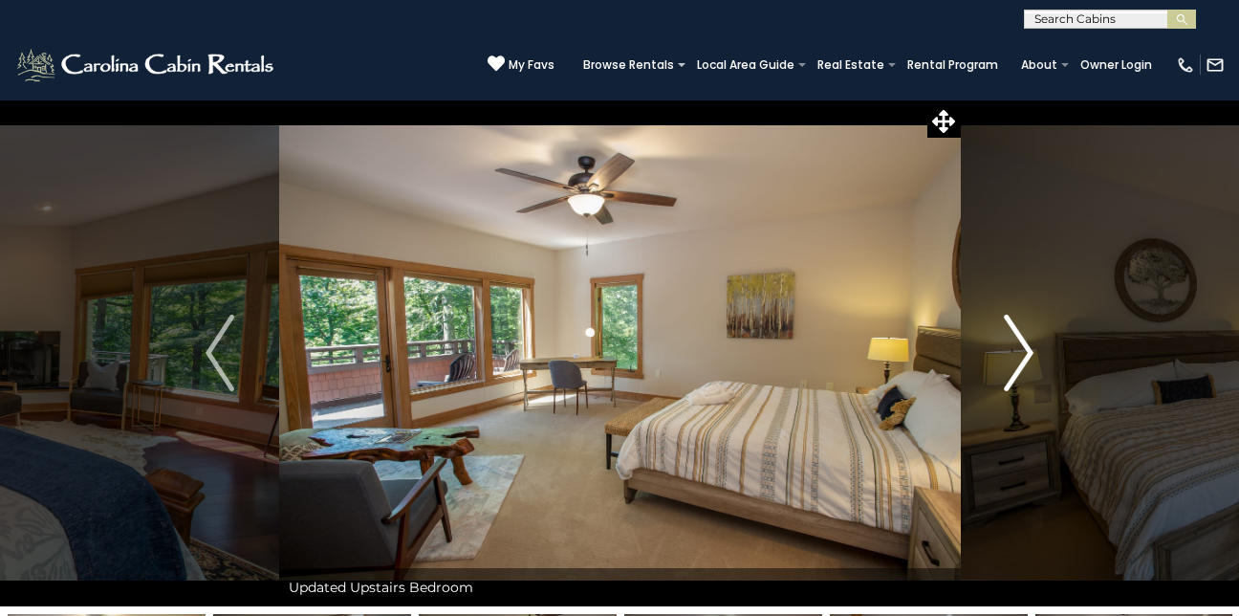
click at [1028, 350] on img "Next" at bounding box center [1019, 352] width 29 height 76
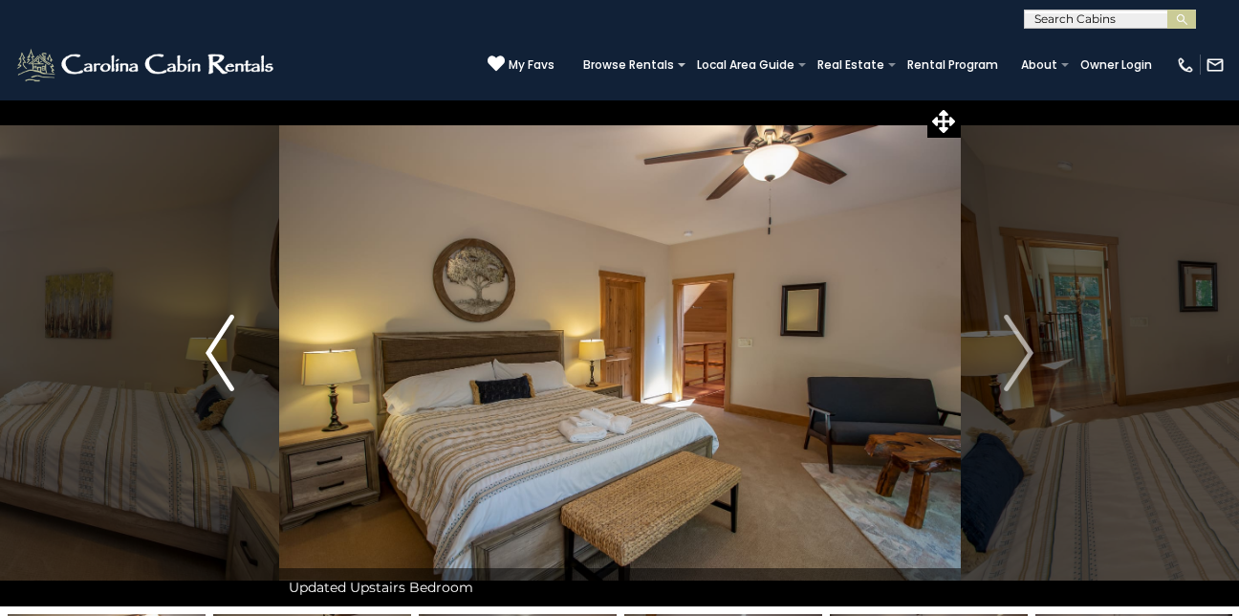
click at [208, 351] on img "Previous" at bounding box center [219, 352] width 29 height 76
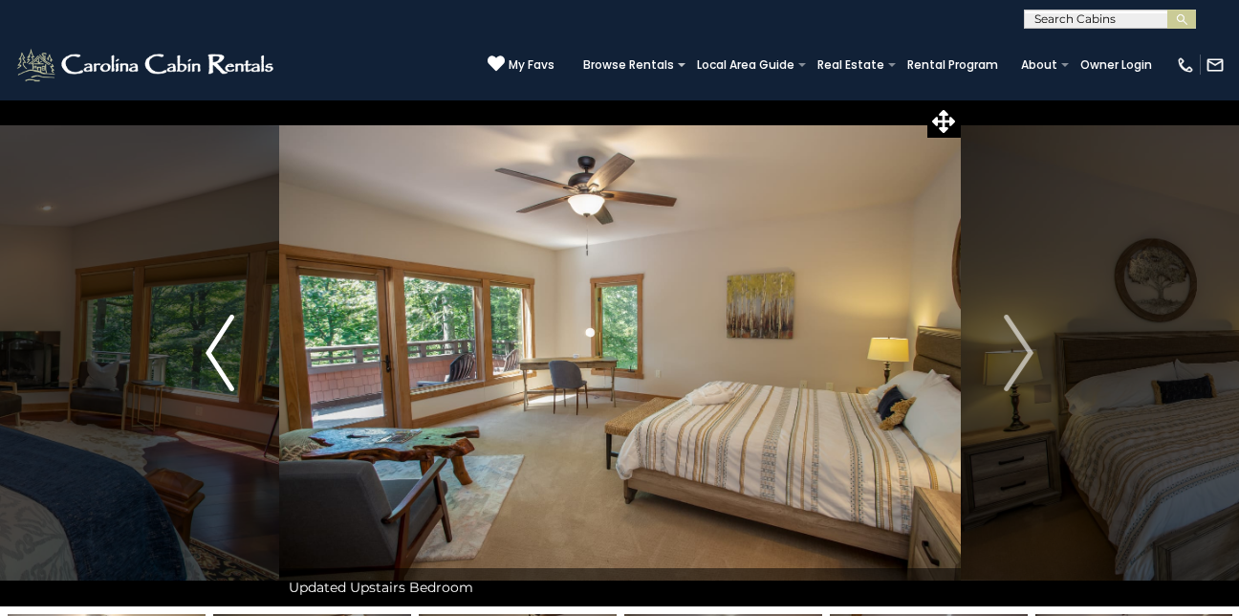
click at [208, 351] on img "Previous" at bounding box center [219, 352] width 29 height 76
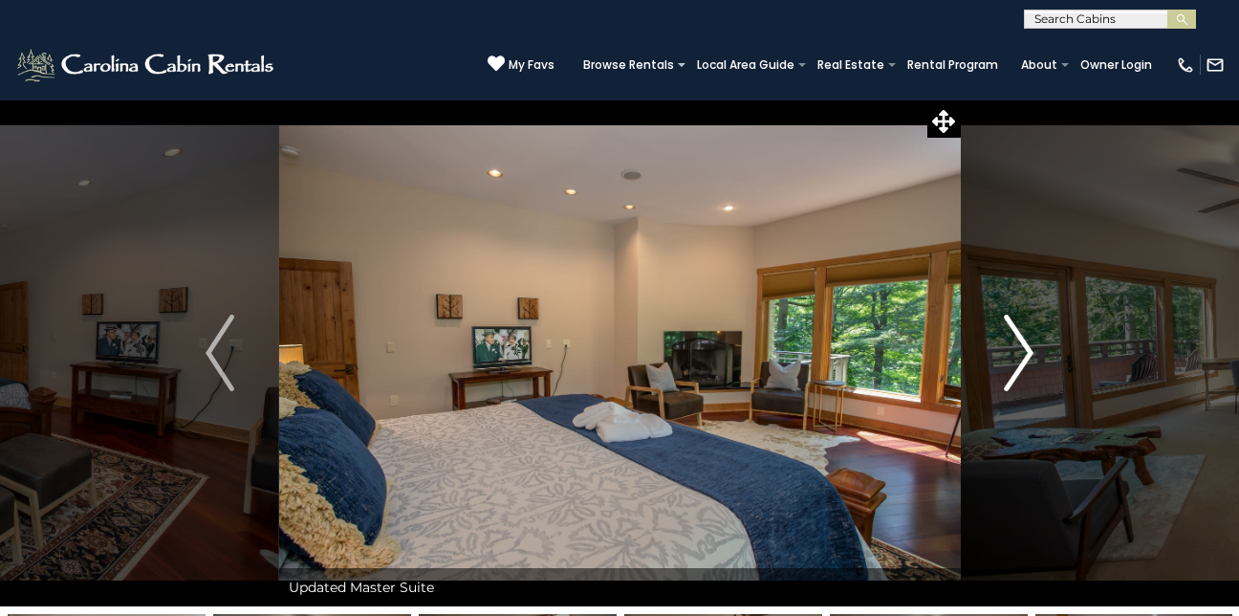
click at [1027, 349] on img "Next" at bounding box center [1019, 352] width 29 height 76
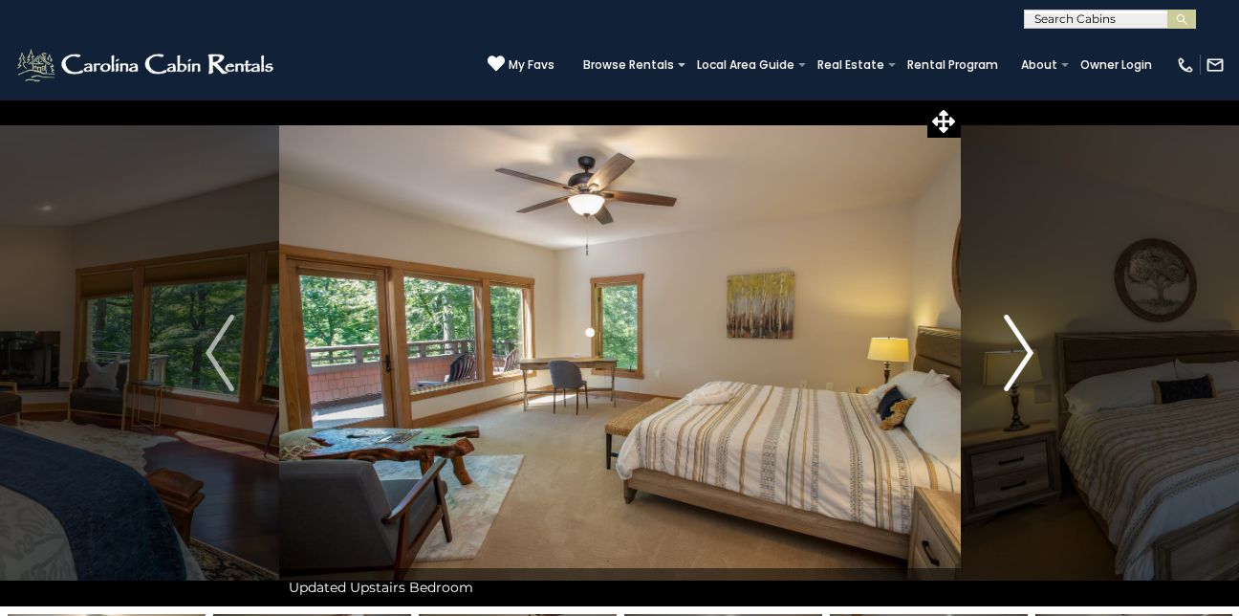
click at [1027, 349] on img "Next" at bounding box center [1019, 352] width 29 height 76
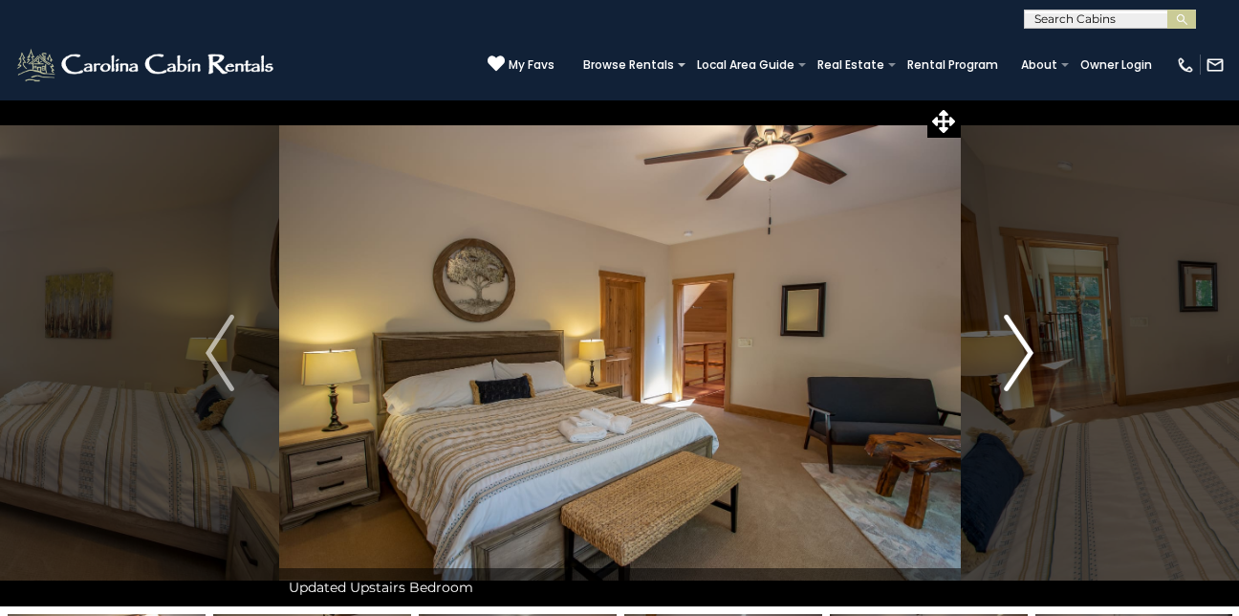
click at [1027, 349] on img "Next" at bounding box center [1019, 352] width 29 height 76
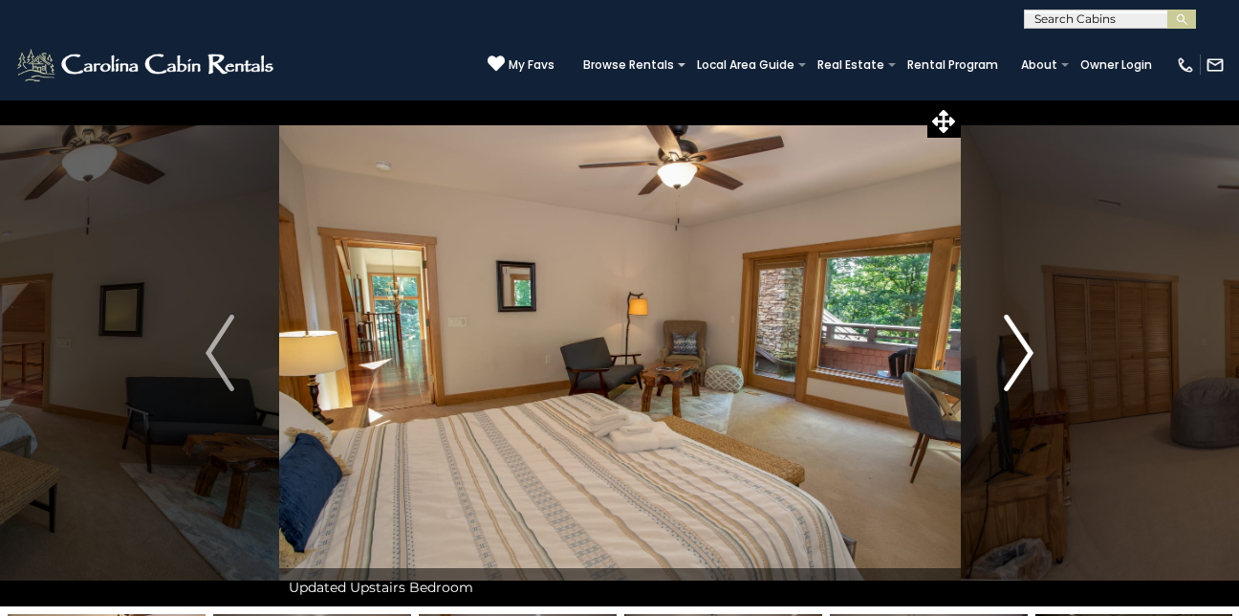
click at [1027, 349] on img "Next" at bounding box center [1019, 352] width 29 height 76
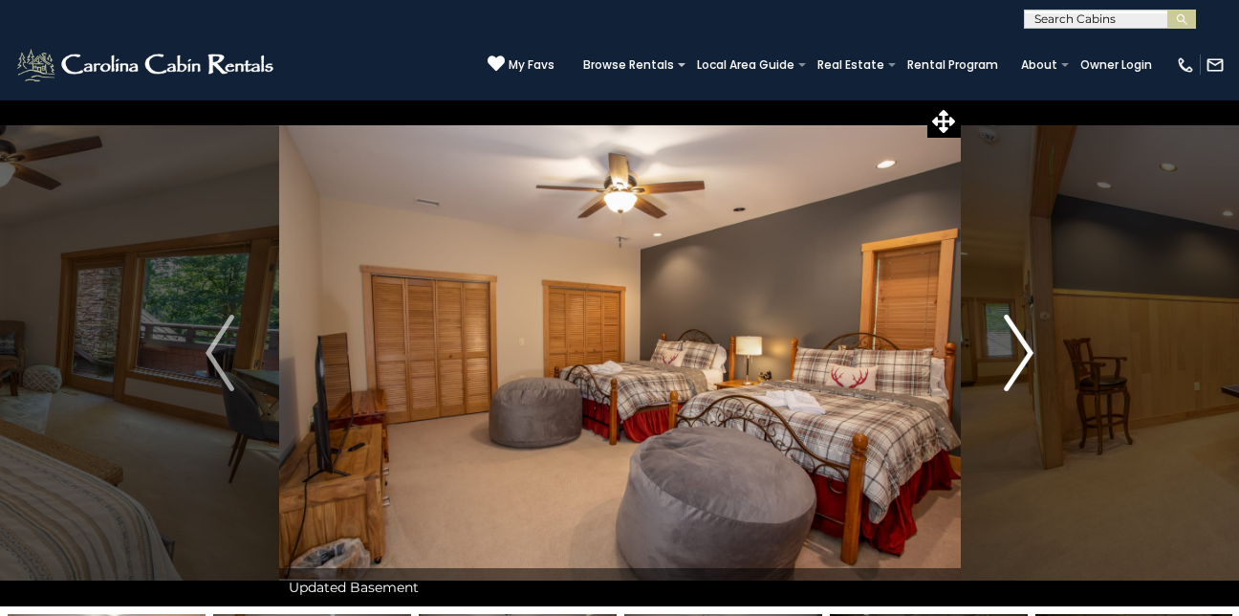
click at [1027, 349] on img "Next" at bounding box center [1019, 352] width 29 height 76
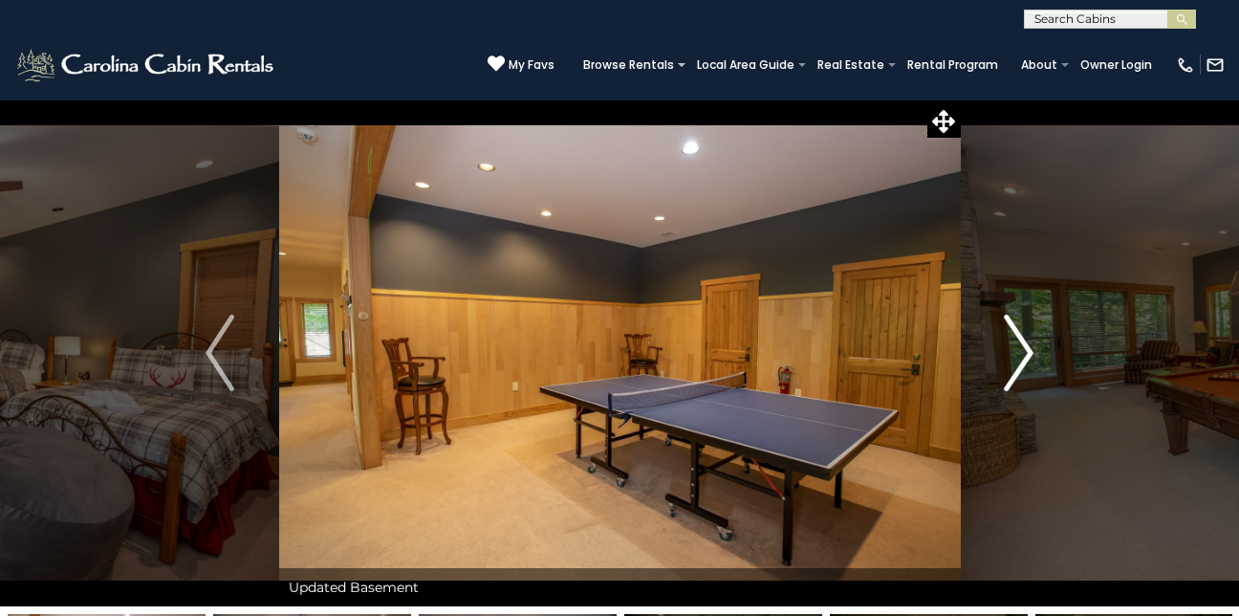
click at [1027, 349] on img "Next" at bounding box center [1019, 352] width 29 height 76
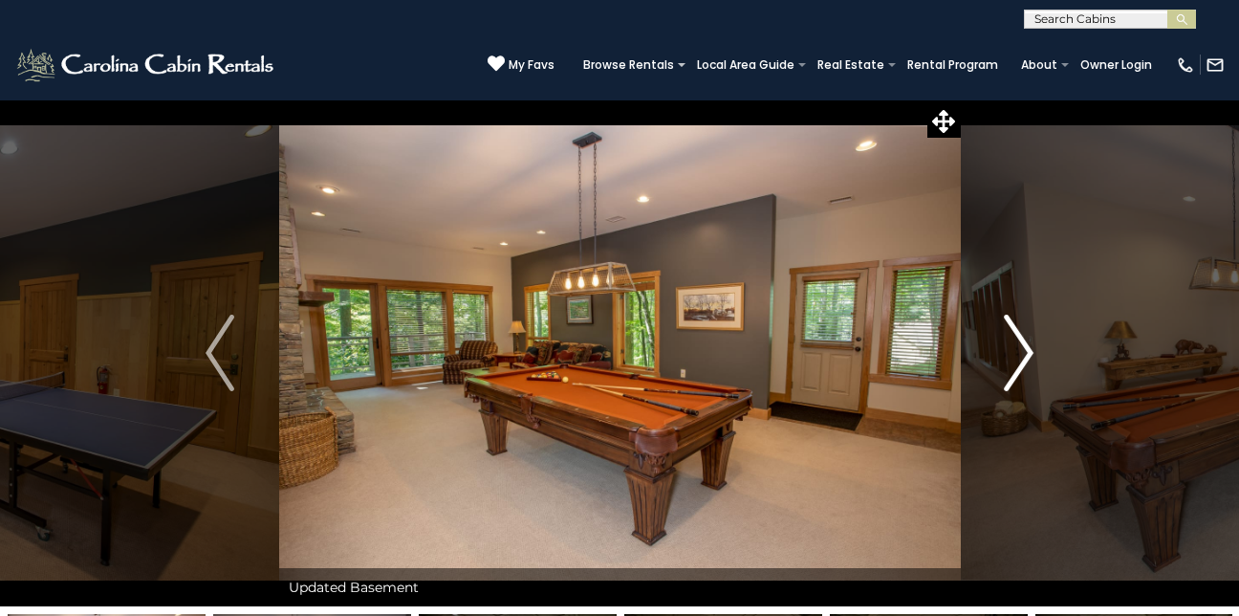
click at [1027, 349] on img "Next" at bounding box center [1019, 352] width 29 height 76
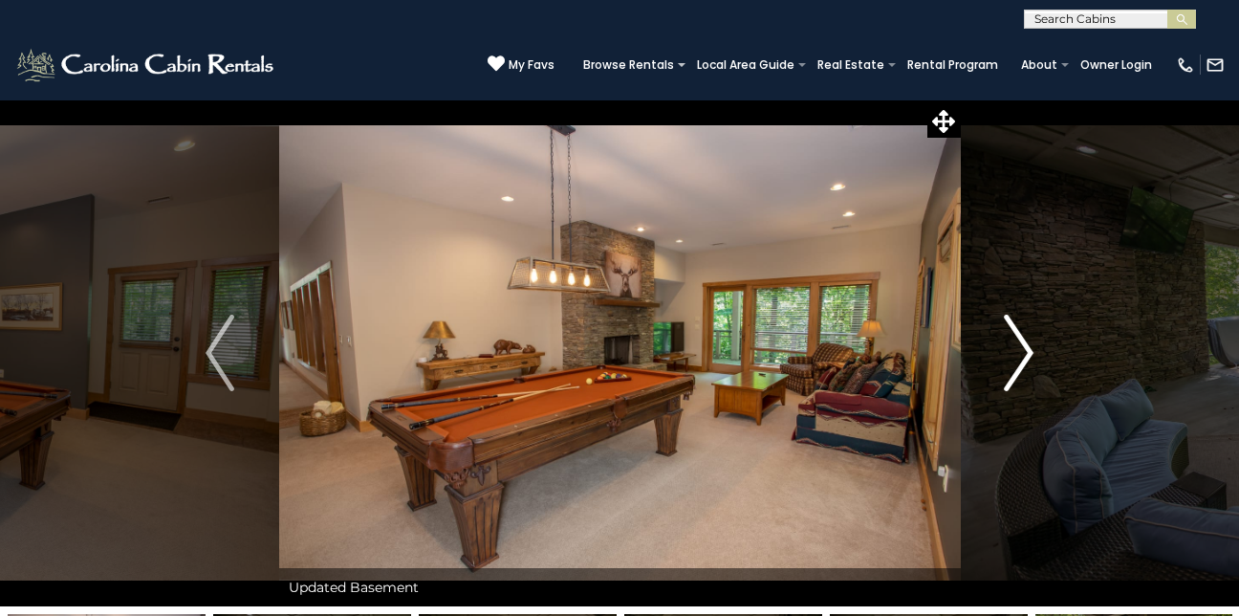
click at [1027, 349] on img "Next" at bounding box center [1019, 352] width 29 height 76
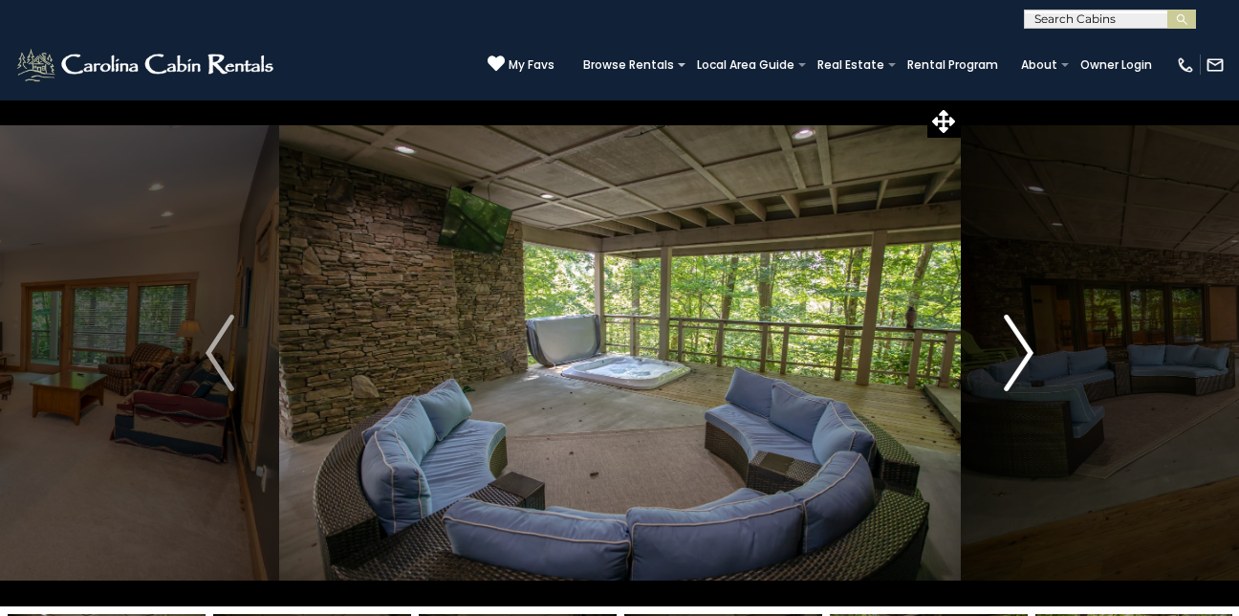
click at [1027, 349] on img "Next" at bounding box center [1019, 352] width 29 height 76
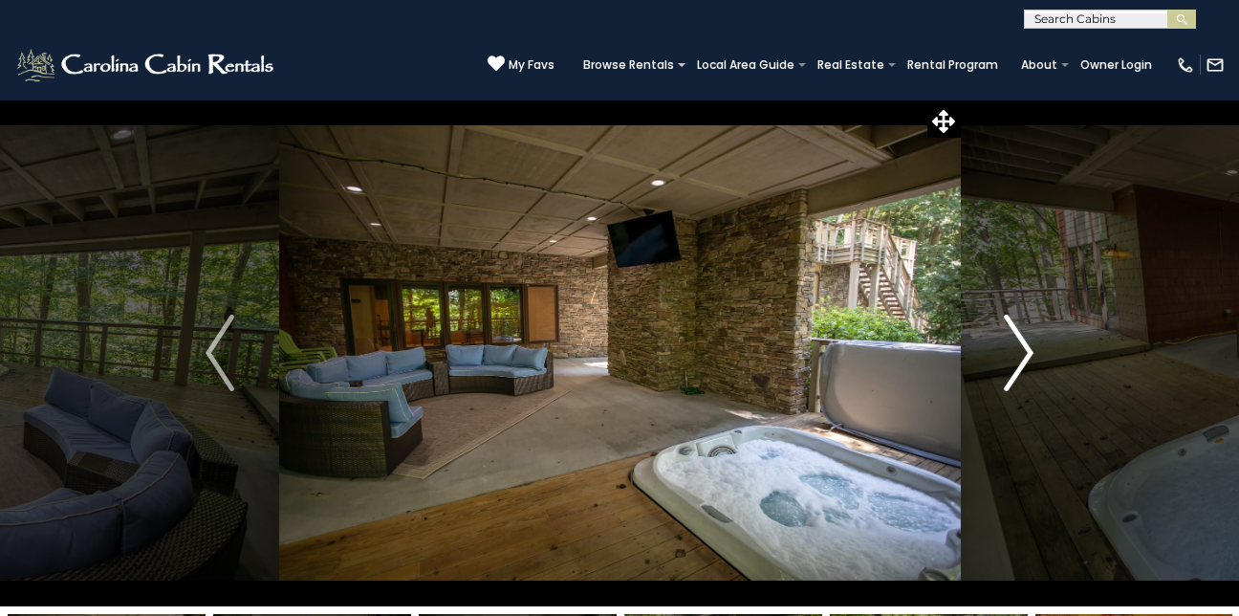
click at [1027, 349] on img "Next" at bounding box center [1019, 352] width 29 height 76
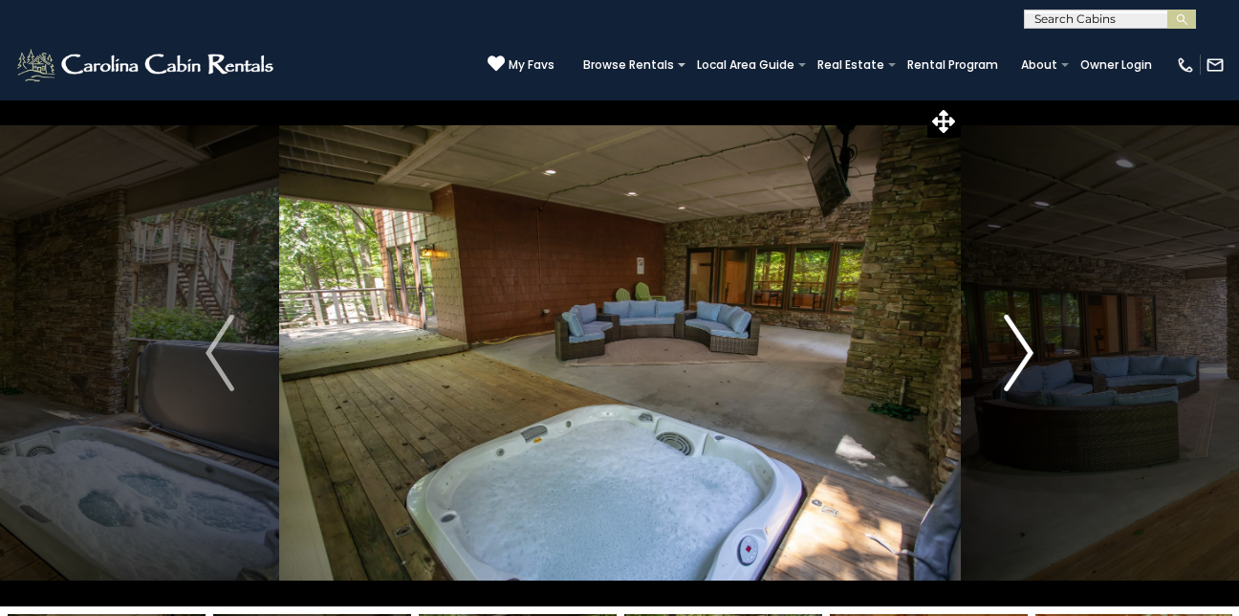
click at [1027, 349] on img "Next" at bounding box center [1019, 352] width 29 height 76
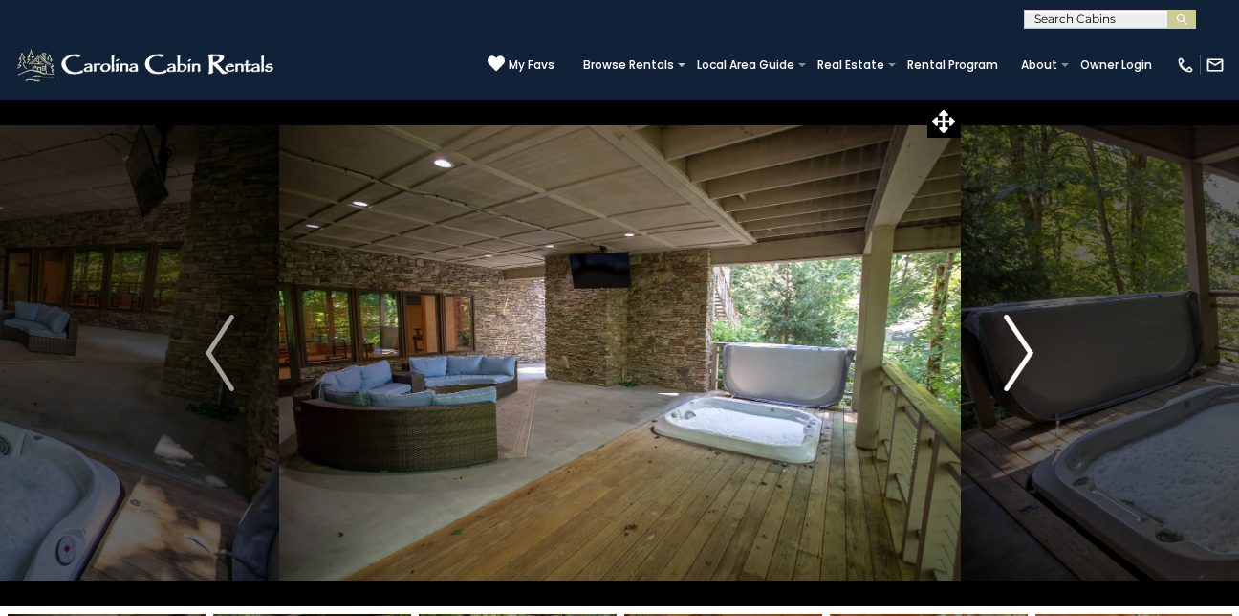
click at [1027, 349] on img "Next" at bounding box center [1019, 352] width 29 height 76
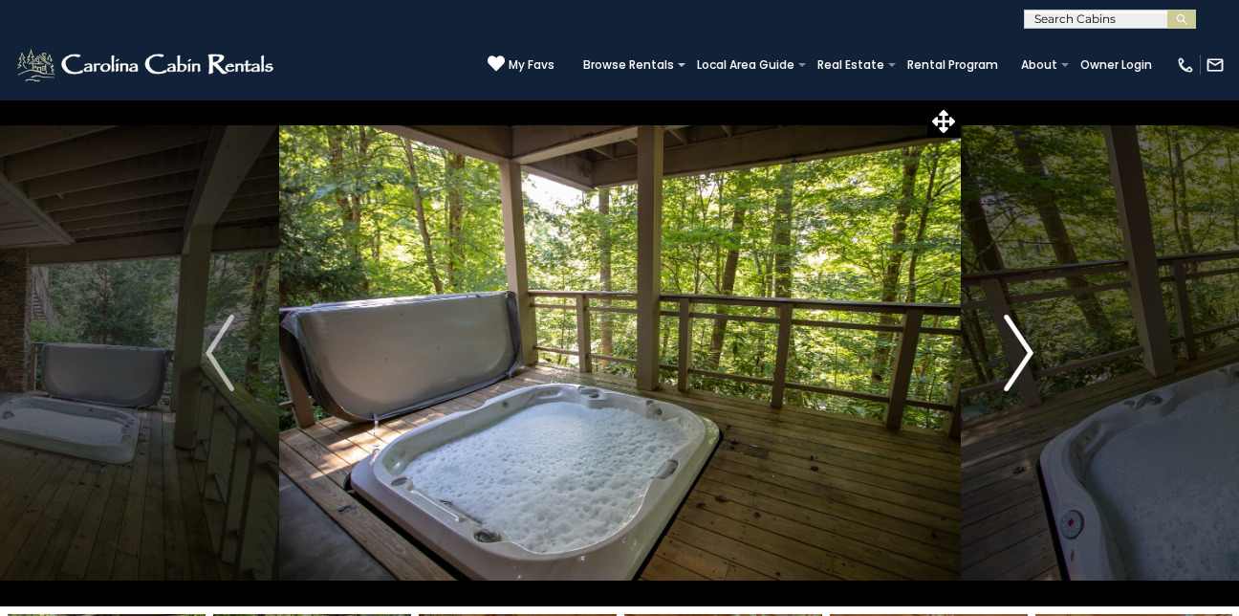
click at [1027, 349] on img "Next" at bounding box center [1019, 352] width 29 height 76
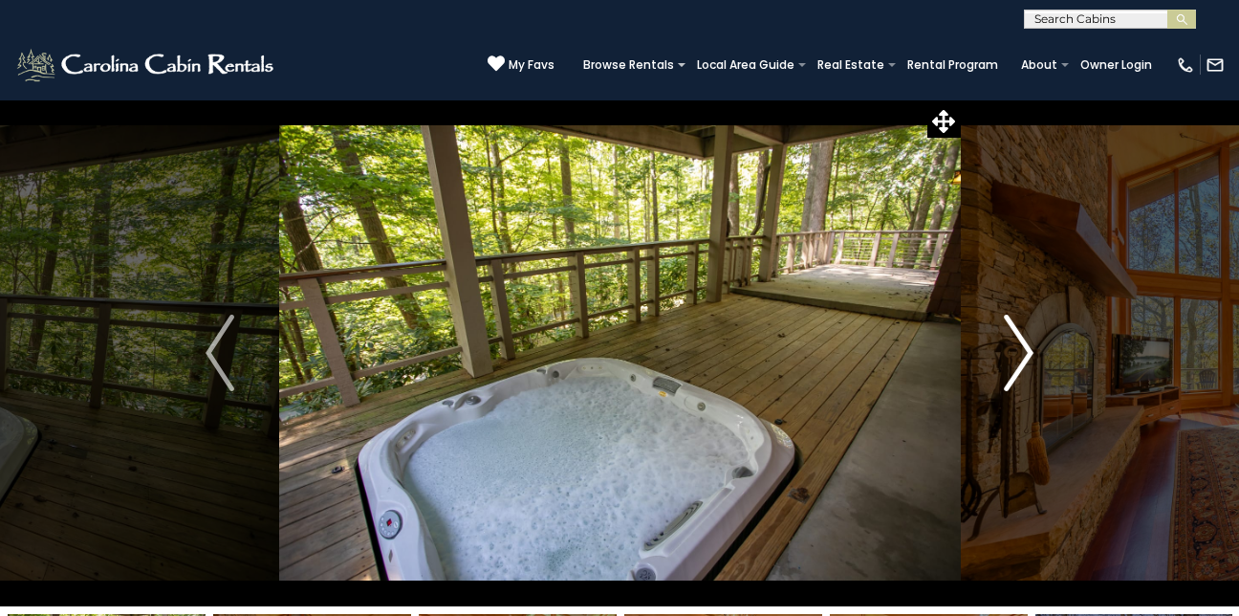
click at [1027, 349] on img "Next" at bounding box center [1019, 352] width 29 height 76
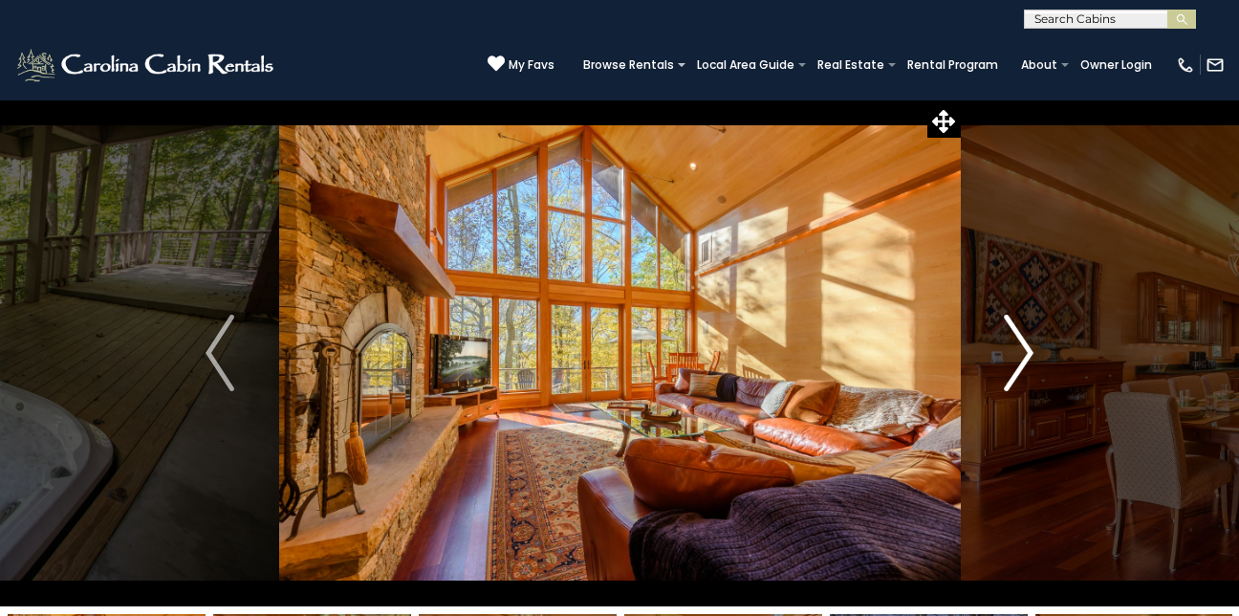
click at [1027, 349] on img "Next" at bounding box center [1019, 352] width 29 height 76
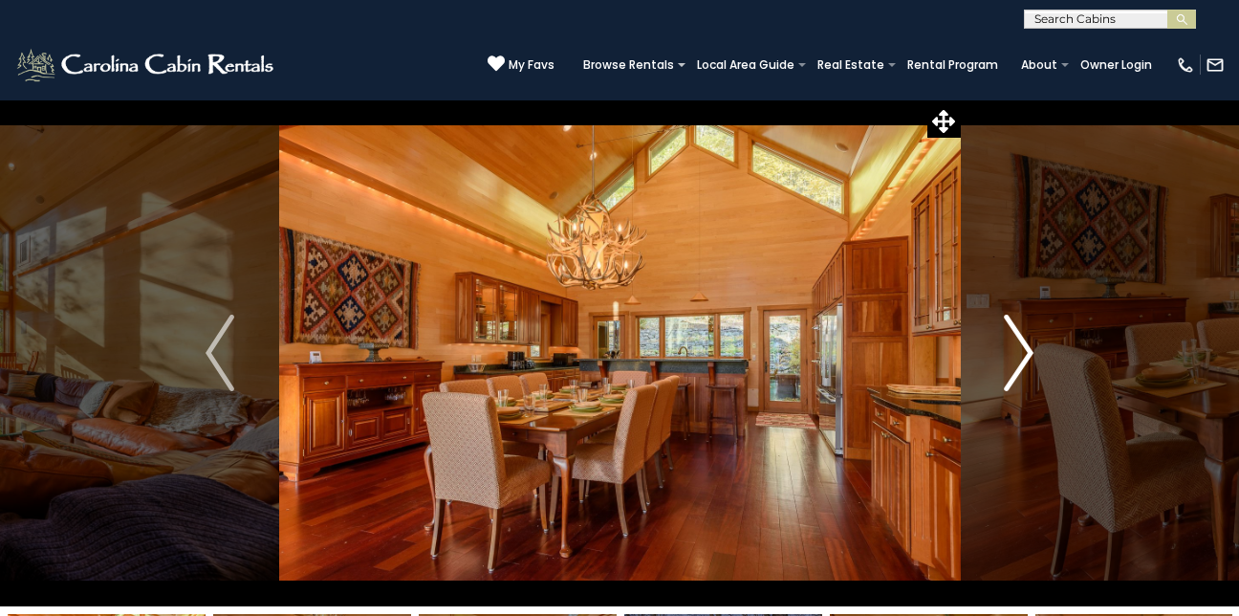
click at [1027, 349] on img "Next" at bounding box center [1019, 352] width 29 height 76
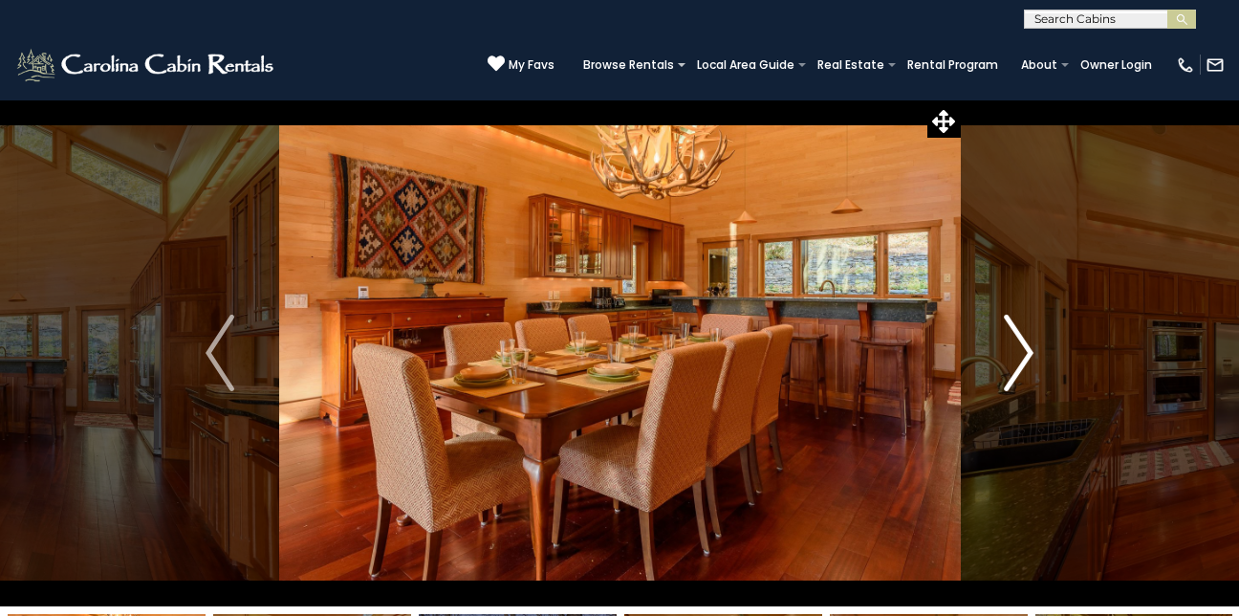
click at [1032, 353] on img "Next" at bounding box center [1019, 352] width 29 height 76
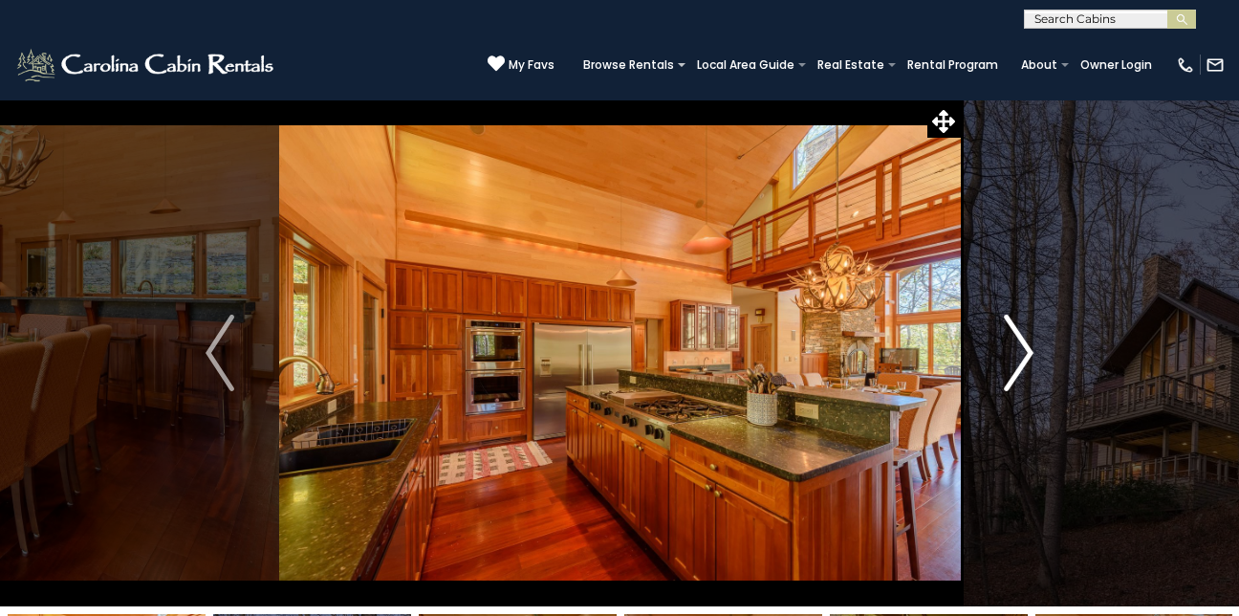
click at [1032, 353] on img "Next" at bounding box center [1019, 352] width 29 height 76
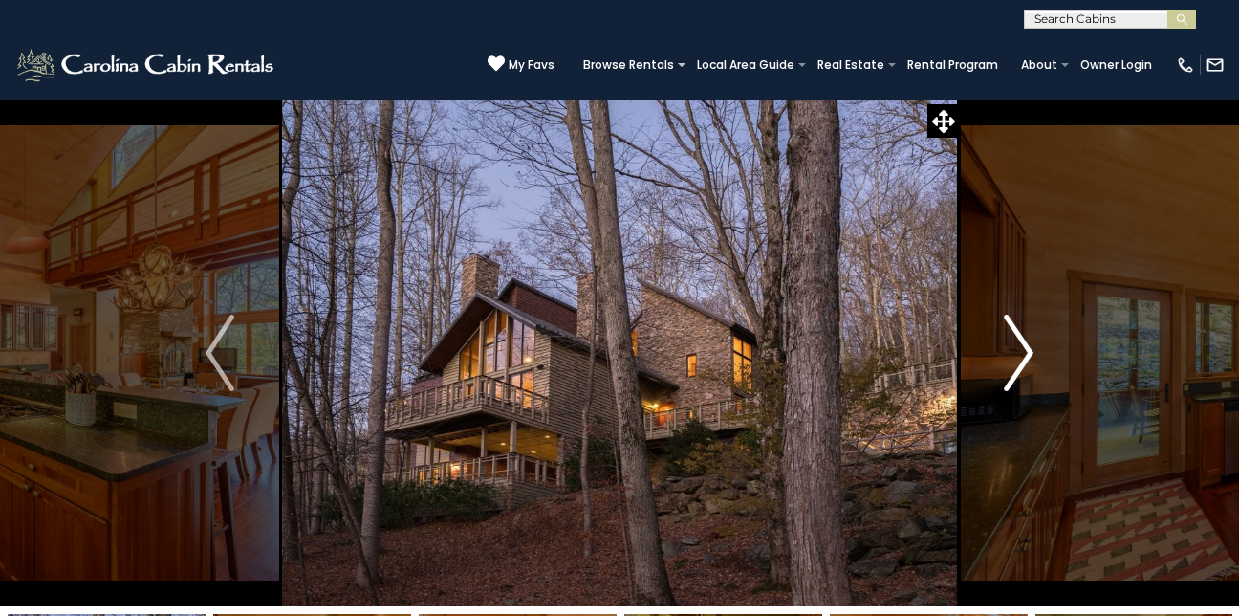
click at [1032, 353] on img "Next" at bounding box center [1019, 352] width 29 height 76
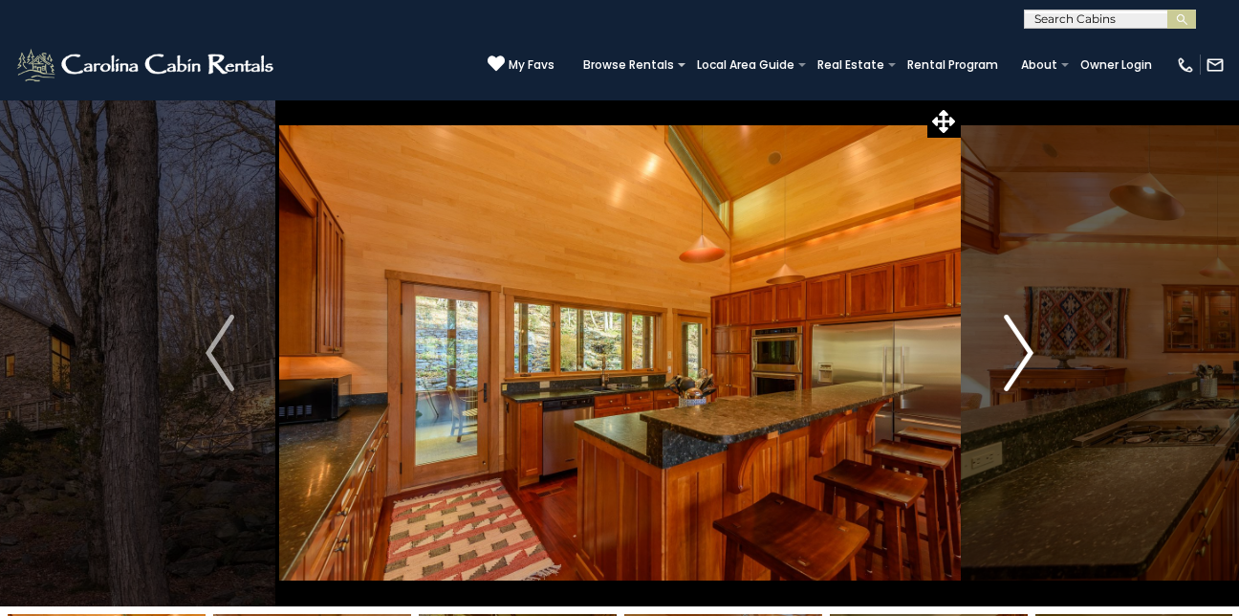
click at [1032, 353] on img "Next" at bounding box center [1019, 352] width 29 height 76
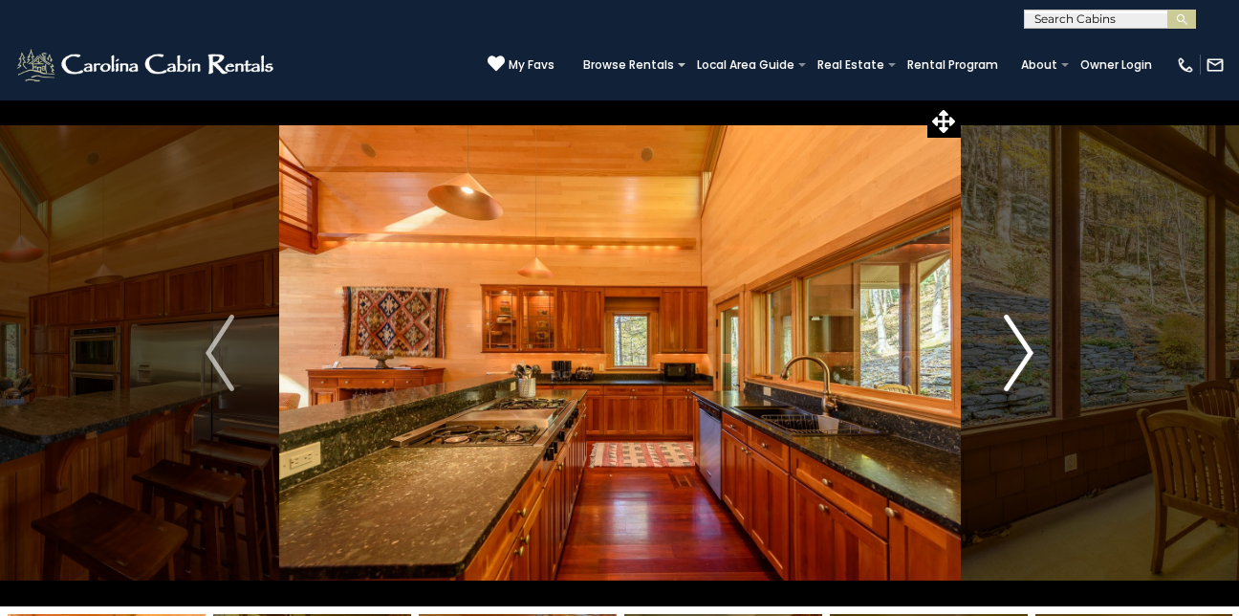
click at [1032, 353] on img "Next" at bounding box center [1019, 352] width 29 height 76
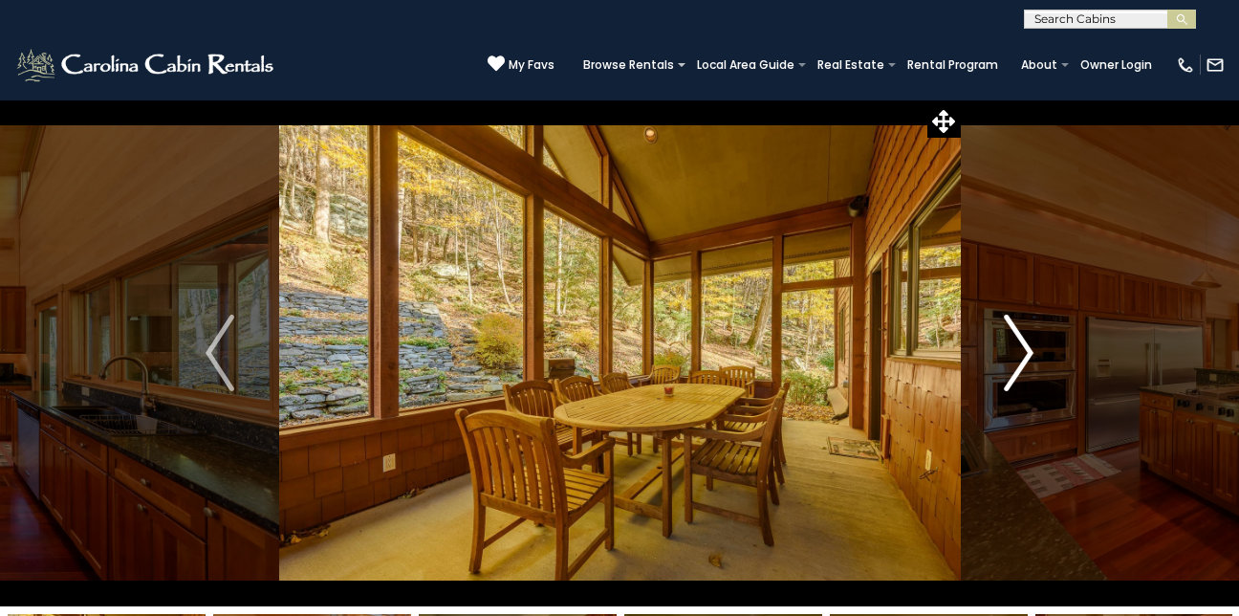
click at [1032, 353] on img "Next" at bounding box center [1019, 352] width 29 height 76
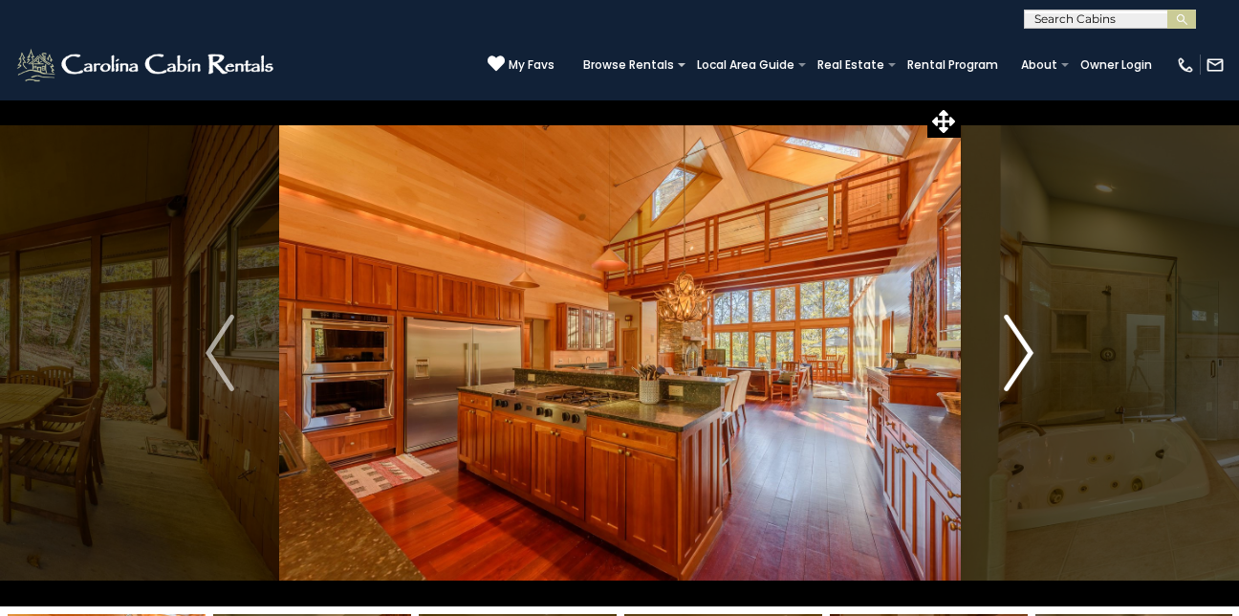
click at [1030, 350] on img "Next" at bounding box center [1019, 352] width 29 height 76
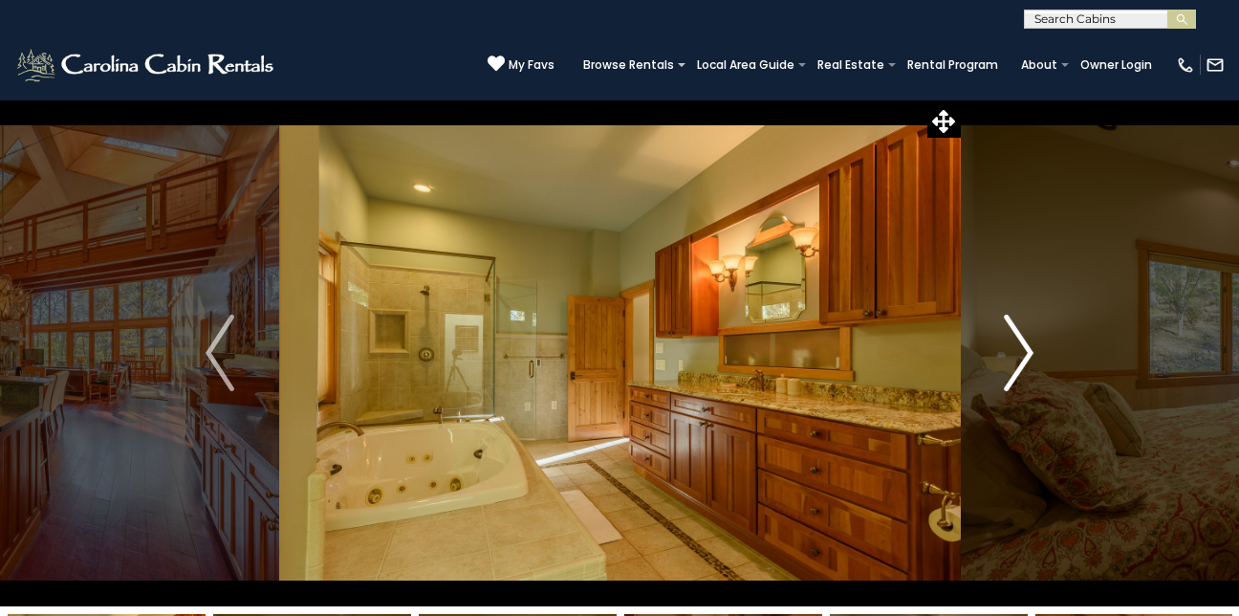
click at [1030, 350] on img "Next" at bounding box center [1019, 352] width 29 height 76
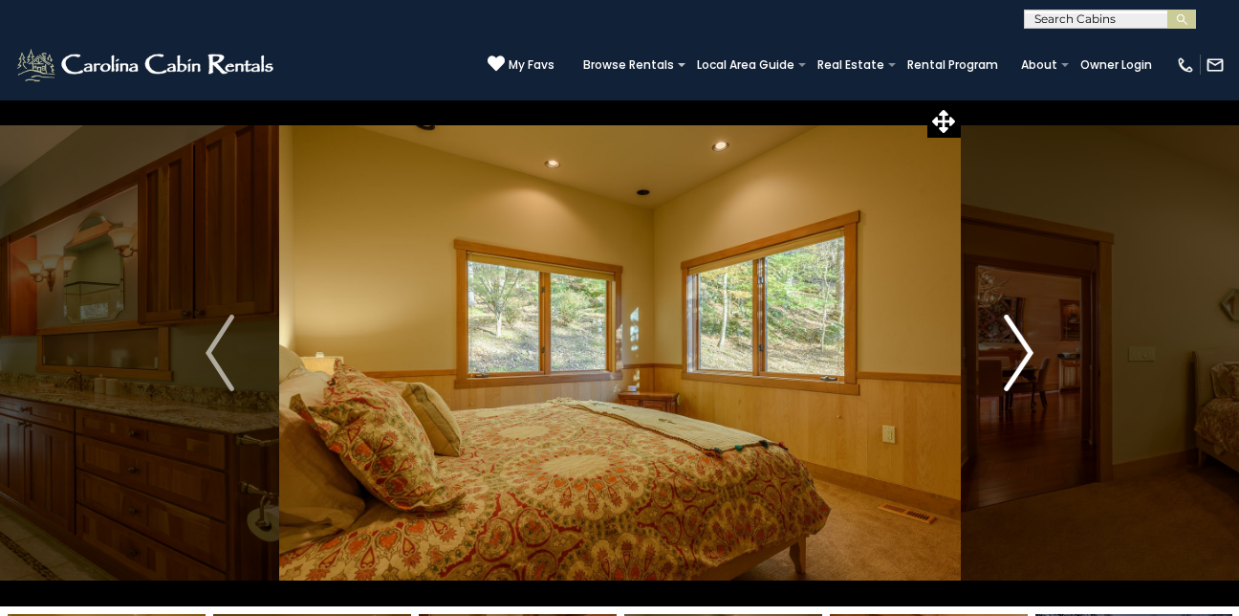
click at [1030, 350] on img "Next" at bounding box center [1019, 352] width 29 height 76
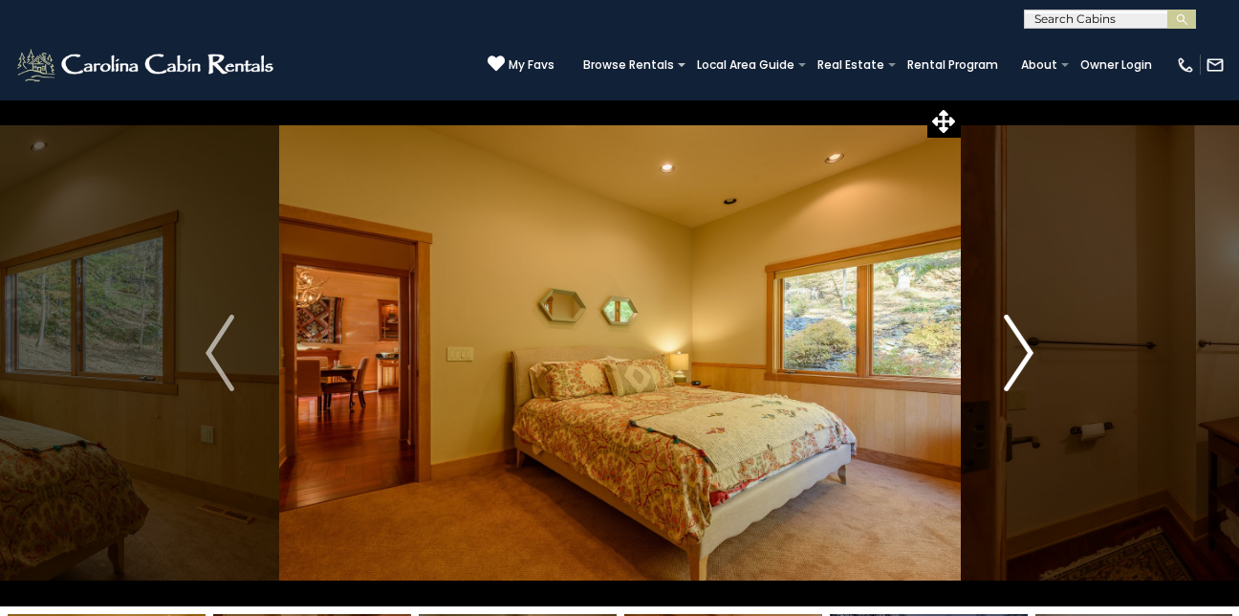
click at [1030, 350] on img "Next" at bounding box center [1019, 352] width 29 height 76
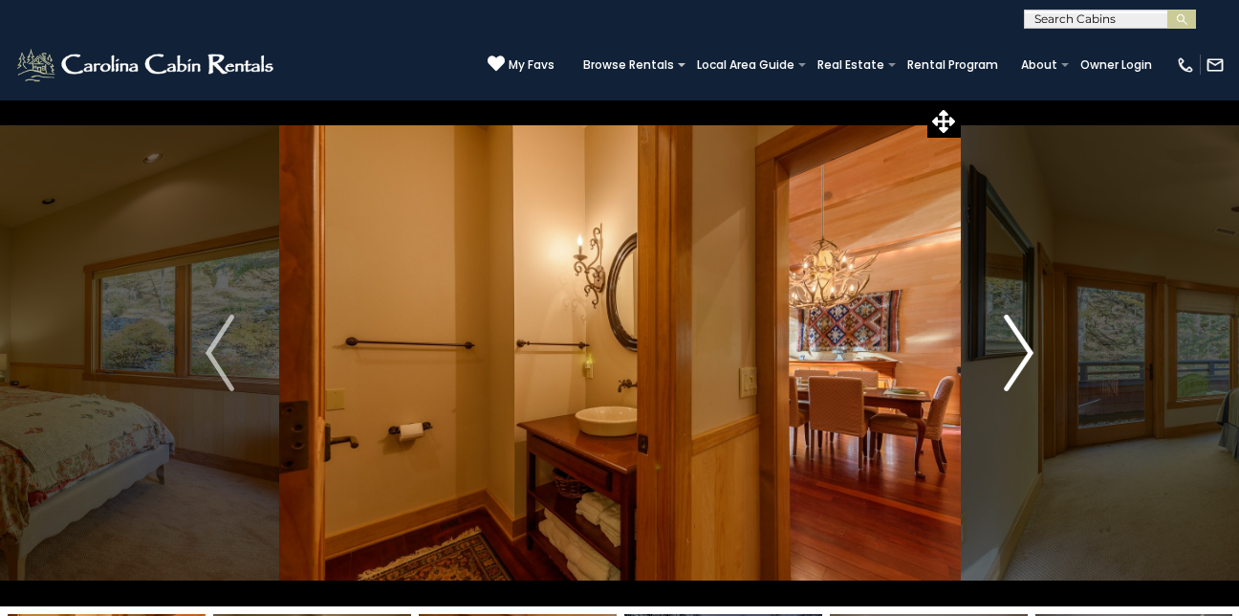
click at [1030, 350] on img "Next" at bounding box center [1019, 352] width 29 height 76
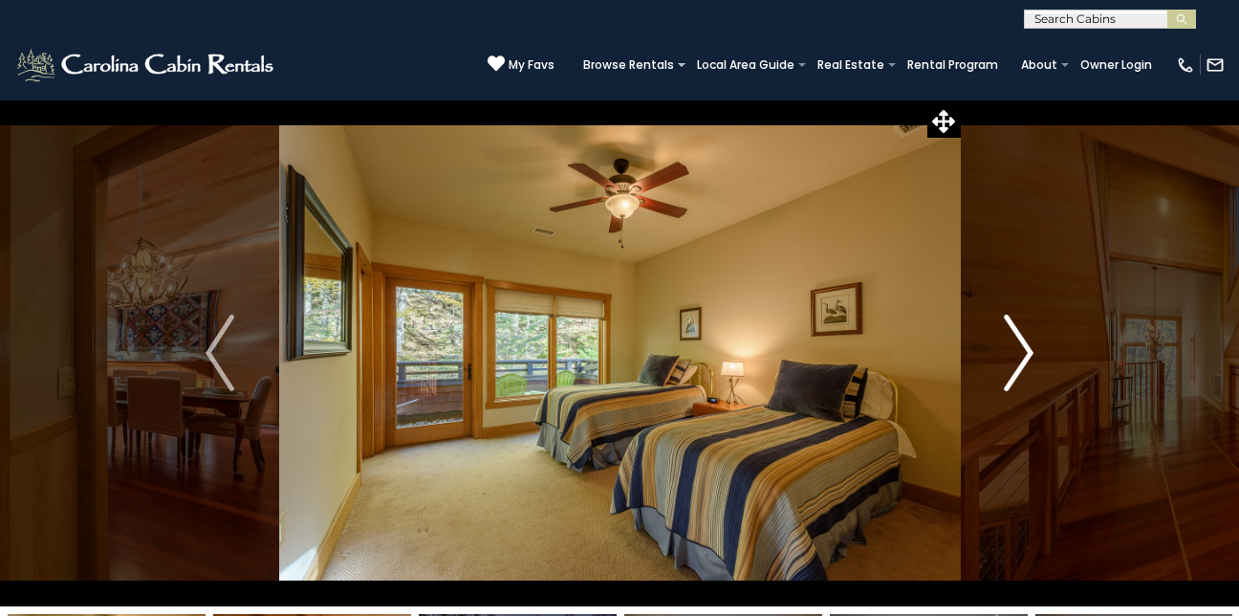
click at [1028, 346] on img "Next" at bounding box center [1019, 352] width 29 height 76
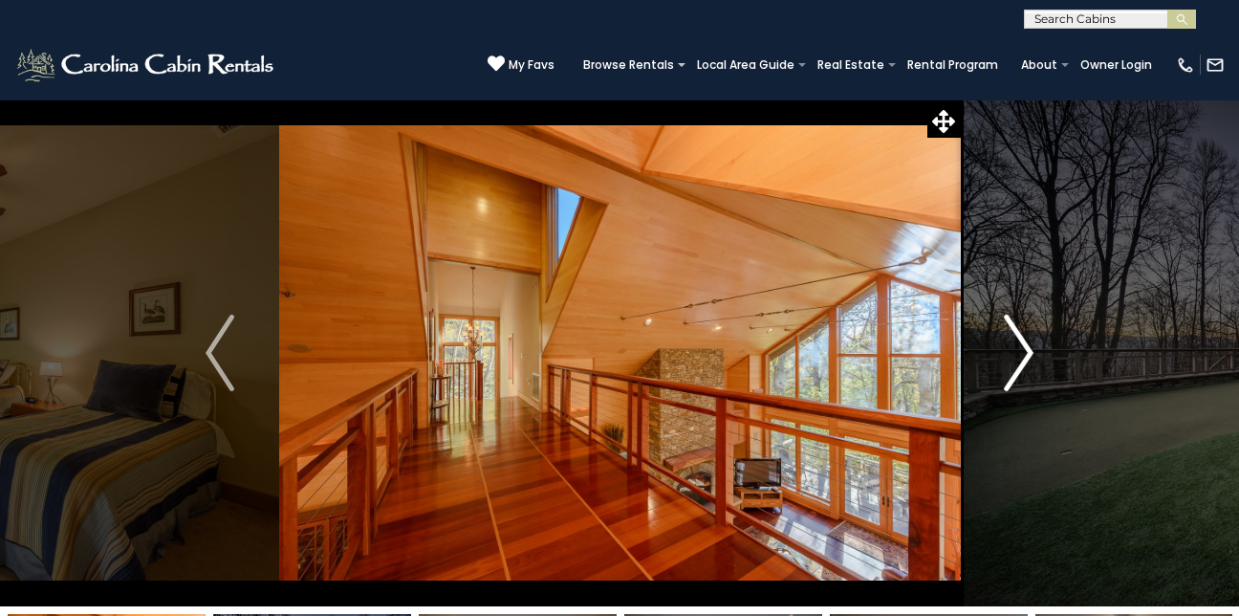
click at [1028, 346] on img "Next" at bounding box center [1019, 352] width 29 height 76
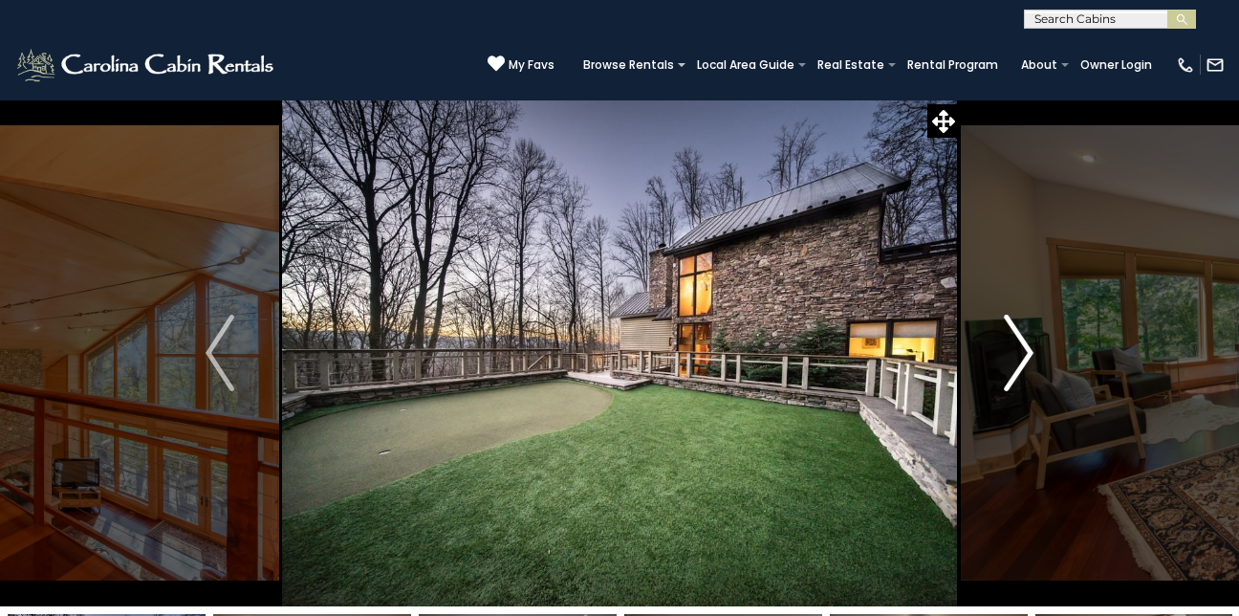
click at [1028, 346] on img "Next" at bounding box center [1019, 352] width 29 height 76
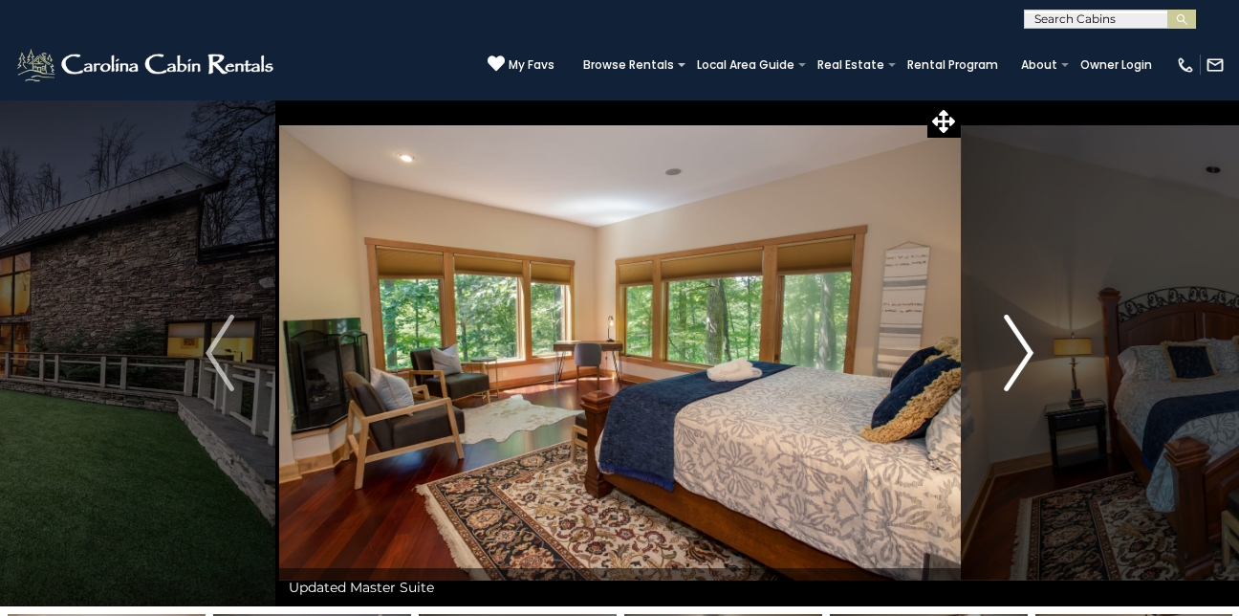
click at [1028, 346] on img "Next" at bounding box center [1019, 352] width 29 height 76
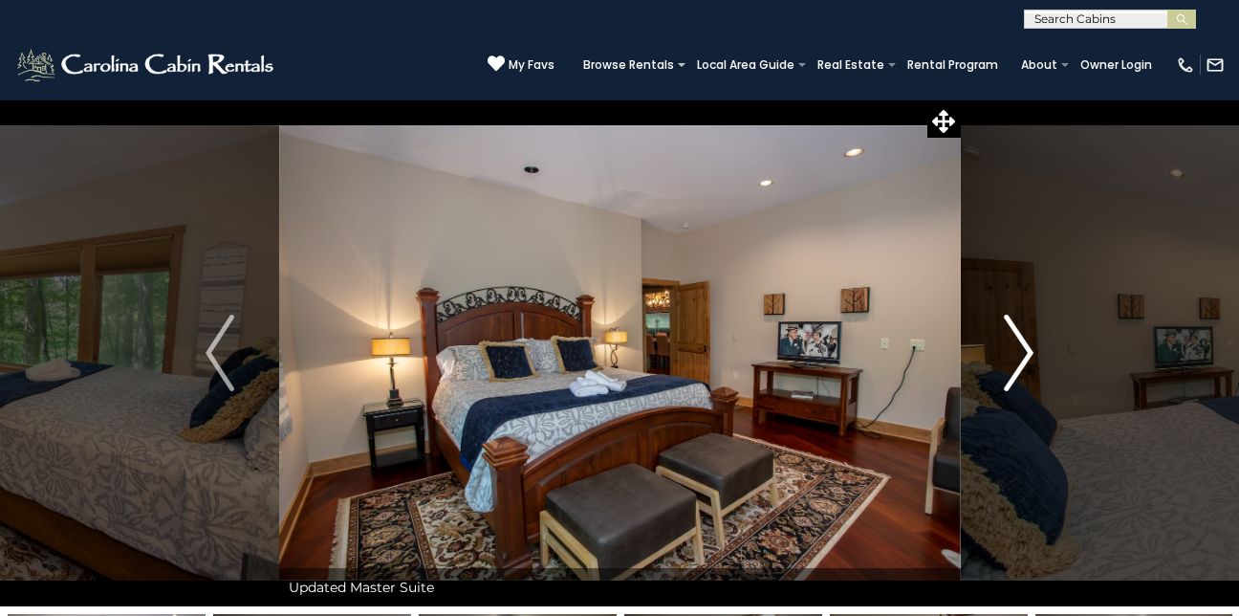
click at [1028, 346] on img "Next" at bounding box center [1019, 352] width 29 height 76
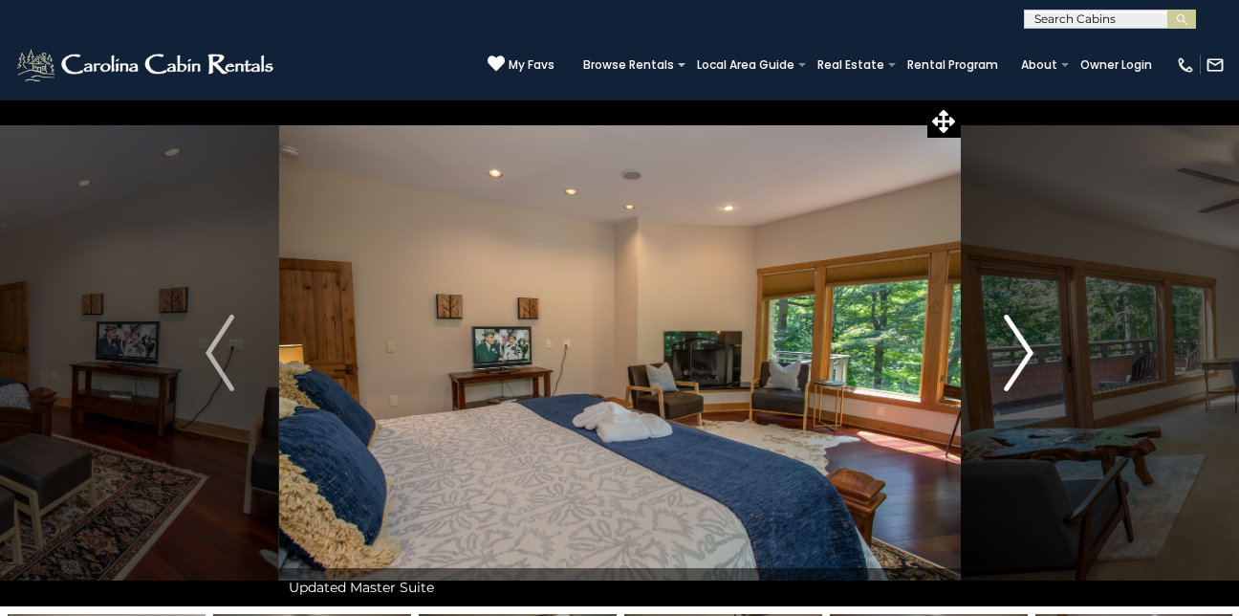
click at [1028, 346] on img "Next" at bounding box center [1019, 352] width 29 height 76
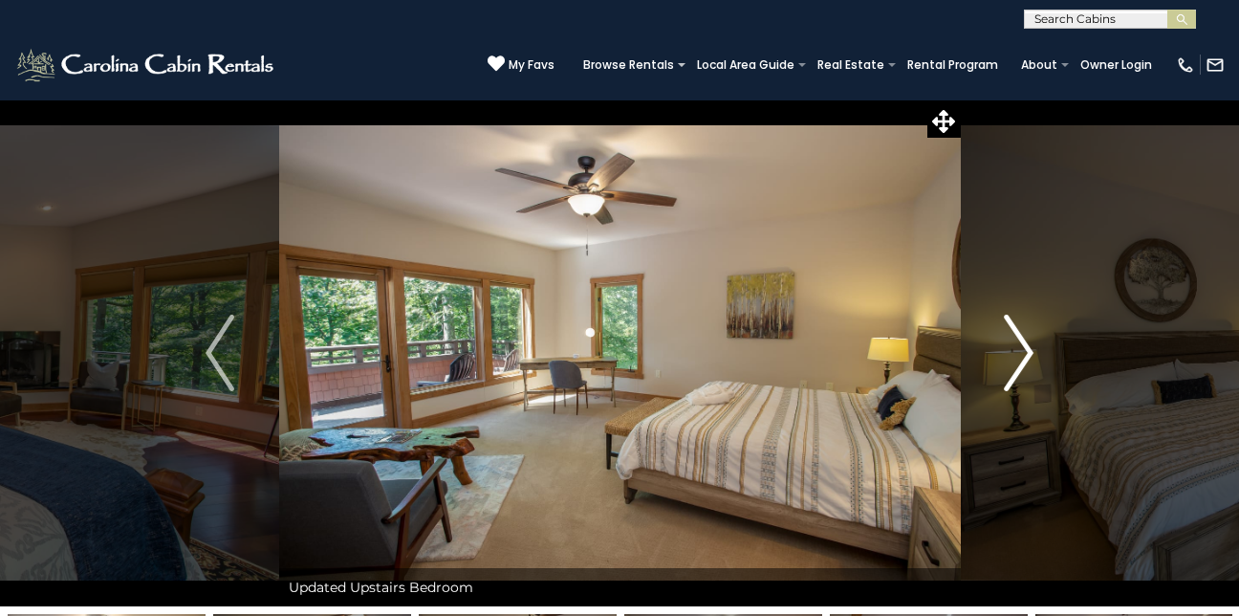
click at [1028, 346] on img "Next" at bounding box center [1019, 352] width 29 height 76
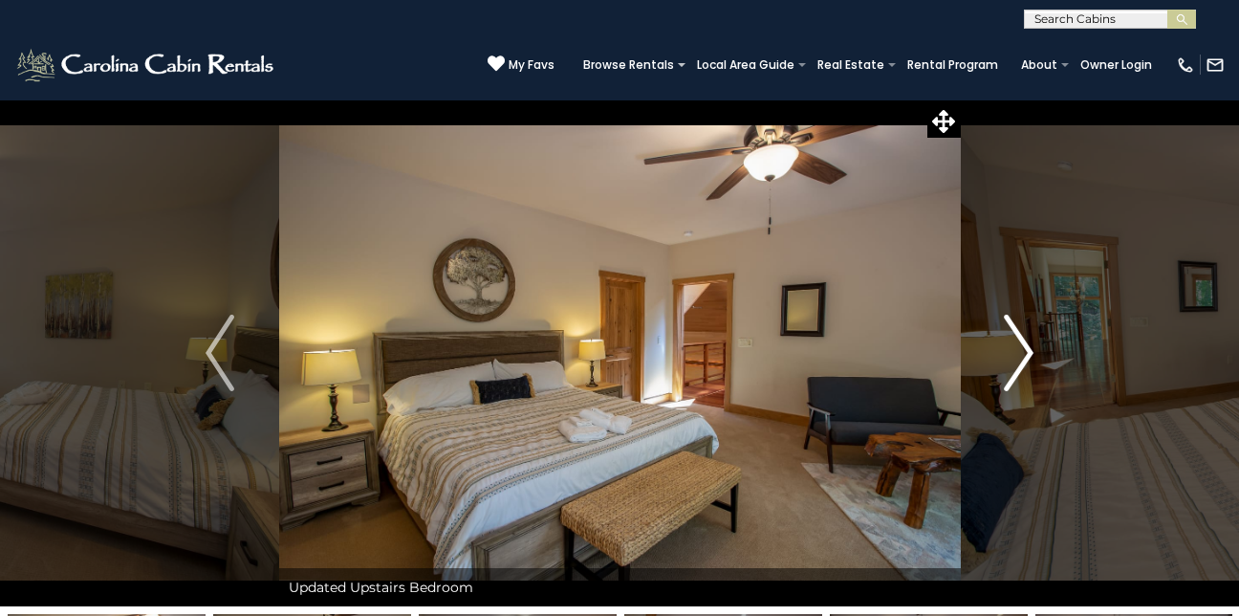
click at [1022, 357] on img "Next" at bounding box center [1019, 352] width 29 height 76
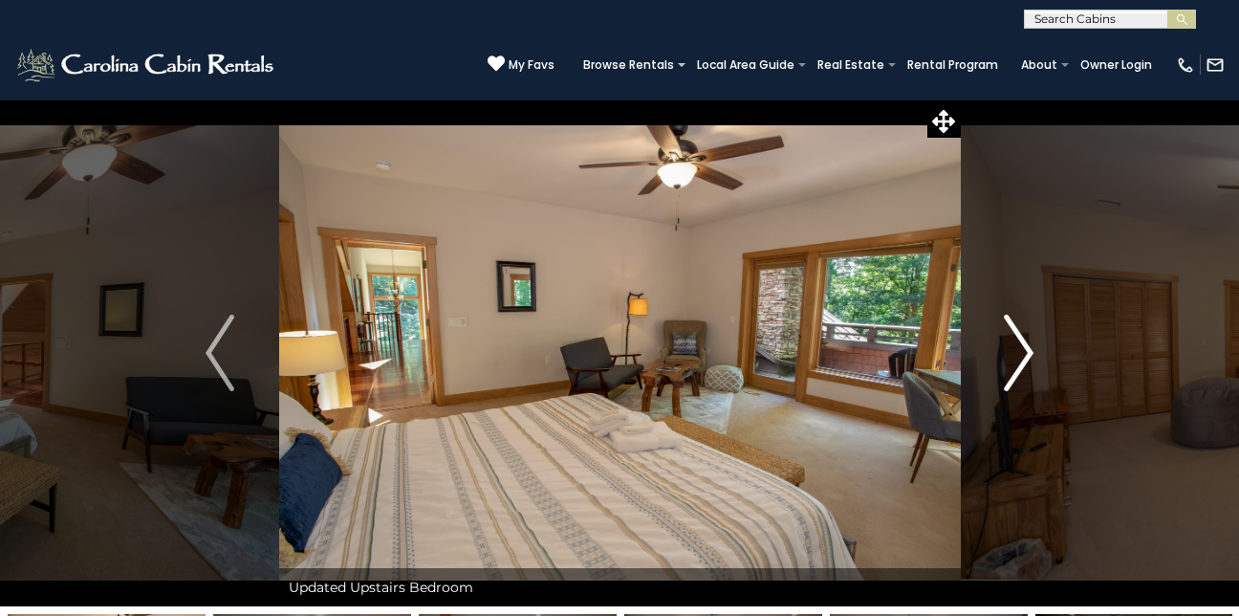
click at [1026, 347] on img "Next" at bounding box center [1019, 352] width 29 height 76
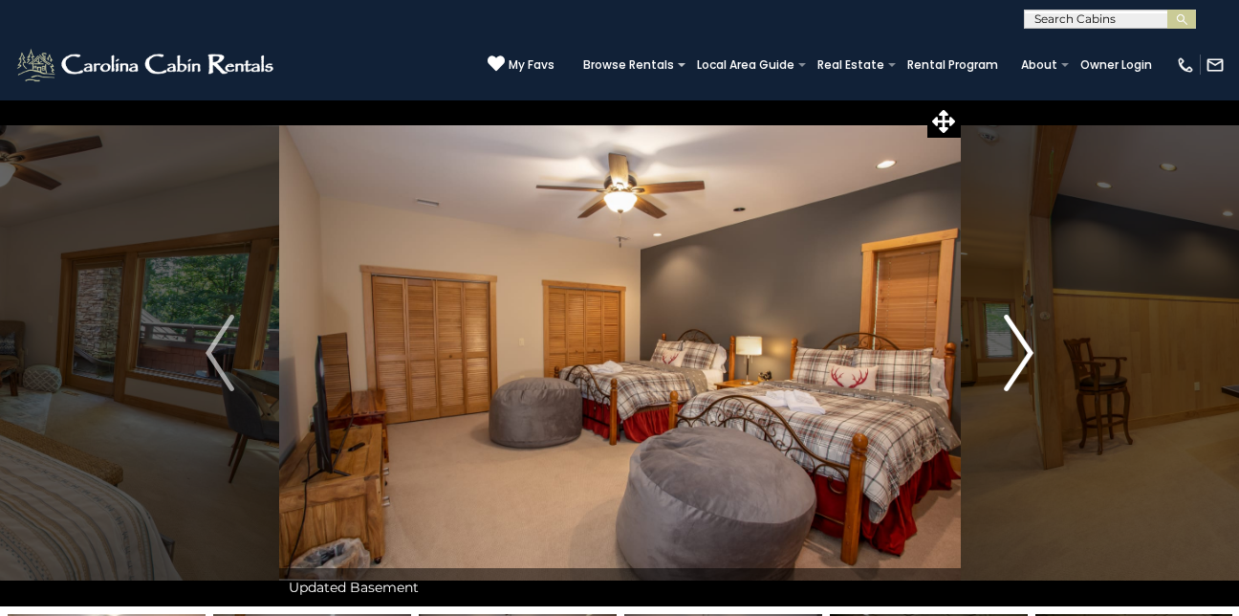
click at [1026, 347] on img "Next" at bounding box center [1019, 352] width 29 height 76
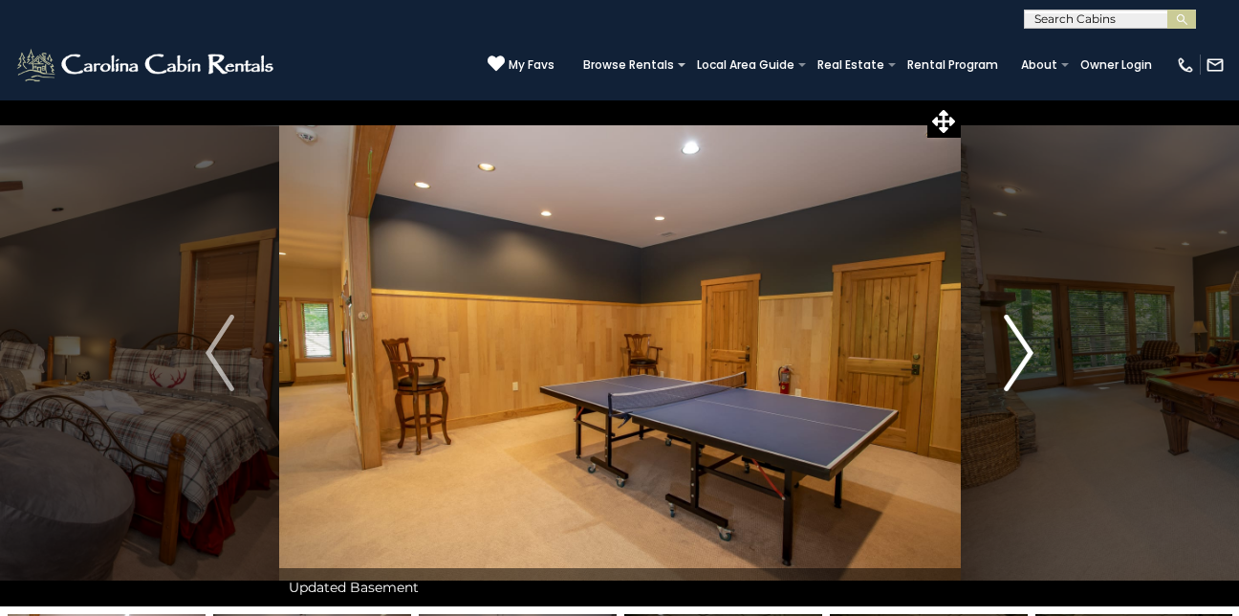
click at [1026, 347] on img "Next" at bounding box center [1019, 352] width 29 height 76
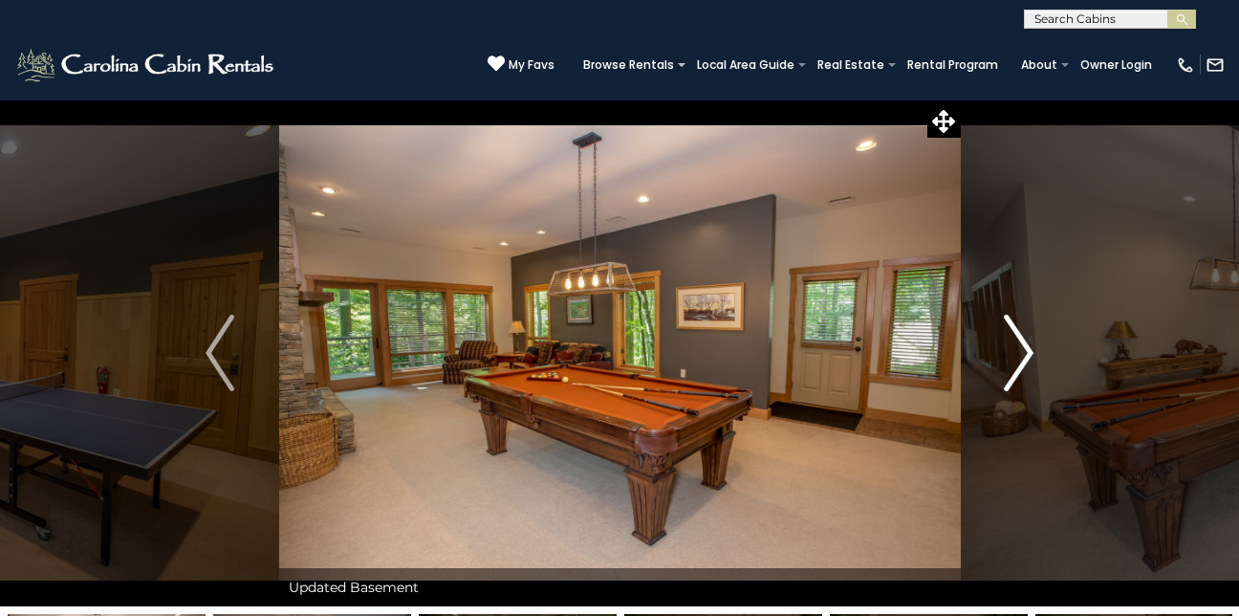
click at [1026, 347] on img "Next" at bounding box center [1019, 352] width 29 height 76
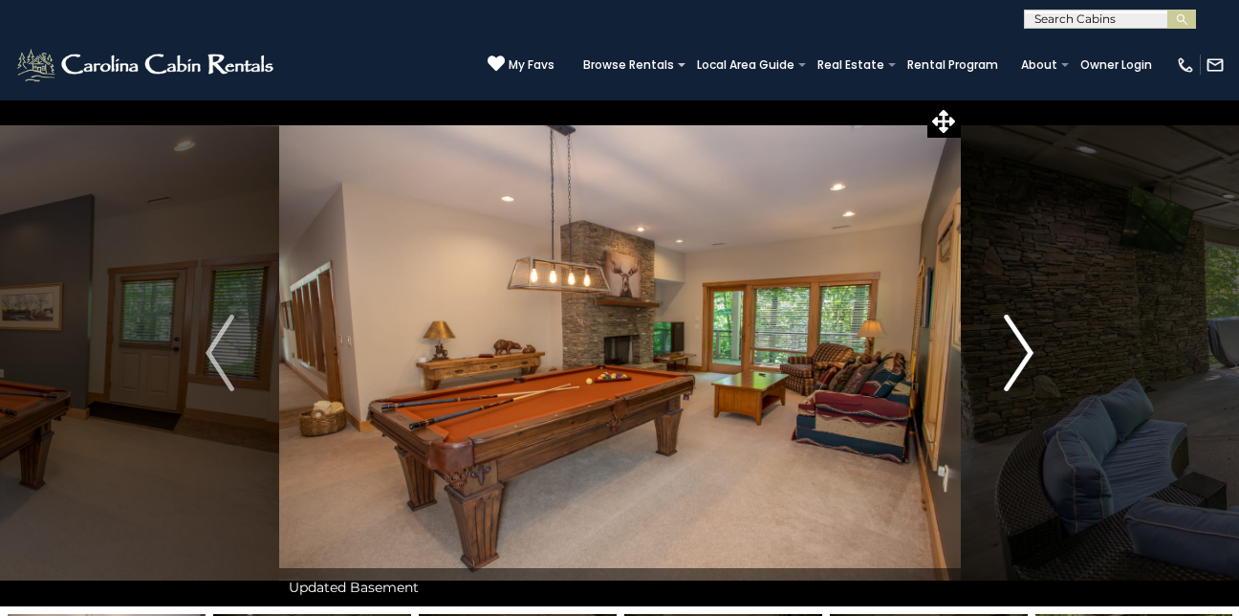
click at [1028, 344] on img "Next" at bounding box center [1019, 352] width 29 height 76
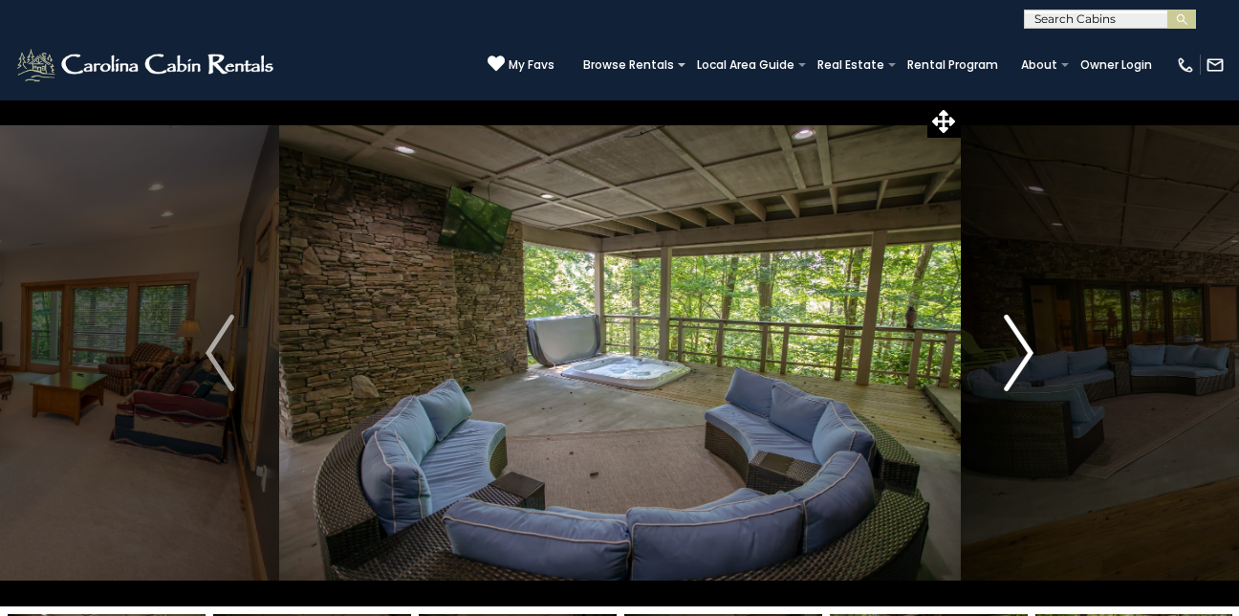
click at [1027, 352] on img "Next" at bounding box center [1019, 352] width 29 height 76
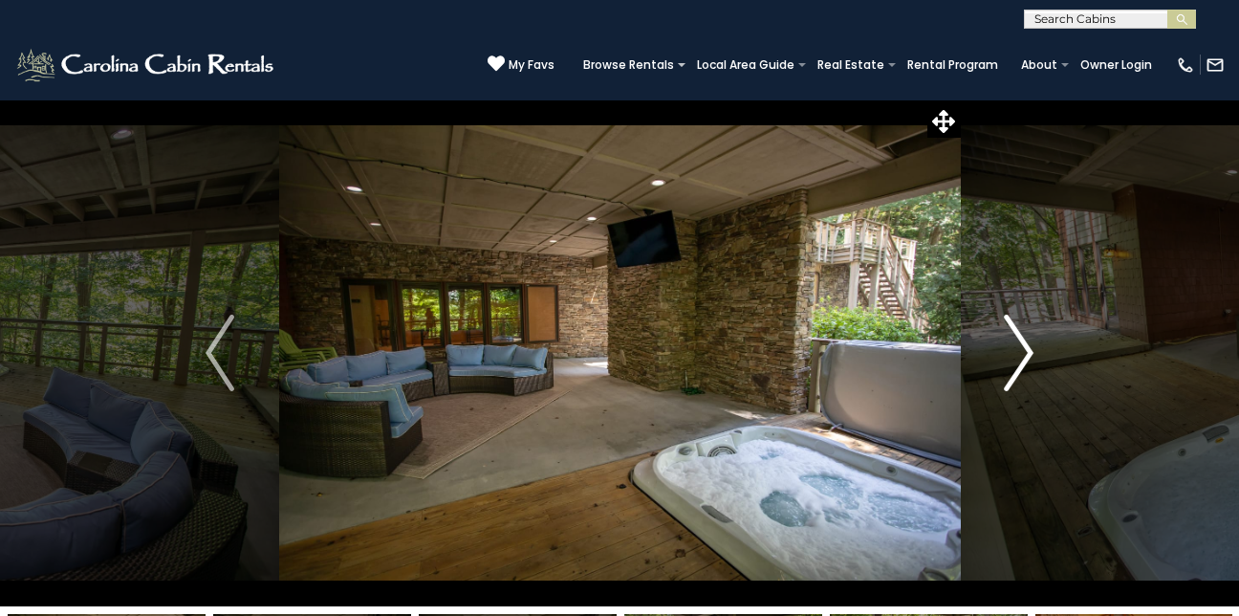
click at [1027, 352] on img "Next" at bounding box center [1019, 352] width 29 height 76
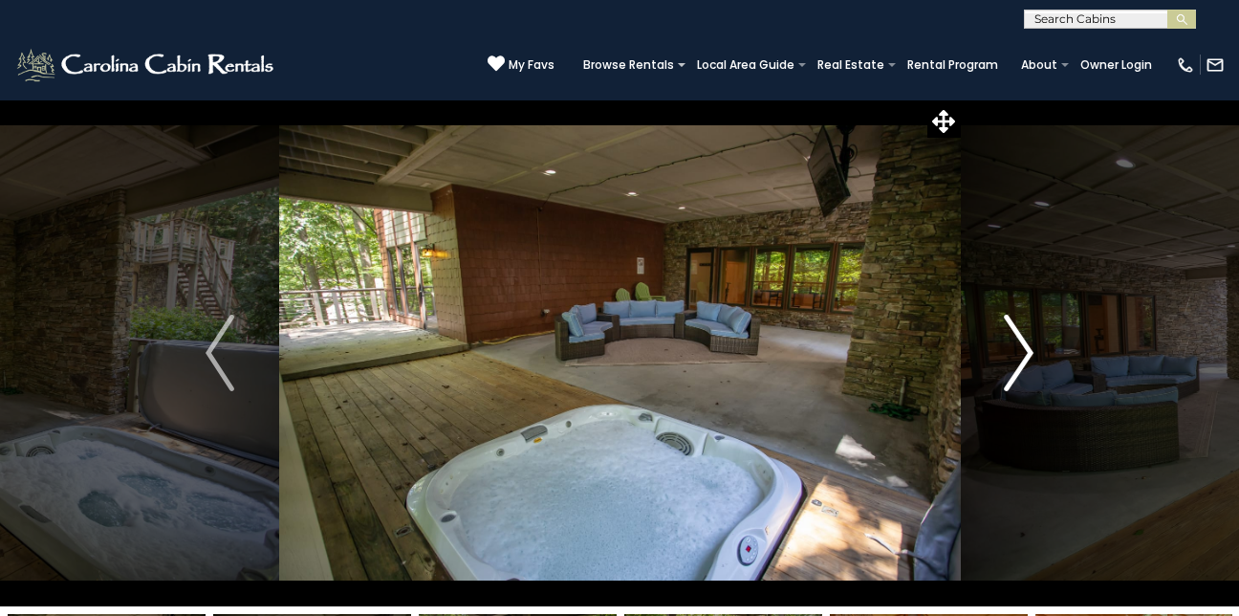
click at [1028, 349] on img "Next" at bounding box center [1019, 352] width 29 height 76
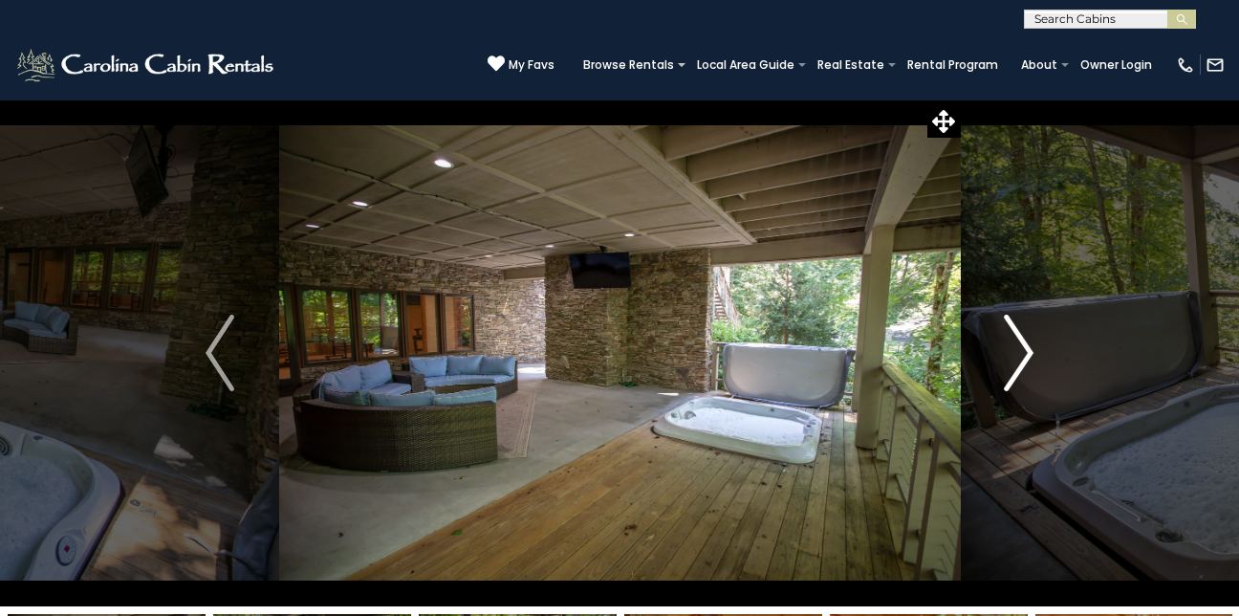
click at [1028, 349] on img "Next" at bounding box center [1019, 352] width 29 height 76
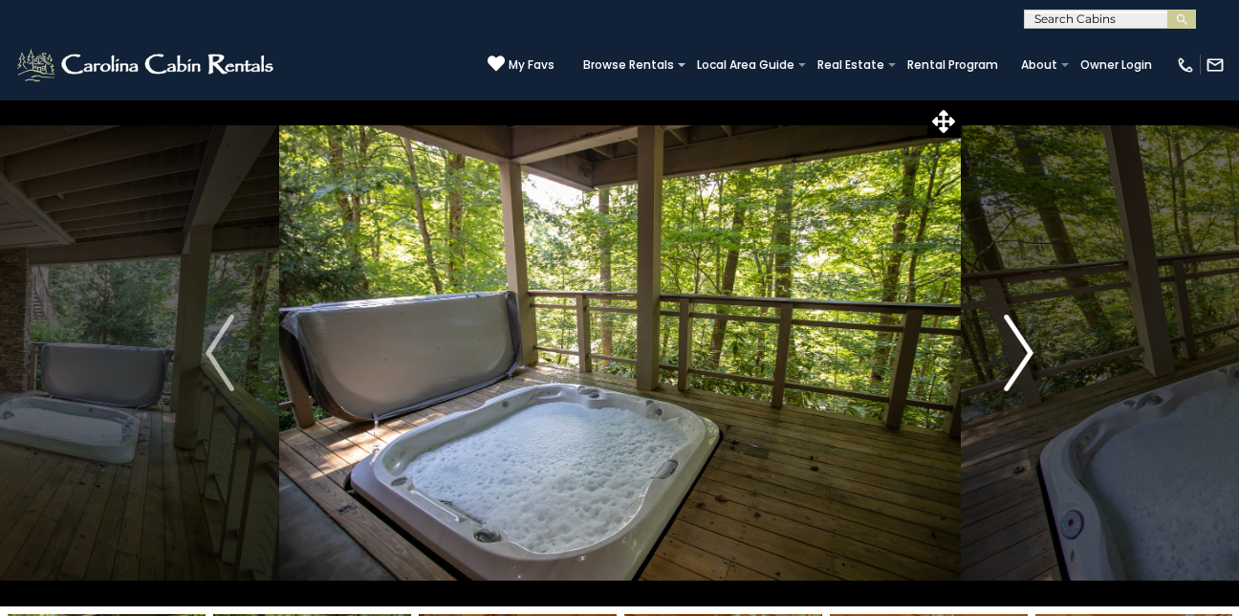
click at [1028, 349] on img "Next" at bounding box center [1019, 352] width 29 height 76
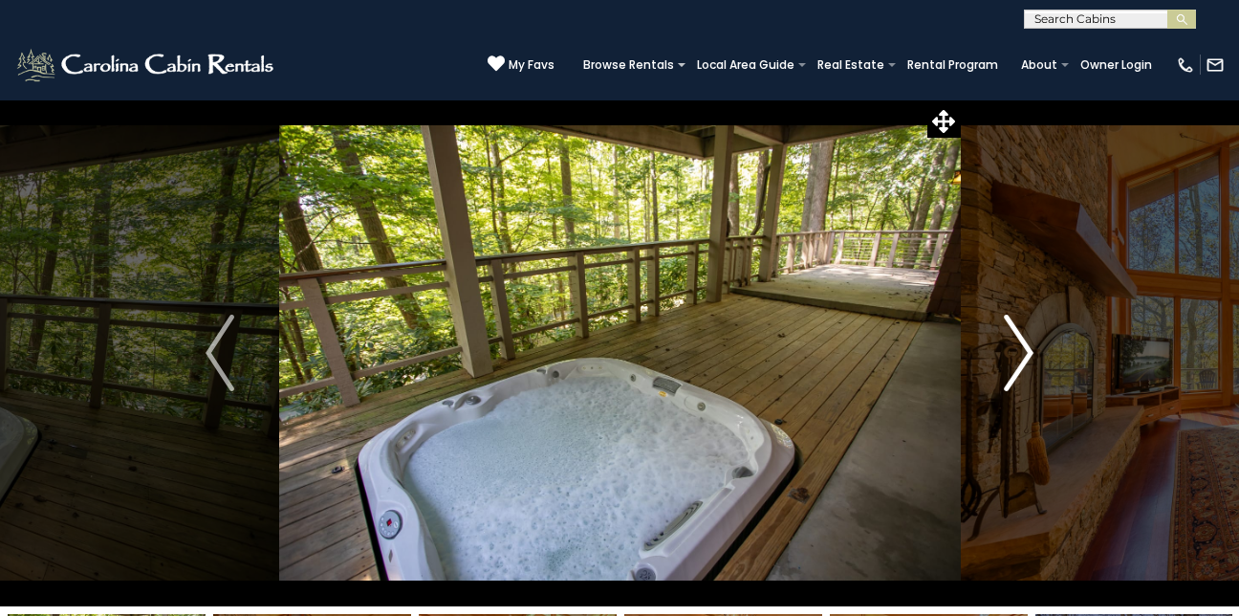
click at [1028, 349] on img "Next" at bounding box center [1019, 352] width 29 height 76
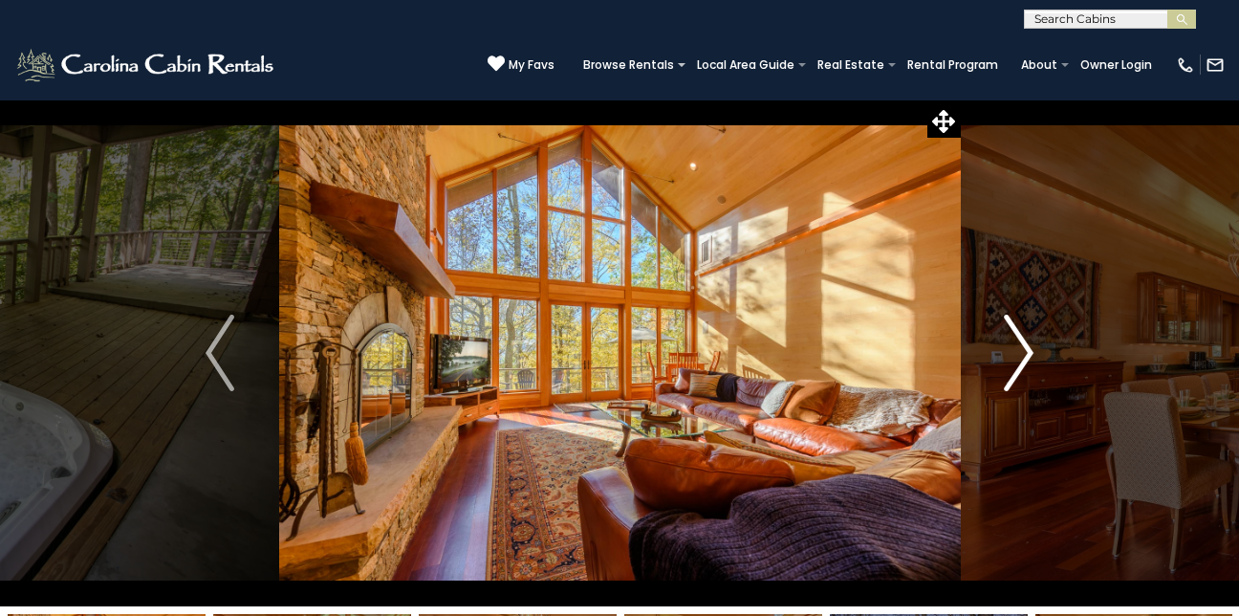
click at [1028, 349] on img "Next" at bounding box center [1019, 352] width 29 height 76
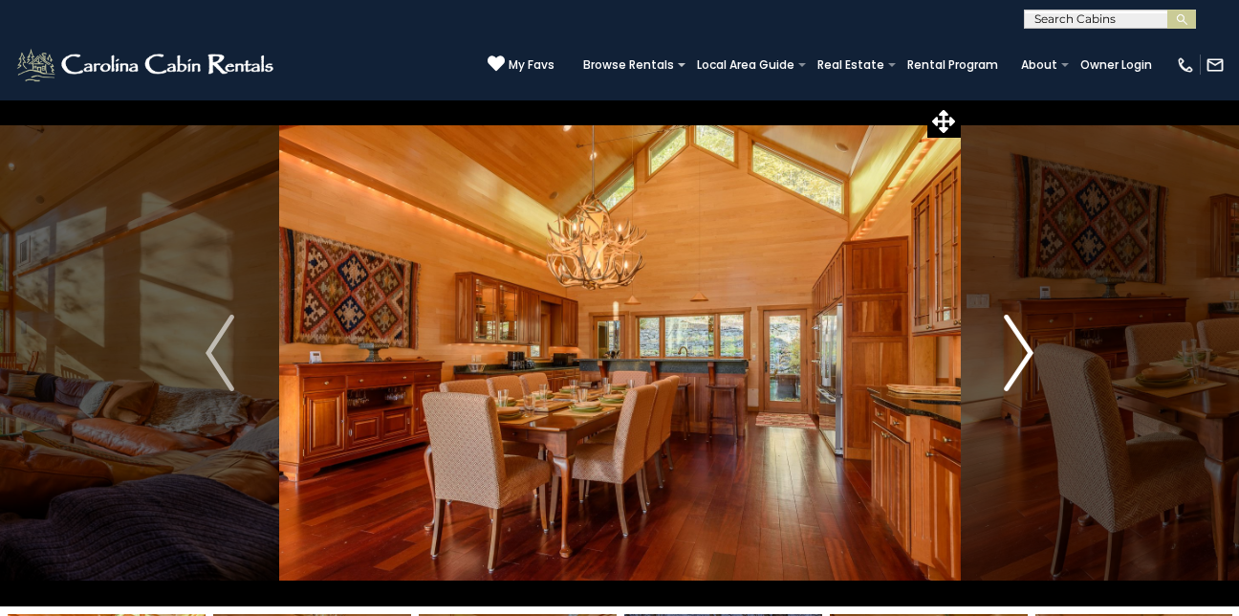
click at [1028, 349] on img "Next" at bounding box center [1019, 352] width 29 height 76
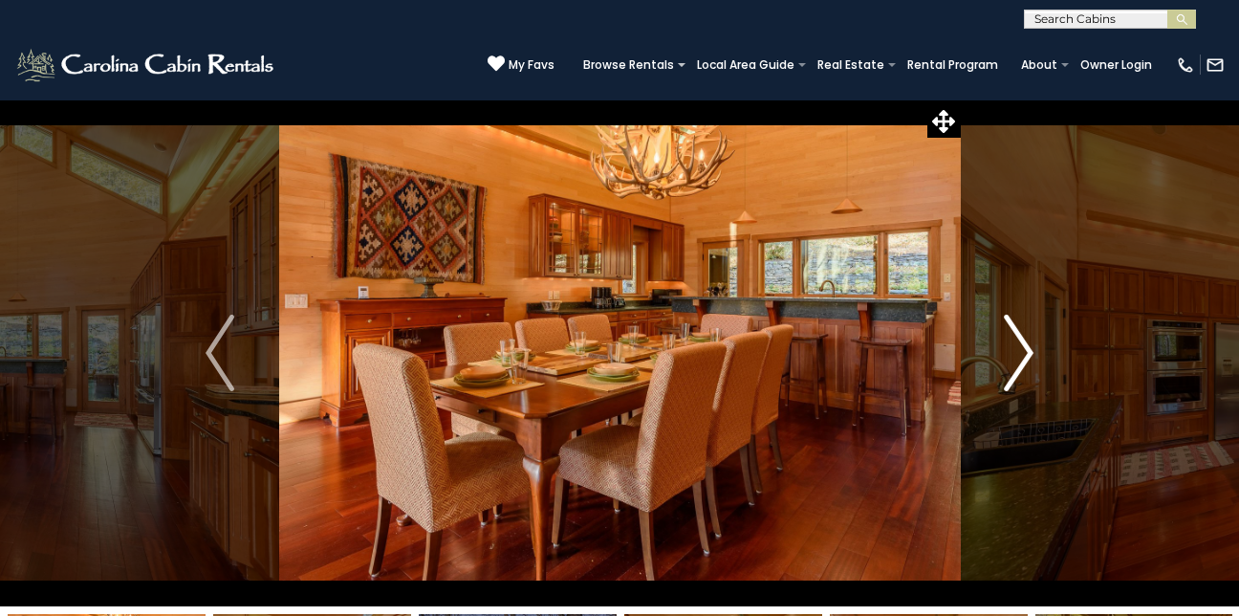
click at [1028, 349] on img "Next" at bounding box center [1019, 352] width 29 height 76
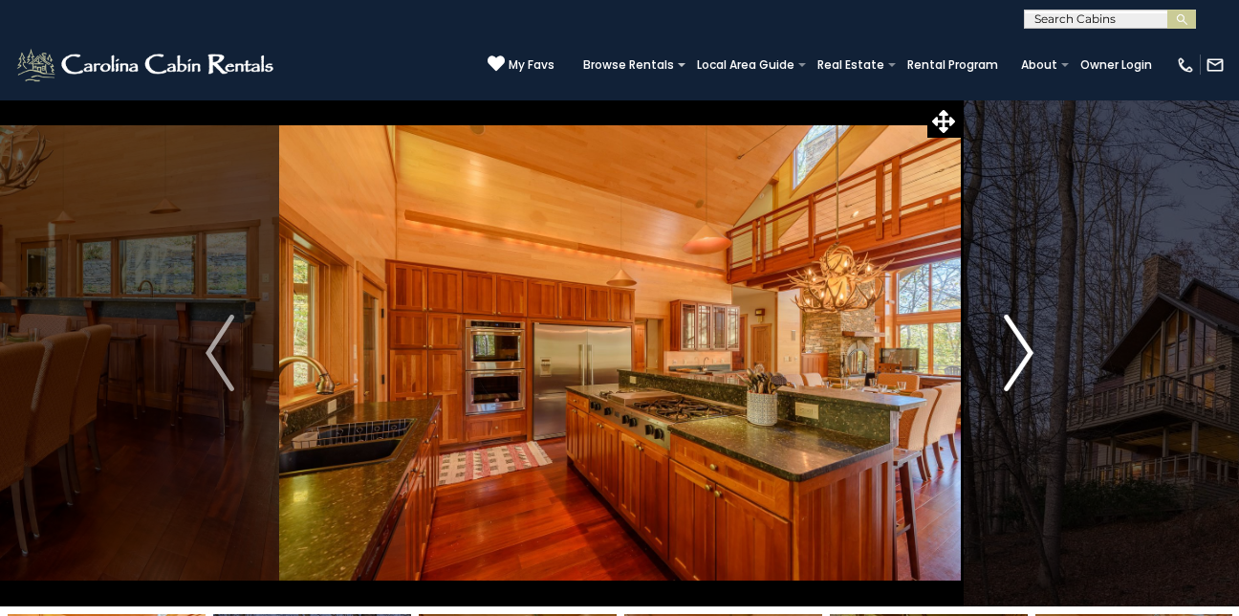
click at [1028, 349] on img "Next" at bounding box center [1019, 352] width 29 height 76
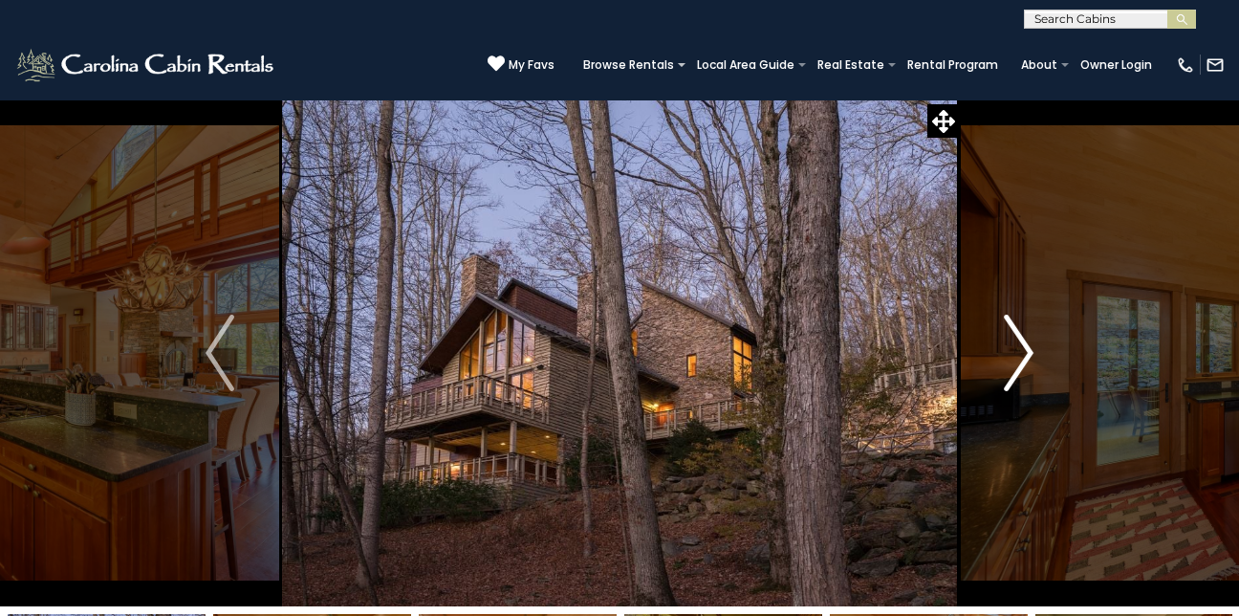
click at [1028, 349] on img "Next" at bounding box center [1019, 352] width 29 height 76
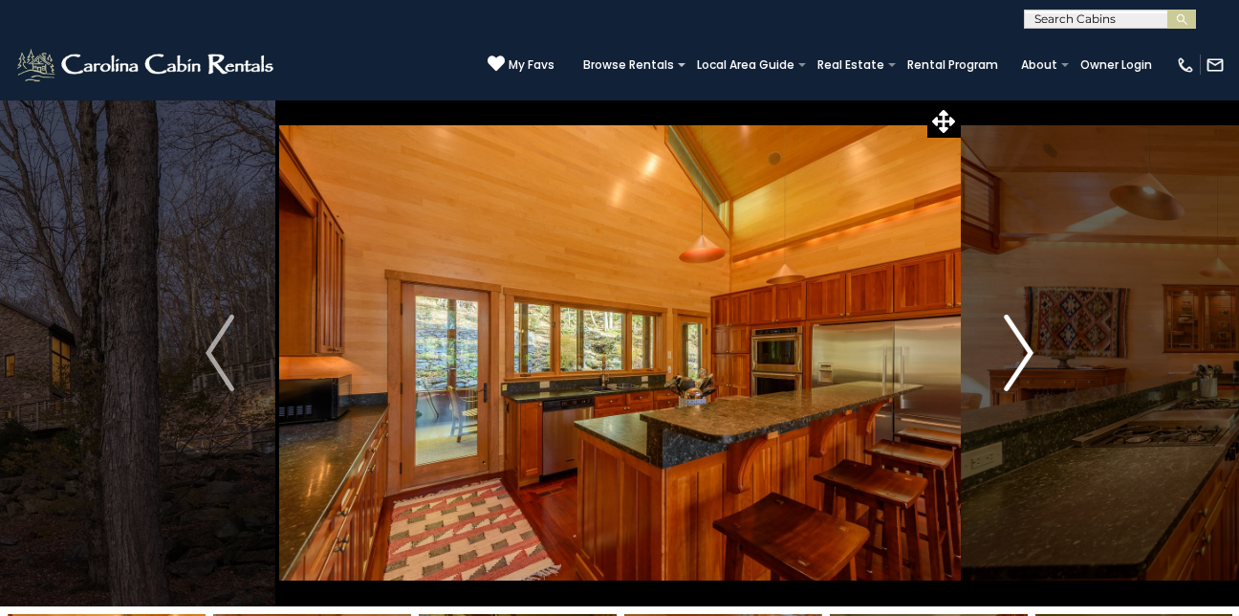
click at [1028, 349] on img "Next" at bounding box center [1019, 352] width 29 height 76
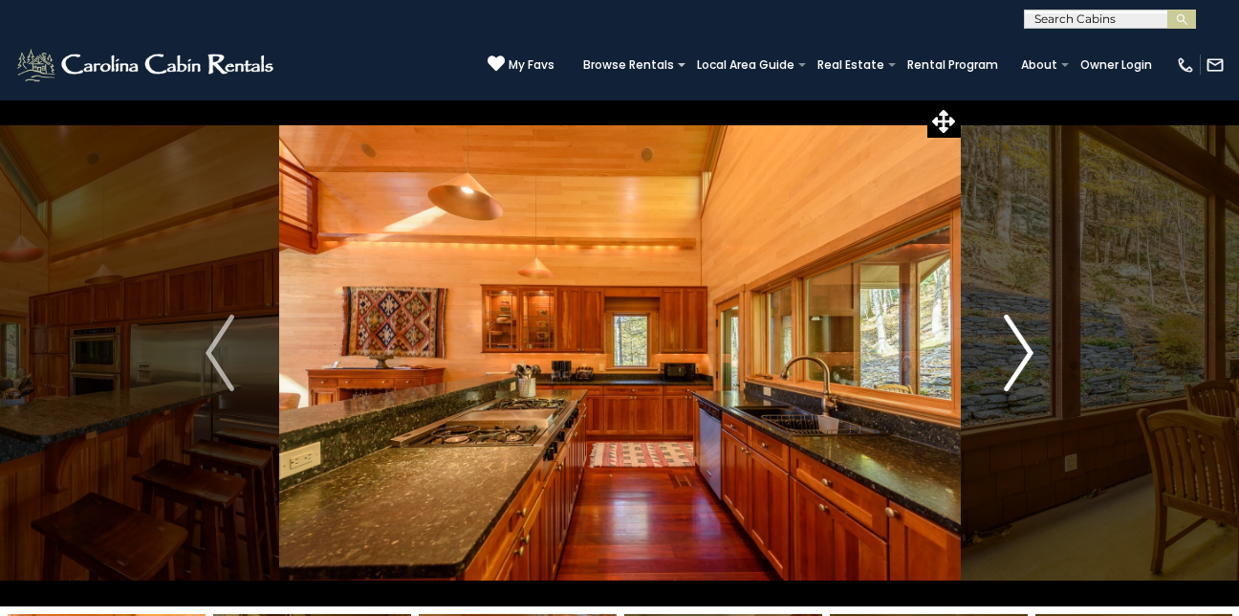
click at [1028, 349] on img "Next" at bounding box center [1019, 352] width 29 height 76
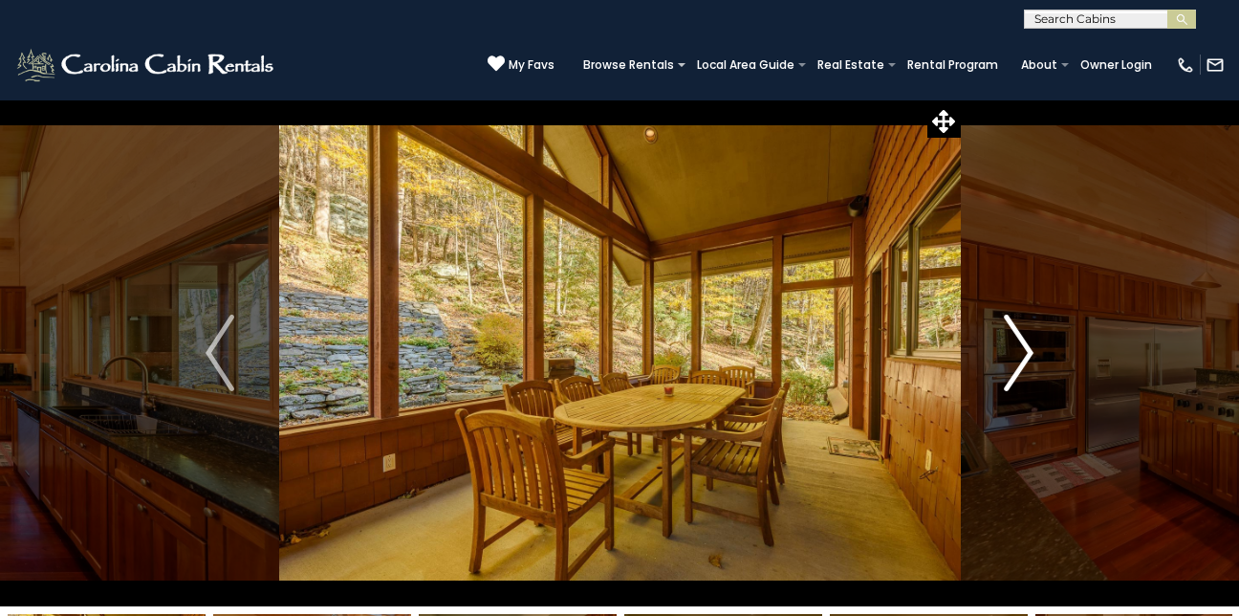
click at [1028, 349] on img "Next" at bounding box center [1019, 352] width 29 height 76
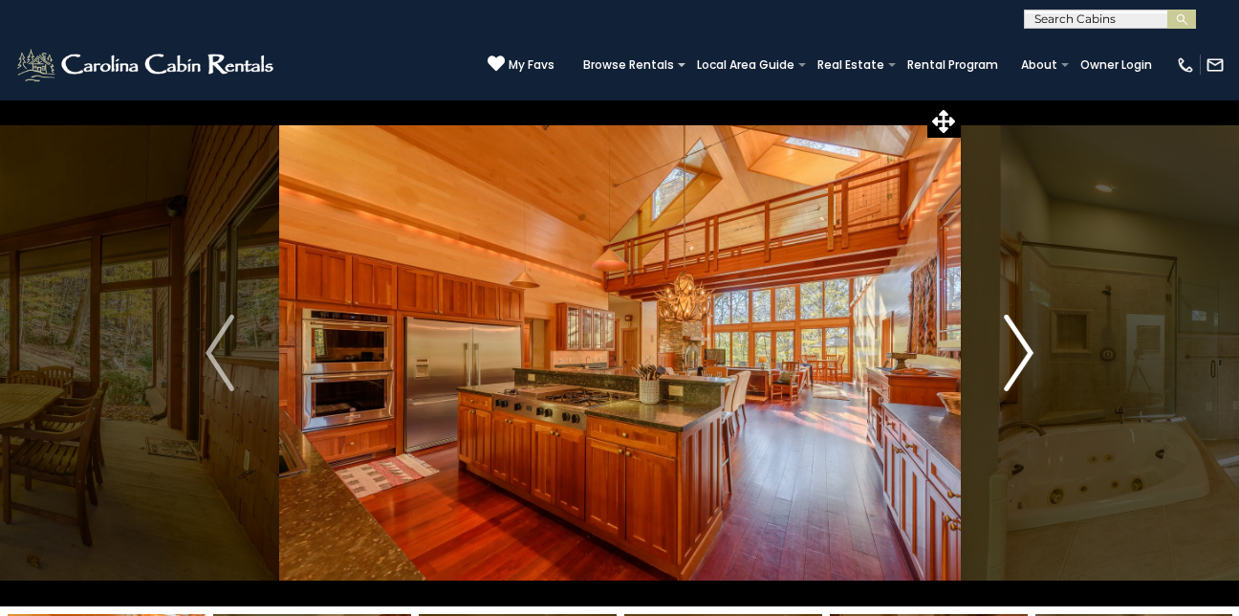
click at [1028, 349] on img "Next" at bounding box center [1019, 352] width 29 height 76
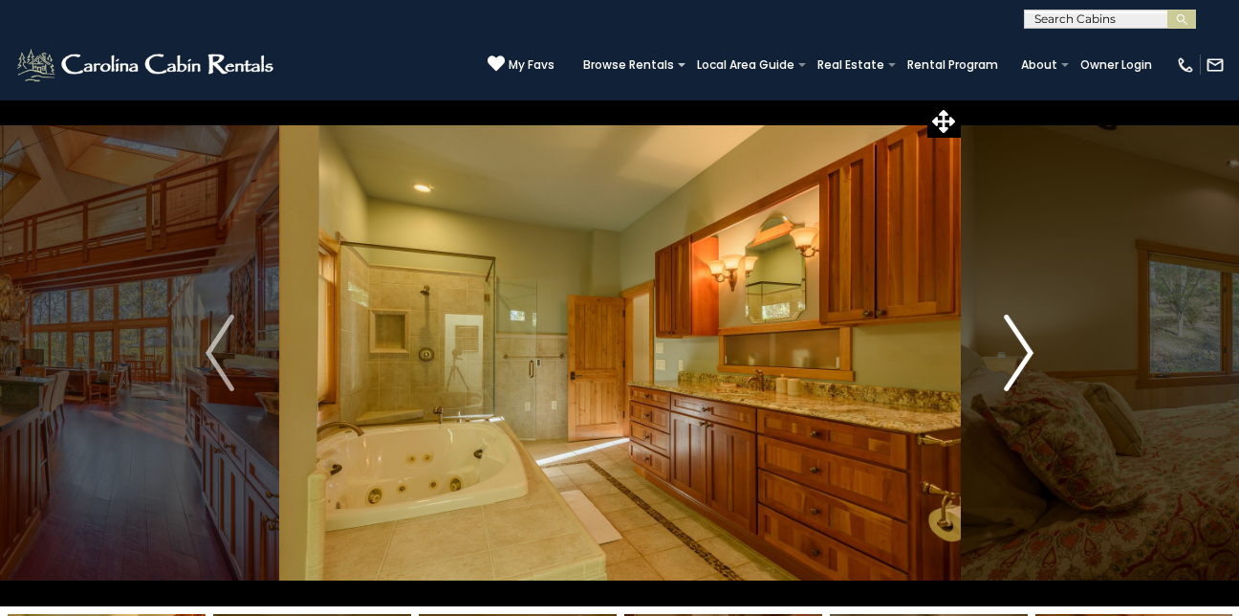
click at [1028, 349] on img "Next" at bounding box center [1019, 352] width 29 height 76
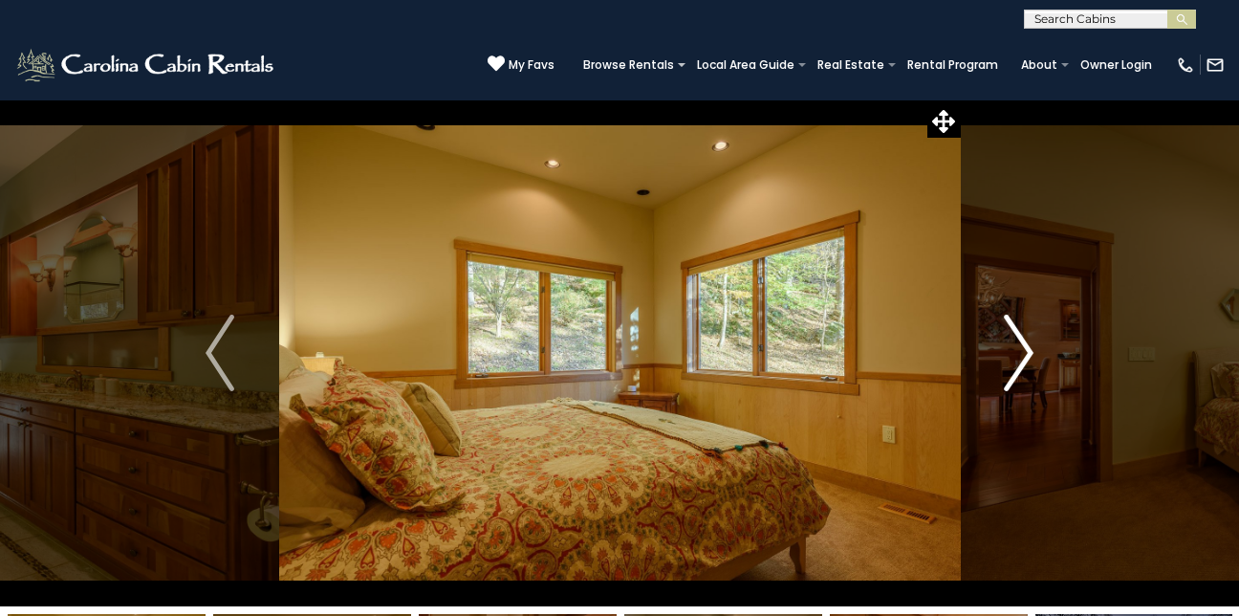
click at [1028, 349] on img "Next" at bounding box center [1019, 352] width 29 height 76
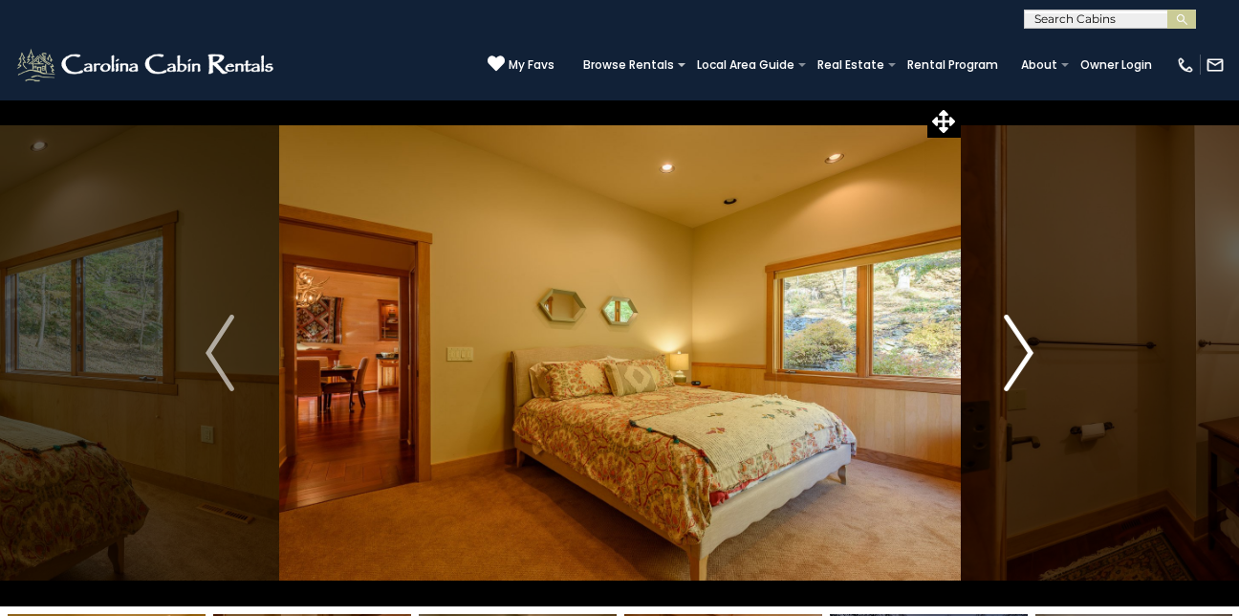
click at [1028, 349] on img "Next" at bounding box center [1019, 352] width 29 height 76
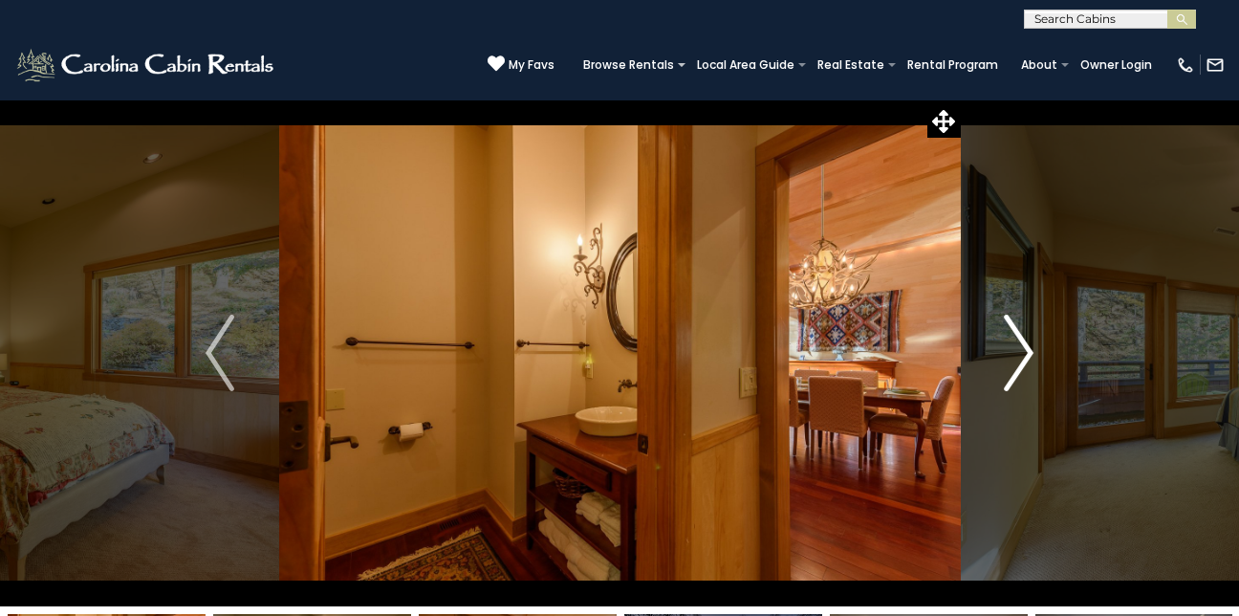
click at [1028, 349] on img "Next" at bounding box center [1019, 352] width 29 height 76
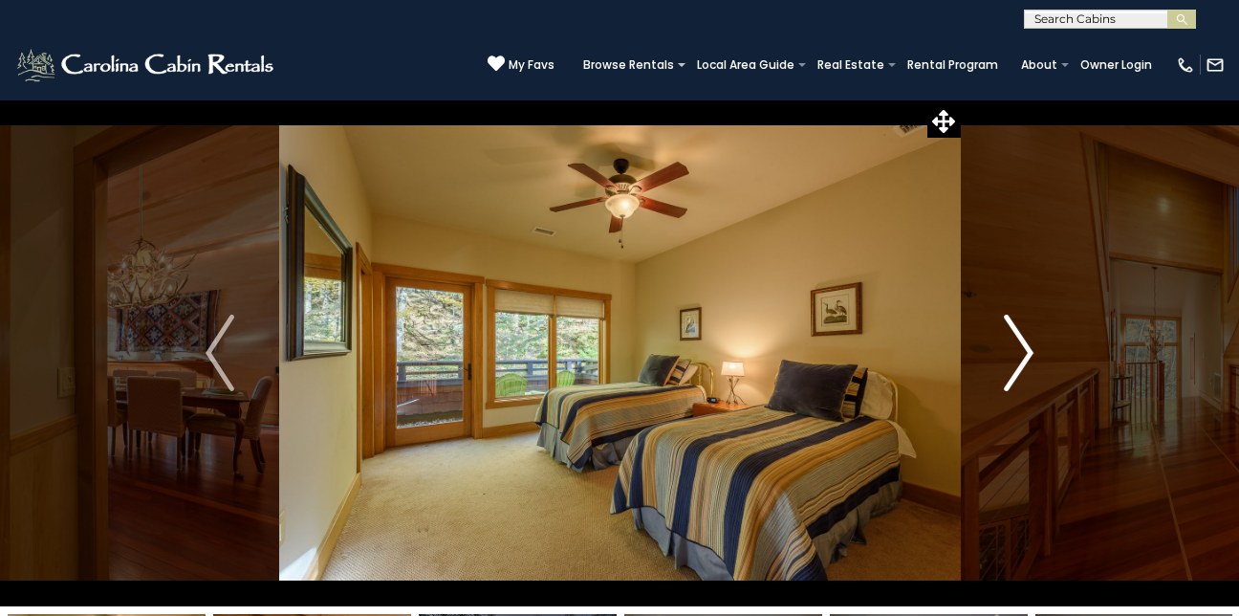
click at [1028, 349] on img "Next" at bounding box center [1019, 352] width 29 height 76
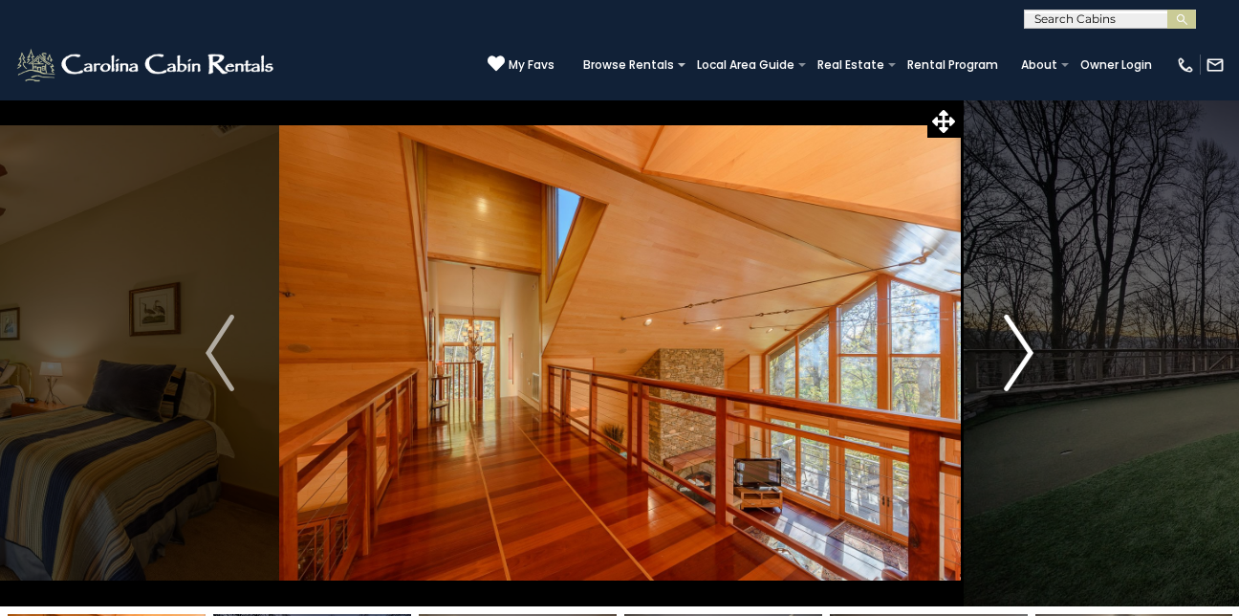
click at [1028, 349] on img "Next" at bounding box center [1019, 352] width 29 height 76
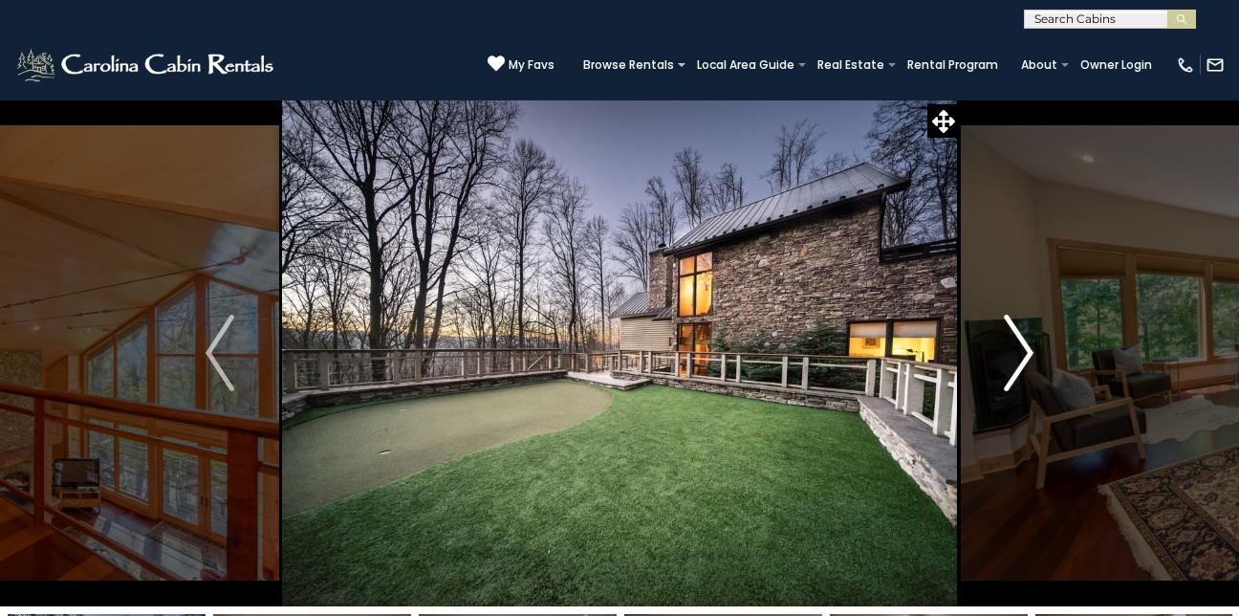
click at [1028, 349] on img "Next" at bounding box center [1019, 352] width 29 height 76
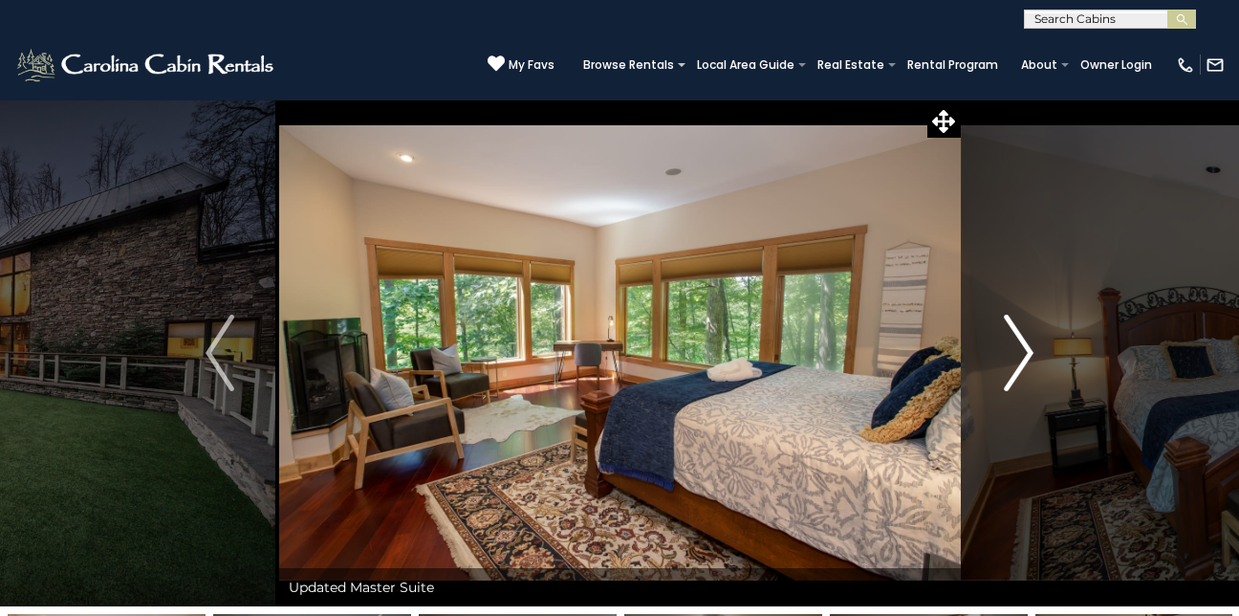
click at [1028, 349] on img "Next" at bounding box center [1019, 352] width 29 height 76
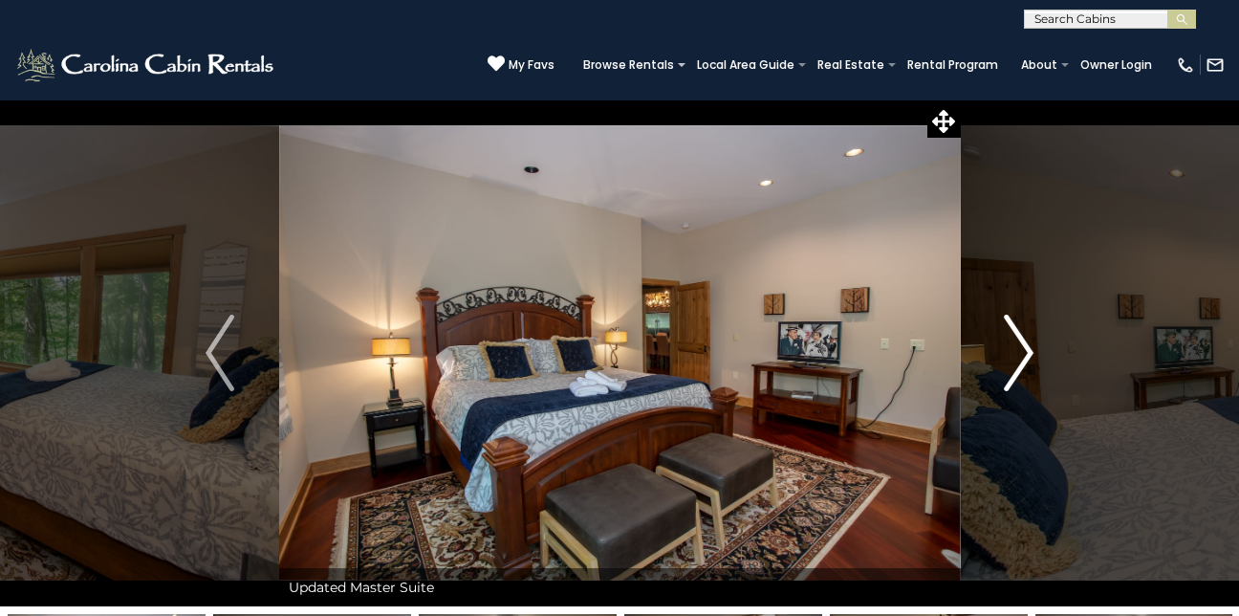
click at [1028, 353] on img "Next" at bounding box center [1019, 352] width 29 height 76
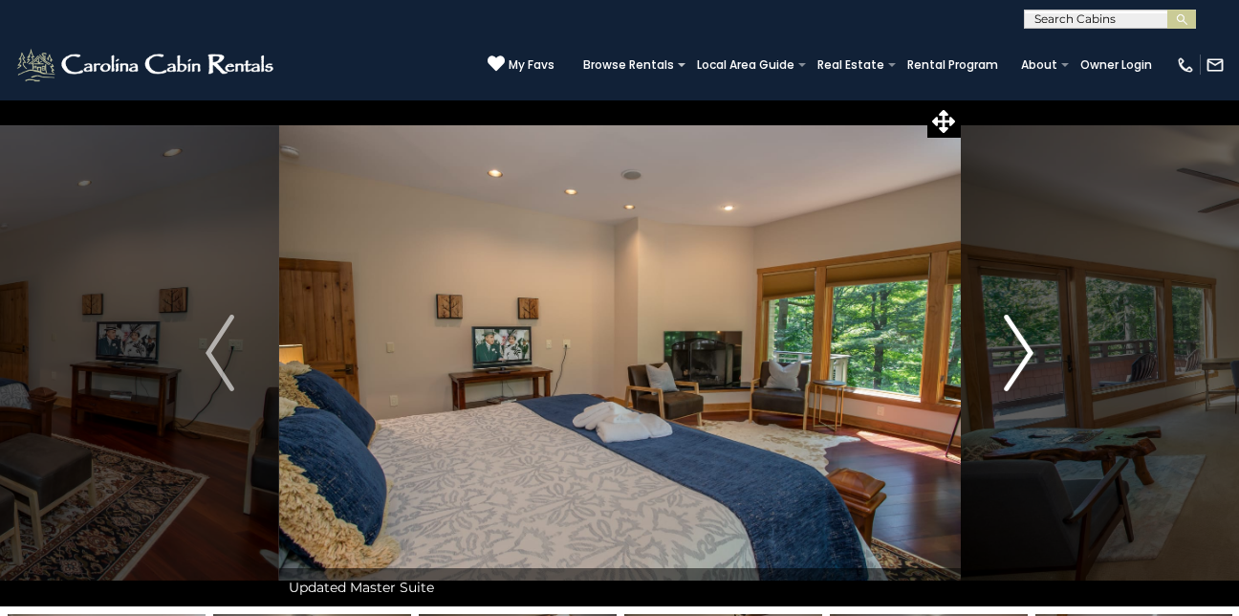
click at [1028, 353] on img "Next" at bounding box center [1019, 352] width 29 height 76
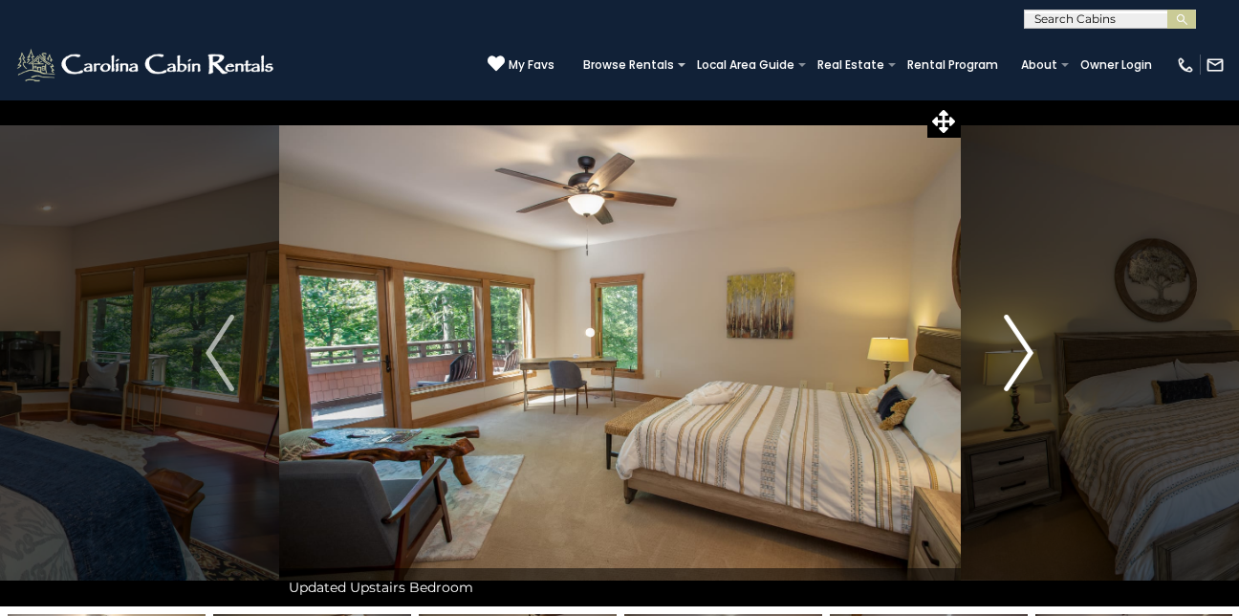
click at [1028, 353] on img "Next" at bounding box center [1019, 352] width 29 height 76
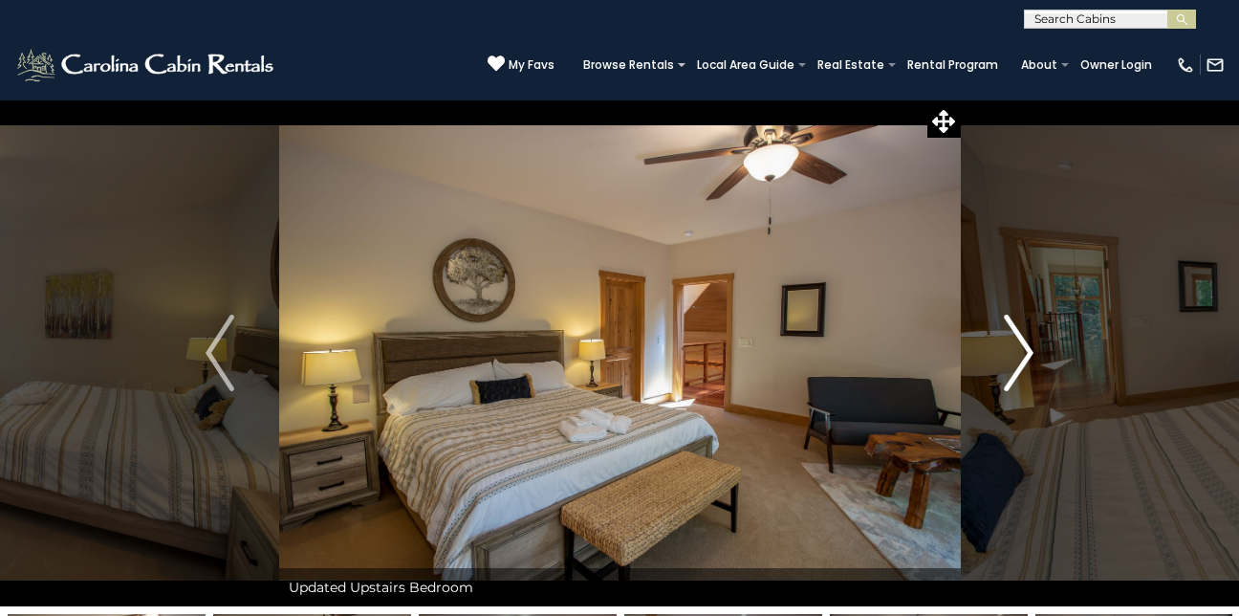
click at [1028, 353] on img "Next" at bounding box center [1019, 352] width 29 height 76
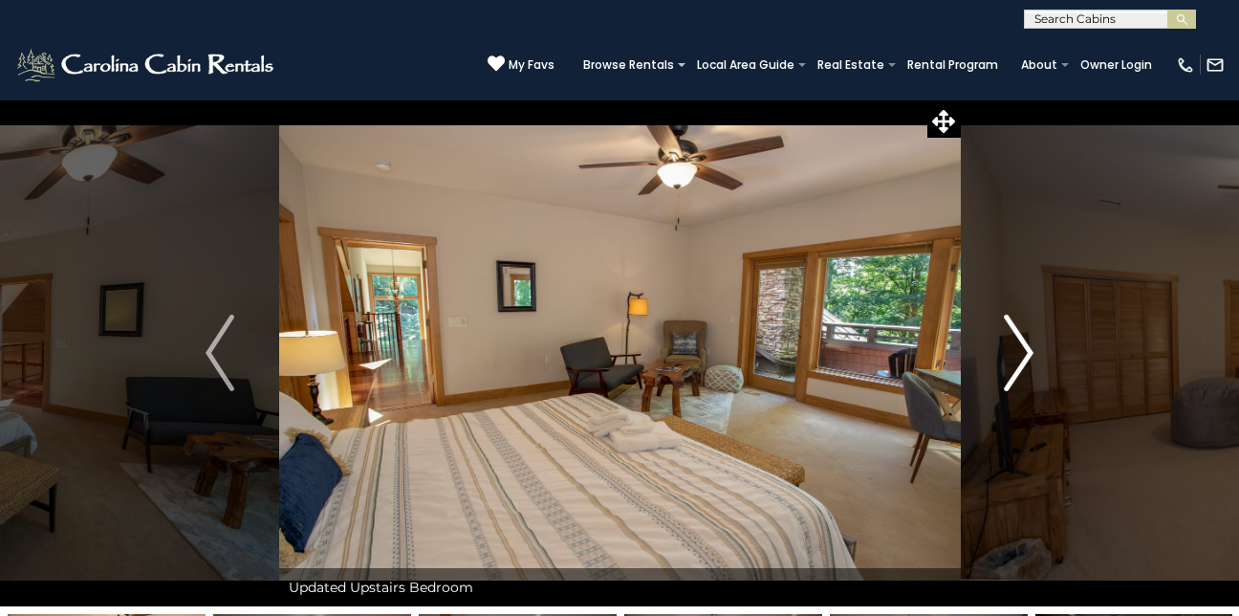
click at [1028, 353] on img "Next" at bounding box center [1019, 352] width 29 height 76
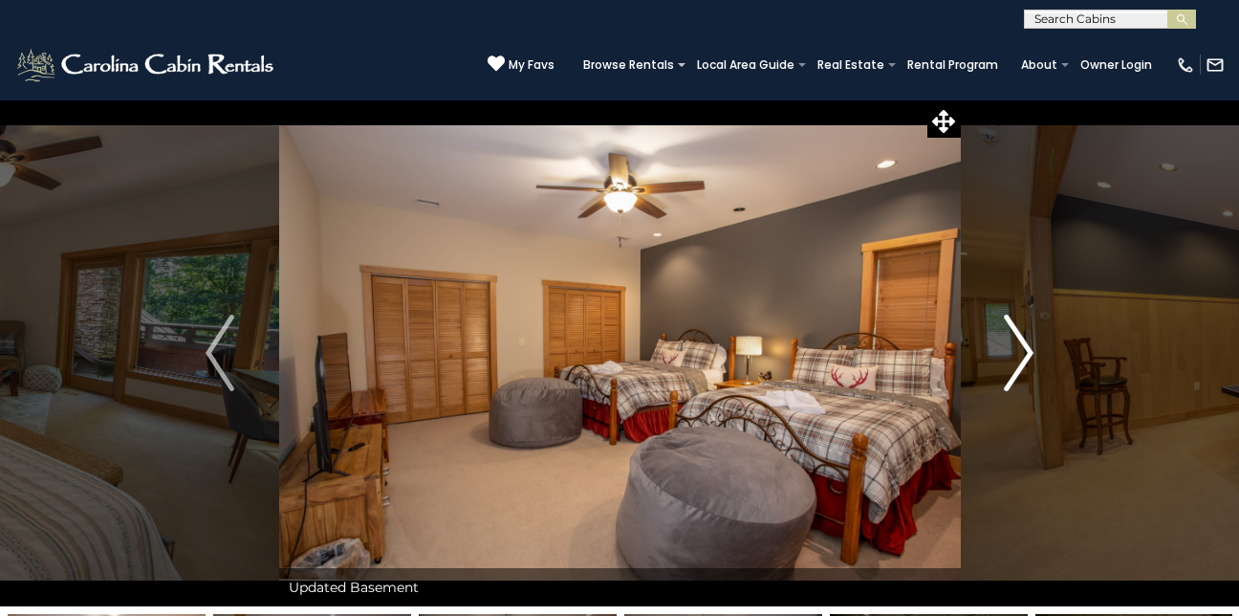
click at [1028, 353] on img "Next" at bounding box center [1019, 352] width 29 height 76
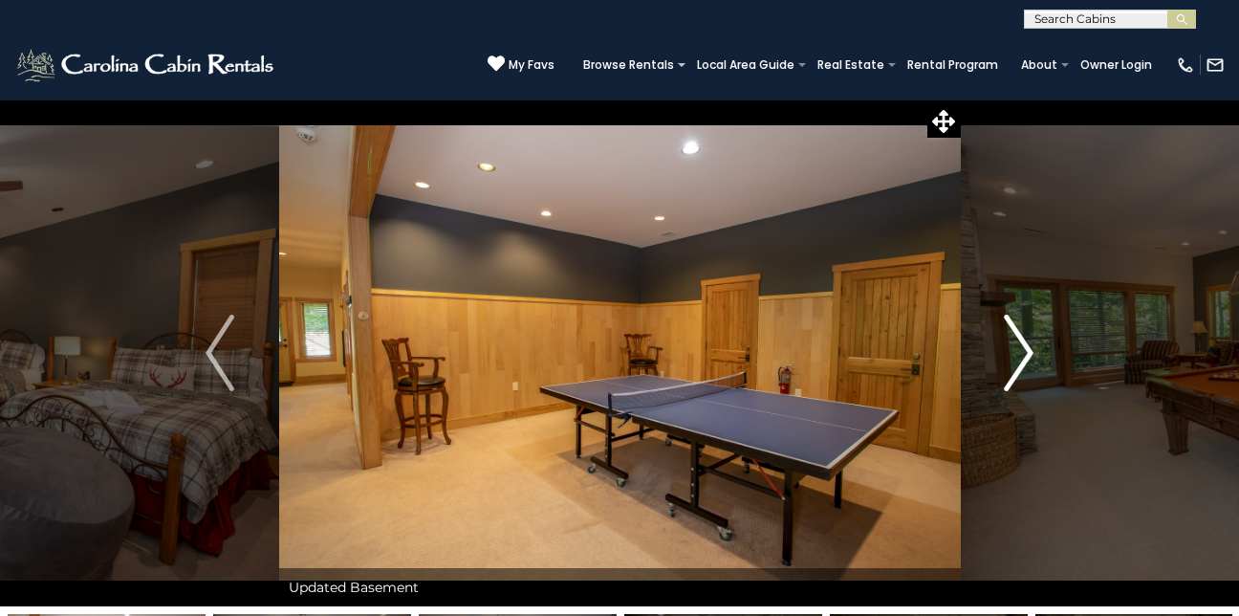
click at [1028, 353] on img "Next" at bounding box center [1019, 352] width 29 height 76
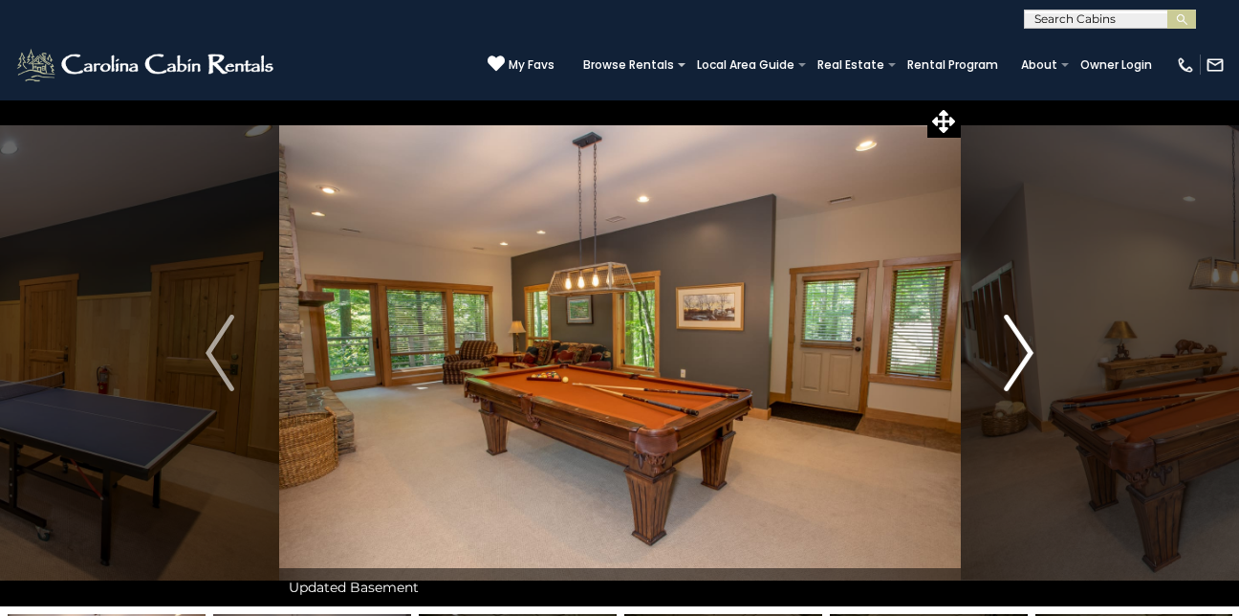
click at [1028, 353] on img "Next" at bounding box center [1019, 352] width 29 height 76
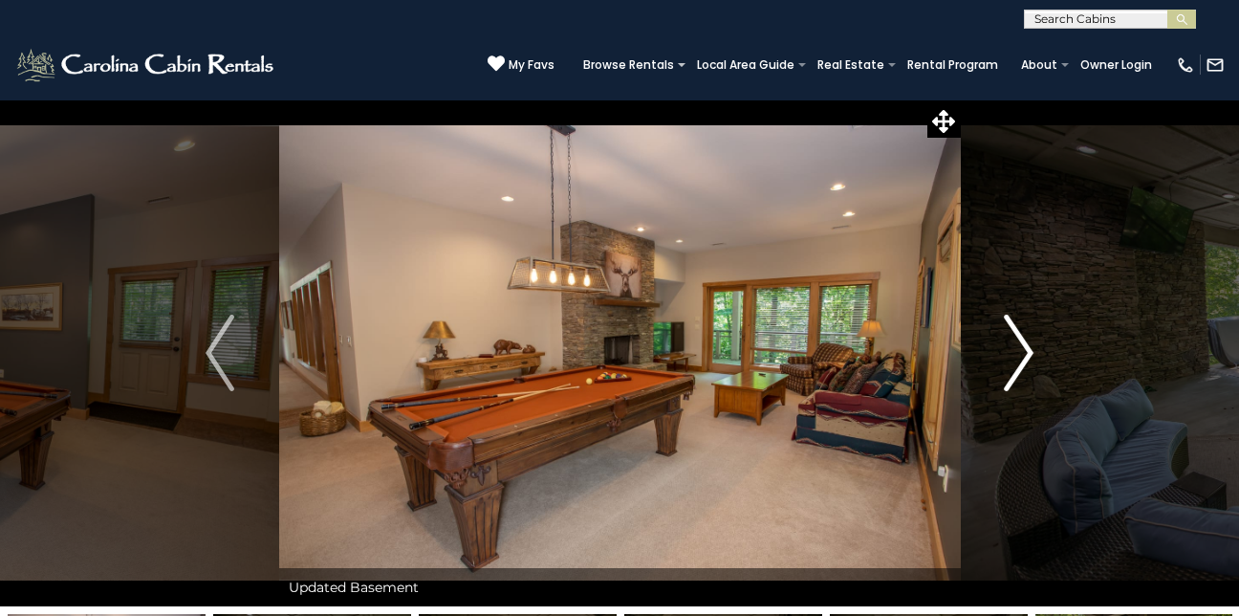
click at [1028, 353] on img "Next" at bounding box center [1019, 352] width 29 height 76
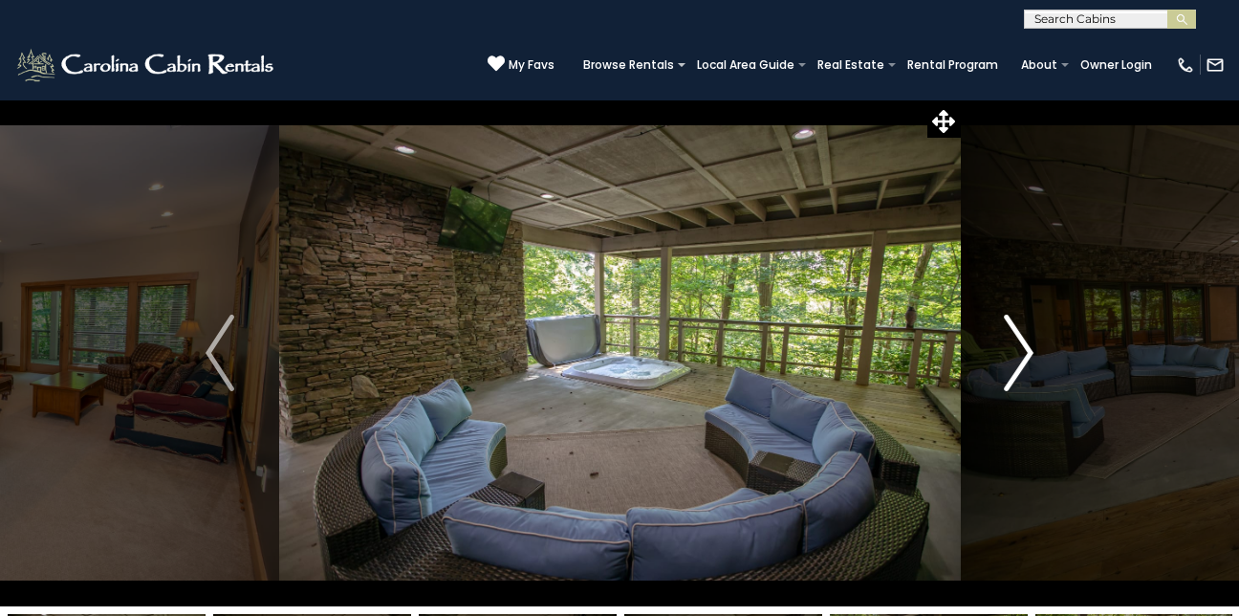
click at [1028, 353] on img "Next" at bounding box center [1019, 352] width 29 height 76
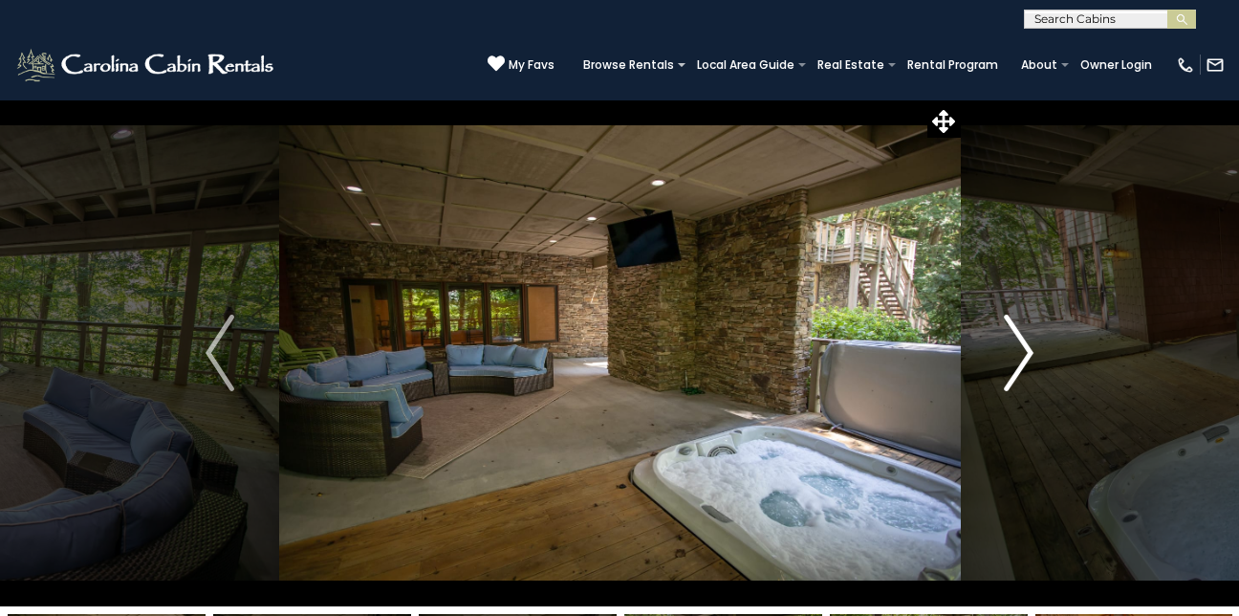
click at [1028, 353] on img "Next" at bounding box center [1019, 352] width 29 height 76
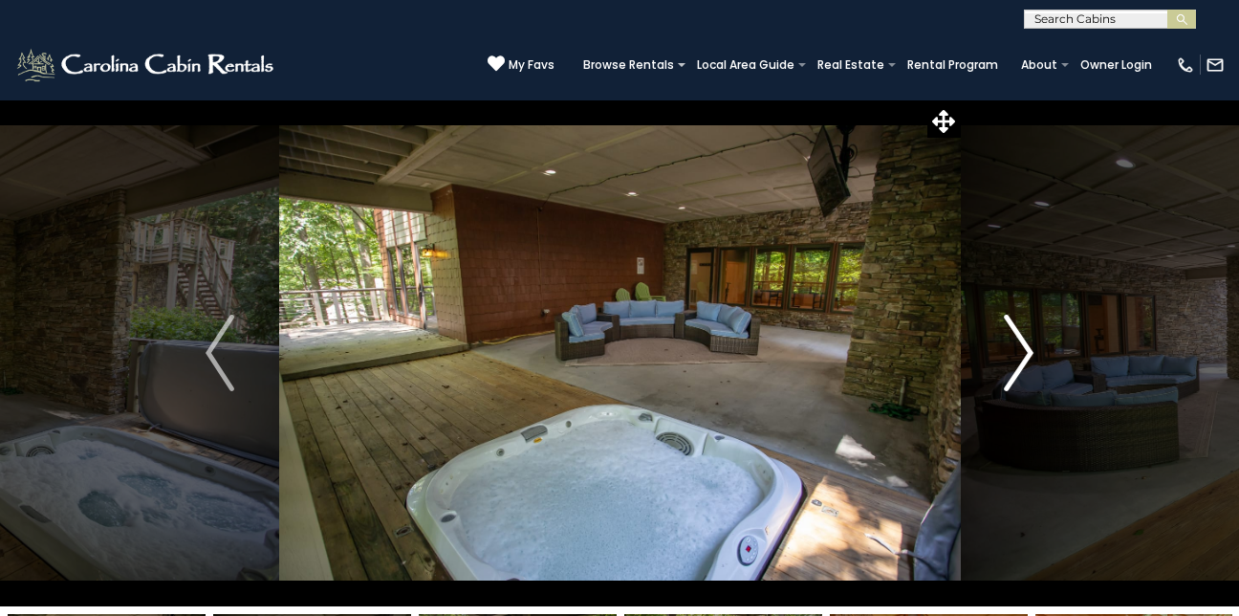
click at [1028, 353] on img "Next" at bounding box center [1019, 352] width 29 height 76
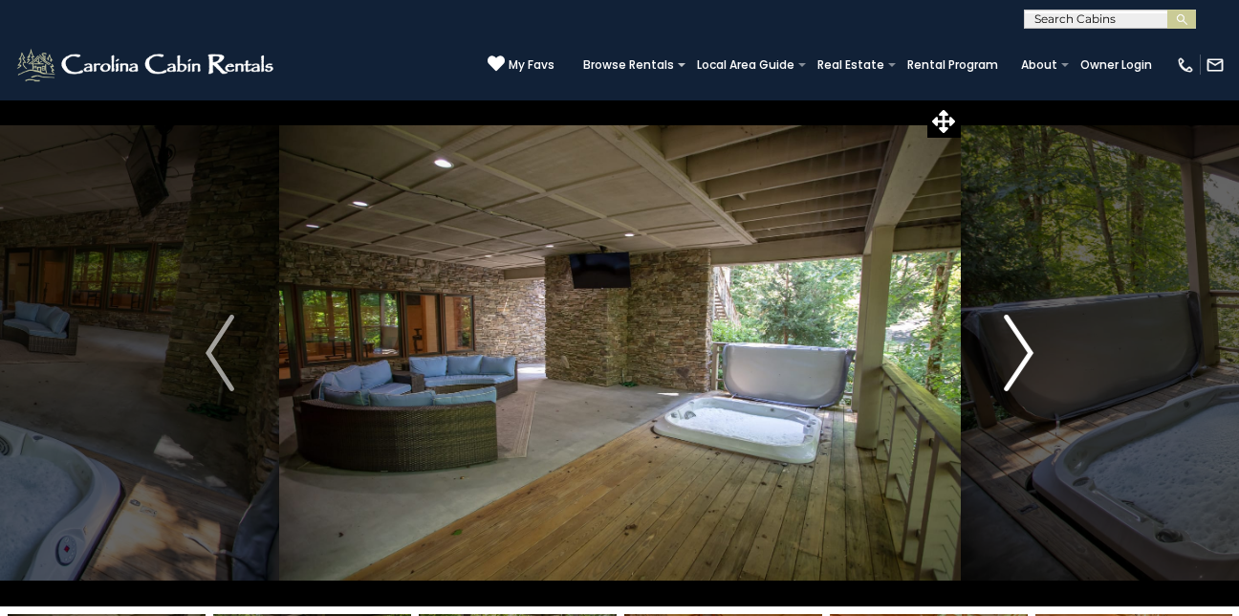
click at [1026, 347] on img "Next" at bounding box center [1019, 352] width 29 height 76
